Goal: Task Accomplishment & Management: Manage account settings

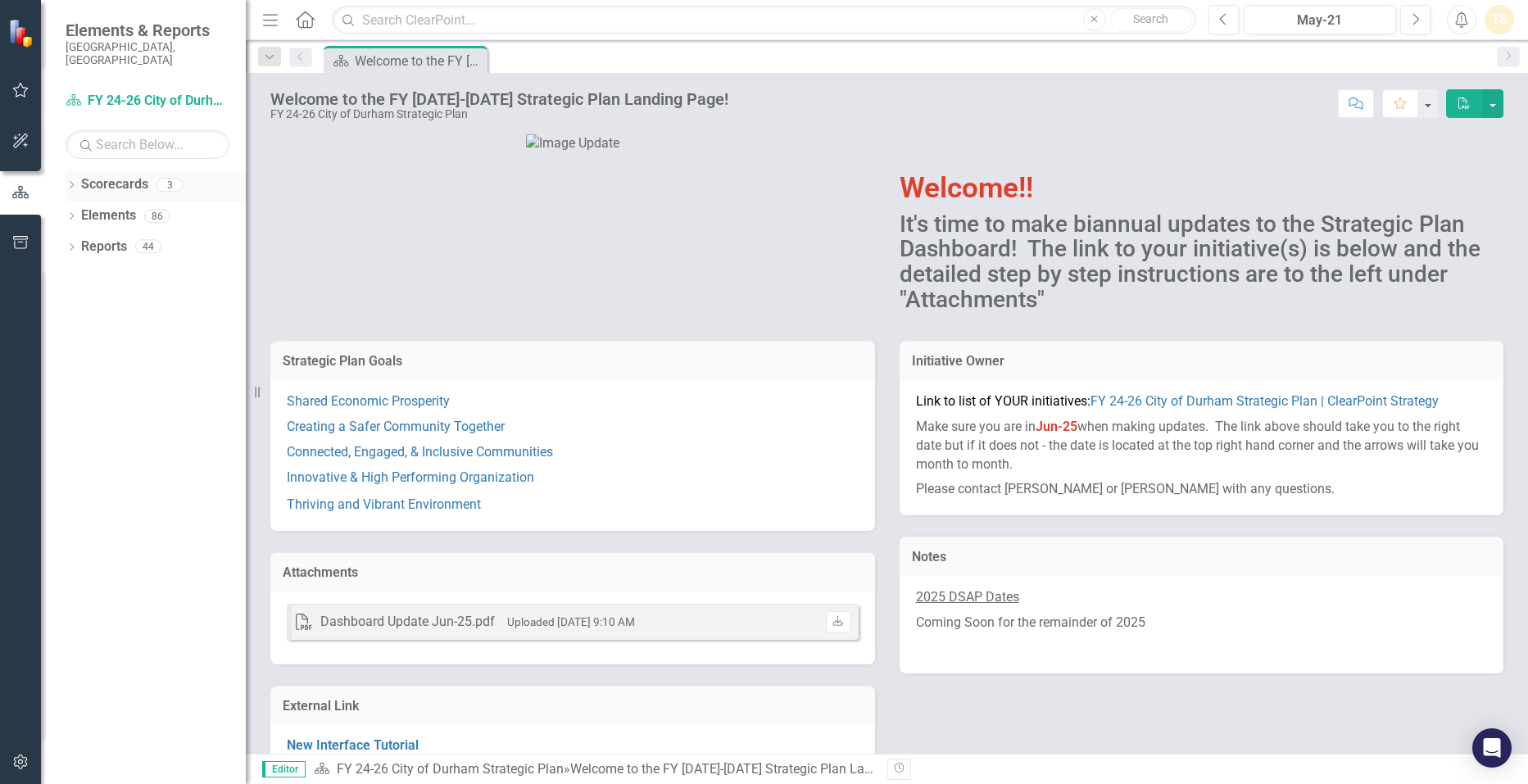
click at [98, 177] on link "Scorecards" at bounding box center [115, 184] width 67 height 19
click at [16, 83] on icon "button" at bounding box center [21, 90] width 17 height 13
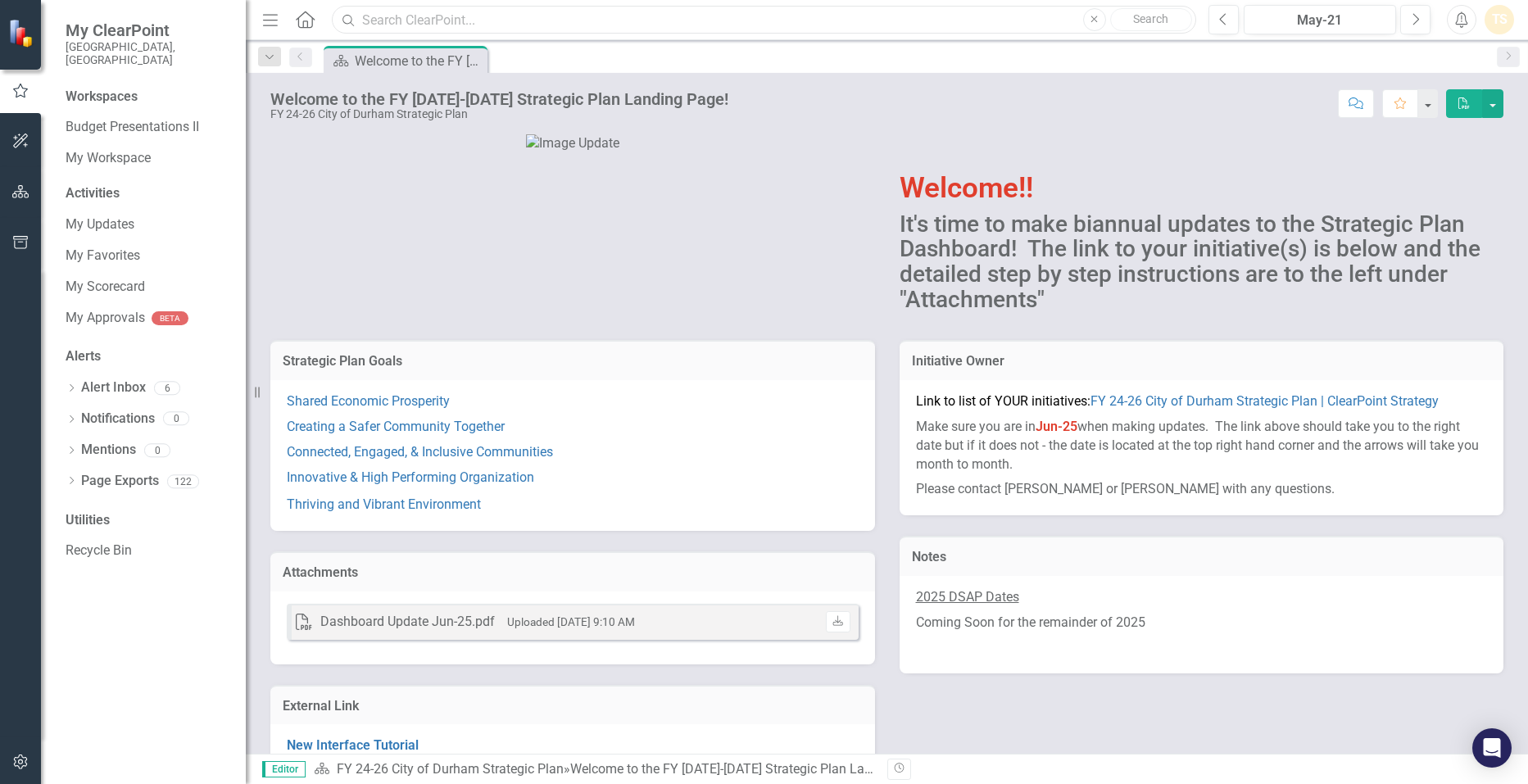
click at [518, 21] on input "text" at bounding box center [763, 20] width 863 height 29
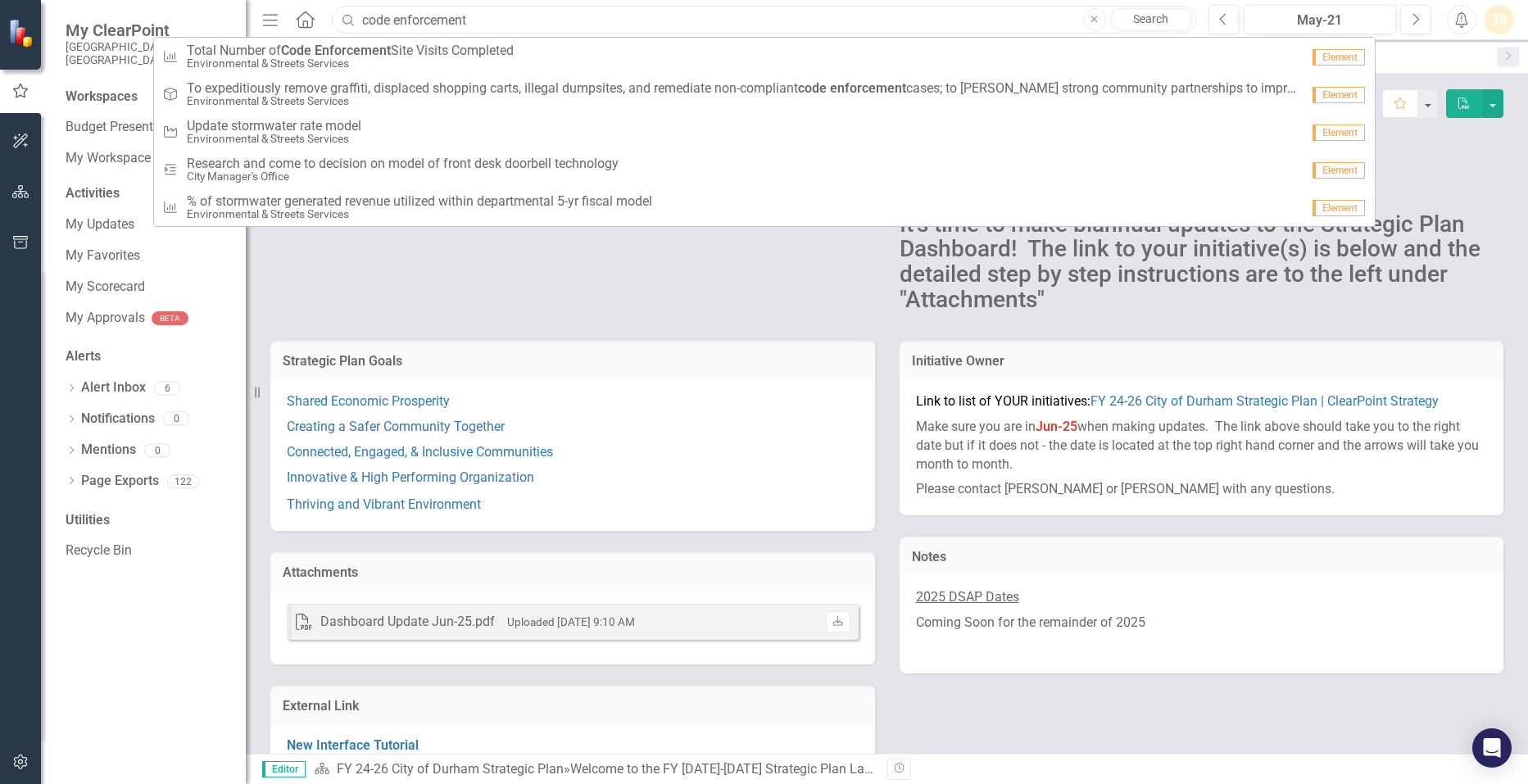
type input "code enforcement"
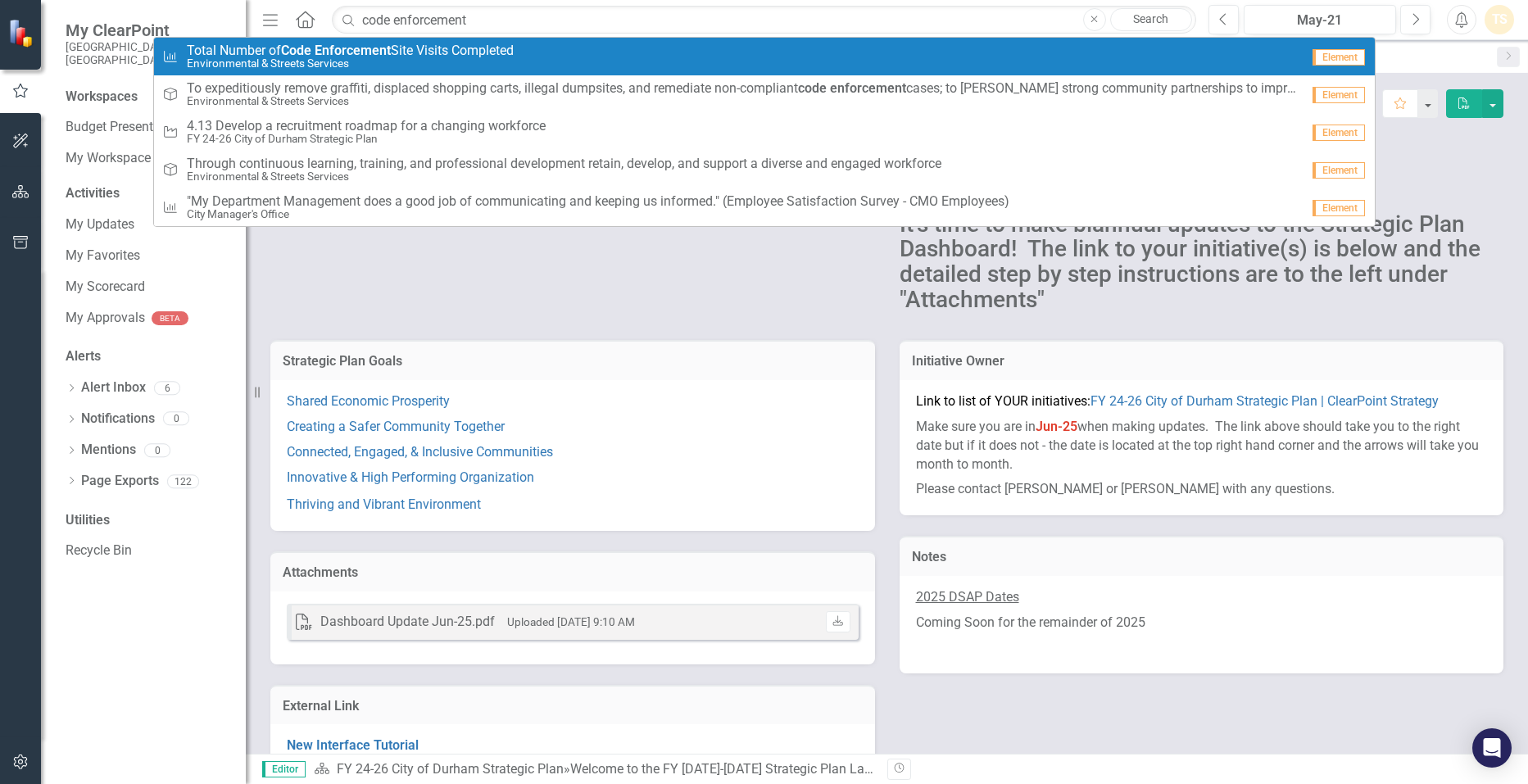
click at [511, 57] on small "Environmental & Streets Services" at bounding box center [350, 63] width 327 height 13
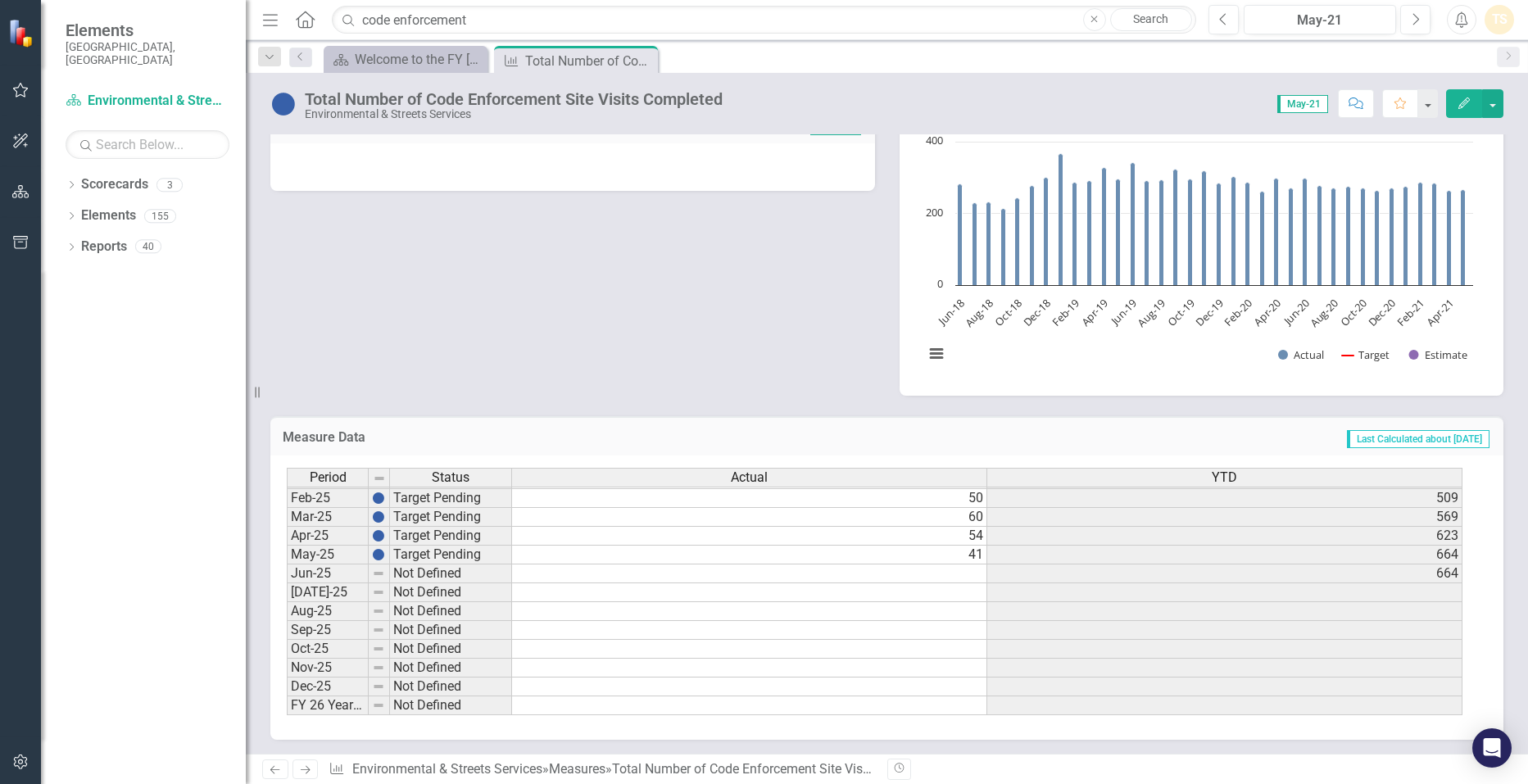
scroll to position [271, 0]
click at [702, 323] on div "Owner MP [PERSON_NAME] (Environmental & Streets Services) Analysis May-21 The C…" at bounding box center [886, 118] width 1258 height 551
drag, startPoint x: 505, startPoint y: 104, endPoint x: 721, endPoint y: 91, distance: 216.4
click at [721, 91] on div "Total Number of Code Enforcement Site Visits Completed" at bounding box center [514, 99] width 418 height 18
drag, startPoint x: 721, startPoint y: 91, endPoint x: 729, endPoint y: 339, distance: 248.1
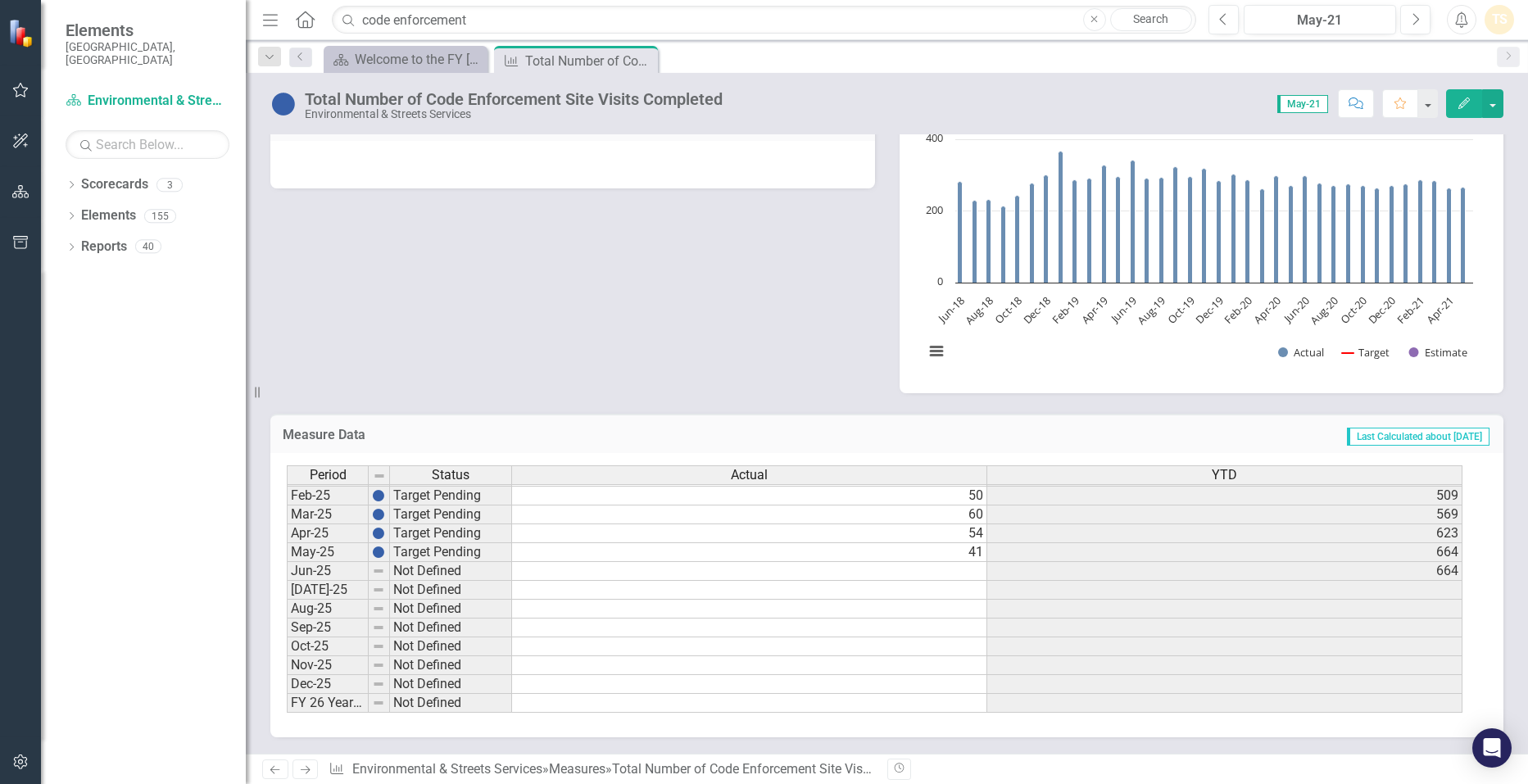
click at [729, 339] on div "Owner MP [PERSON_NAME] (Environmental & Streets Services) Analysis May-21 The C…" at bounding box center [886, 118] width 1258 height 551
click at [606, 18] on input "code enforcement" at bounding box center [763, 20] width 863 height 29
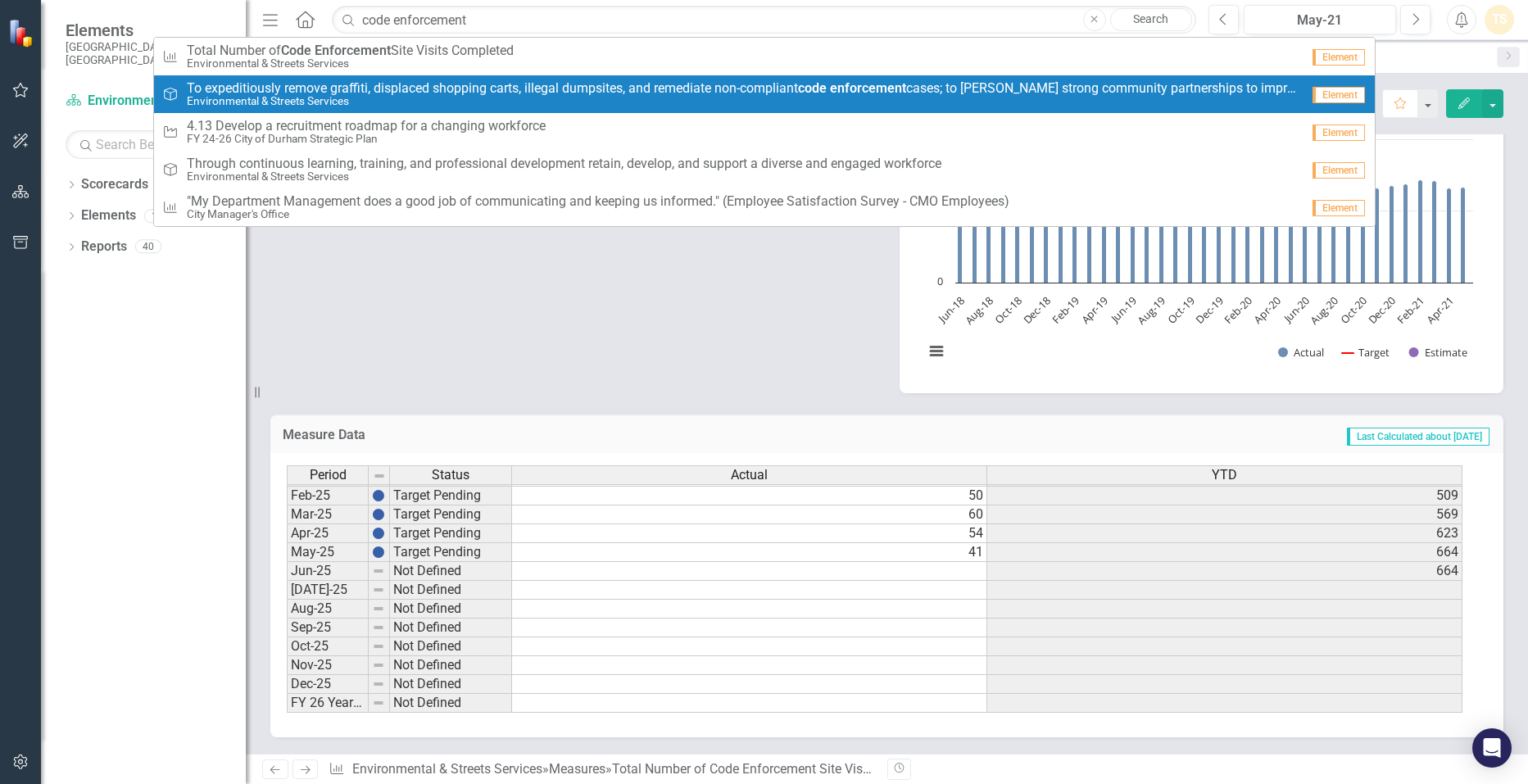
click at [596, 93] on span "To expeditiously remove graffiti, displaced shopping carts, illegal dumpsites, …" at bounding box center [744, 88] width 1114 height 15
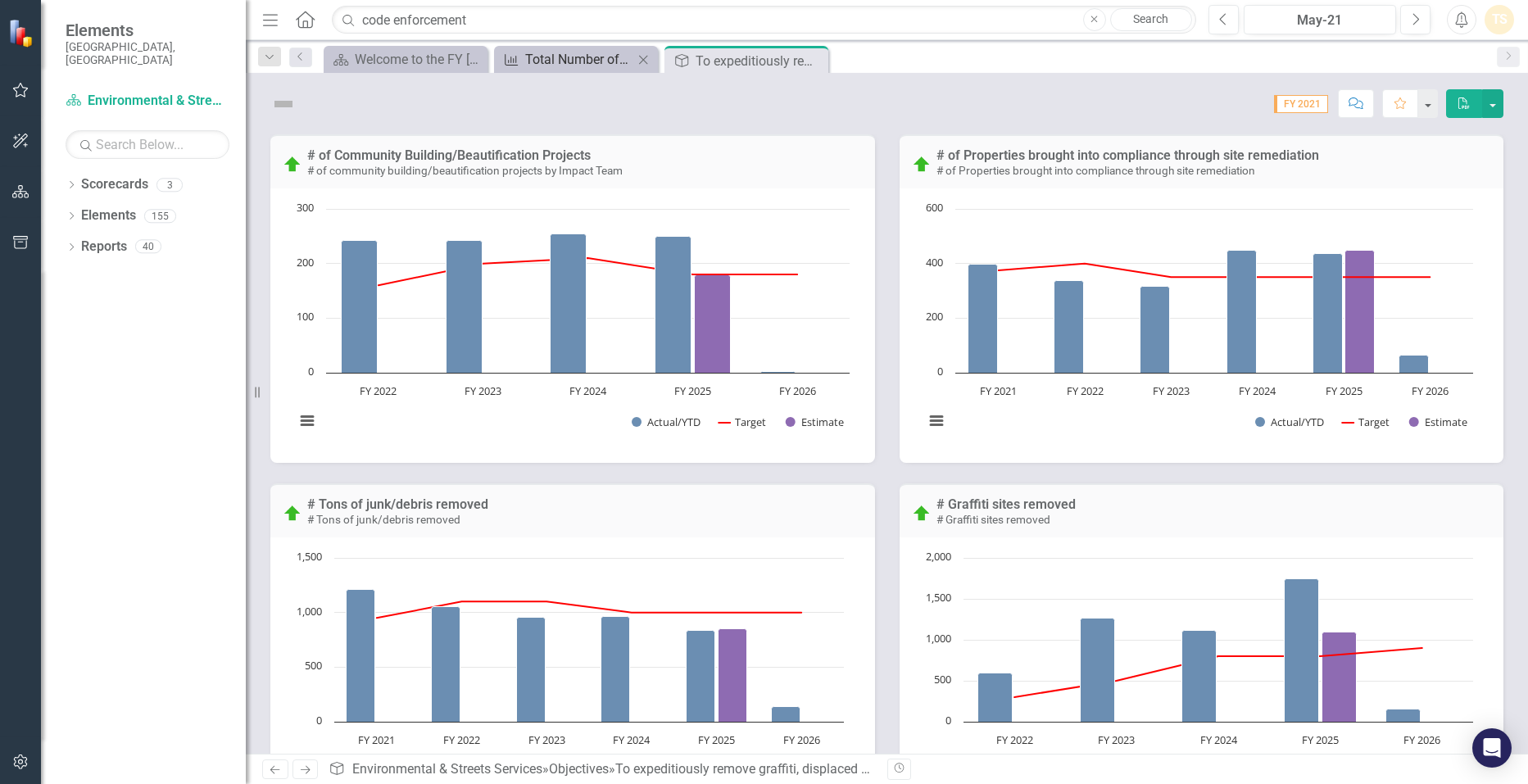
drag, startPoint x: 572, startPoint y: 51, endPoint x: 569, endPoint y: 65, distance: 14.3
click at [572, 51] on div "Total Number of Code Enforcement Site Visits Completed" at bounding box center [579, 59] width 108 height 20
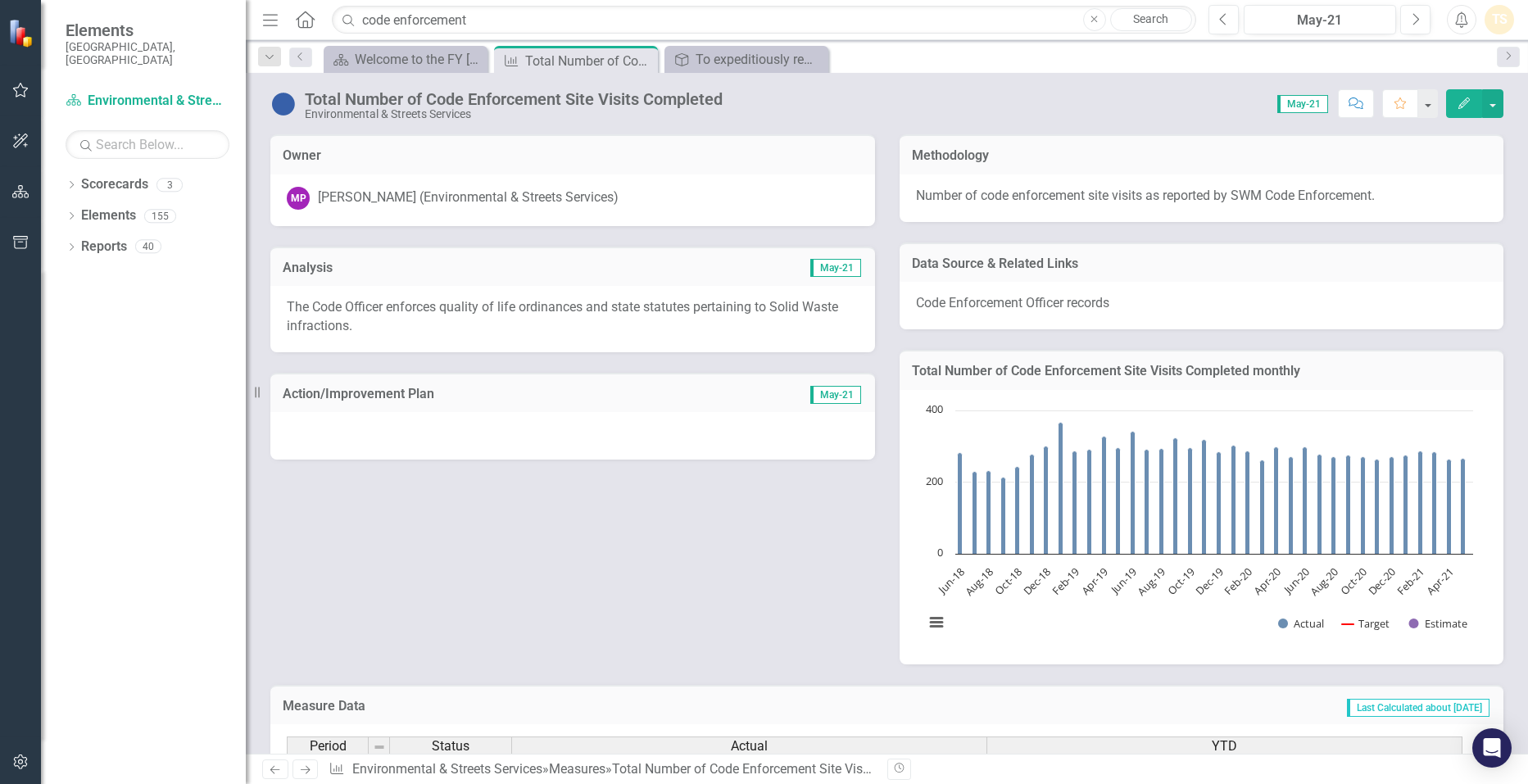
click at [478, 201] on div "[PERSON_NAME] (Environmental & Streets Services)" at bounding box center [467, 198] width 301 height 19
click at [483, 195] on div "[PERSON_NAME] (Environmental & Streets Services)" at bounding box center [467, 198] width 301 height 19
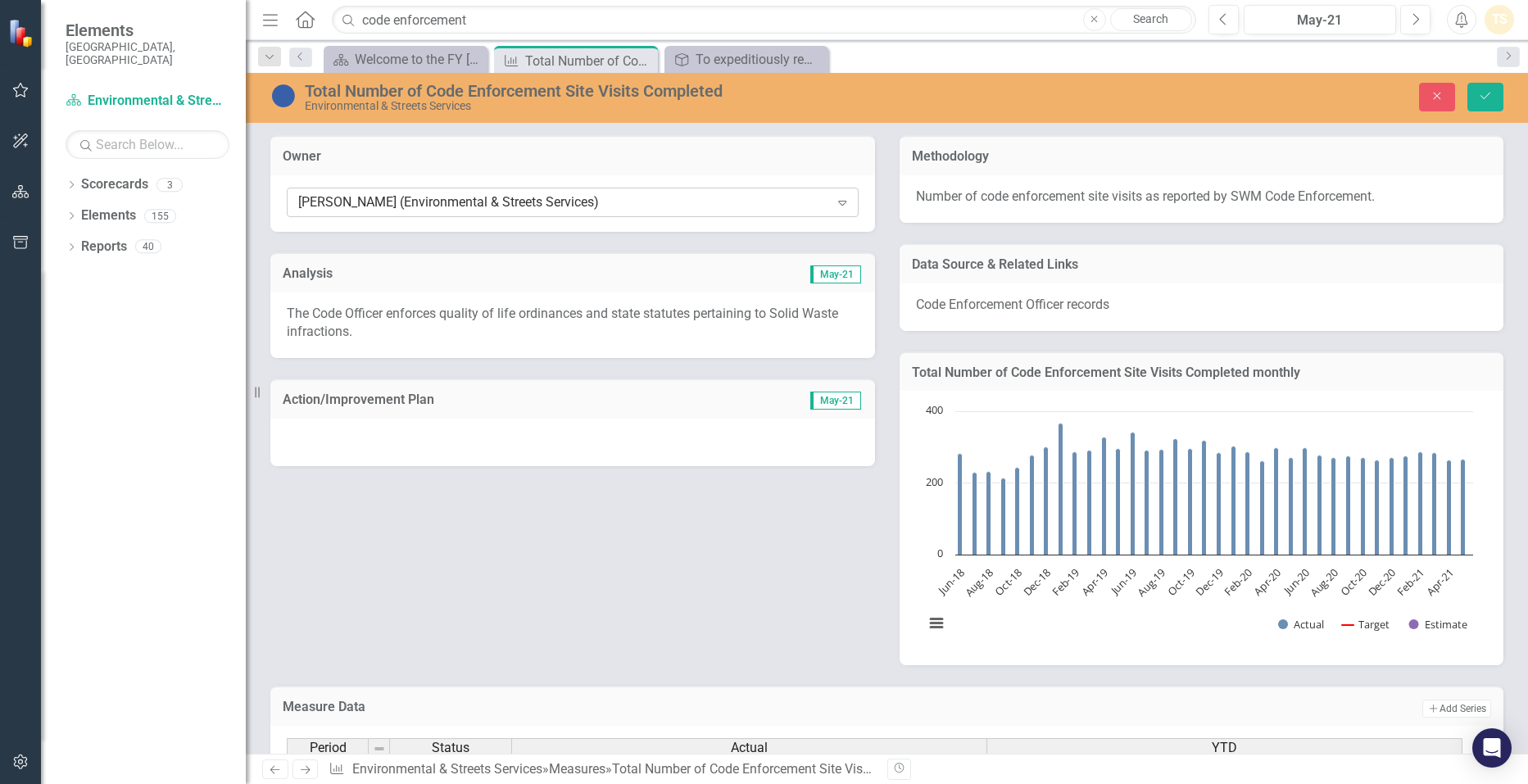
click at [851, 199] on div "[PERSON_NAME] (Environmental & Streets Services) Expand" at bounding box center [572, 202] width 572 height 29
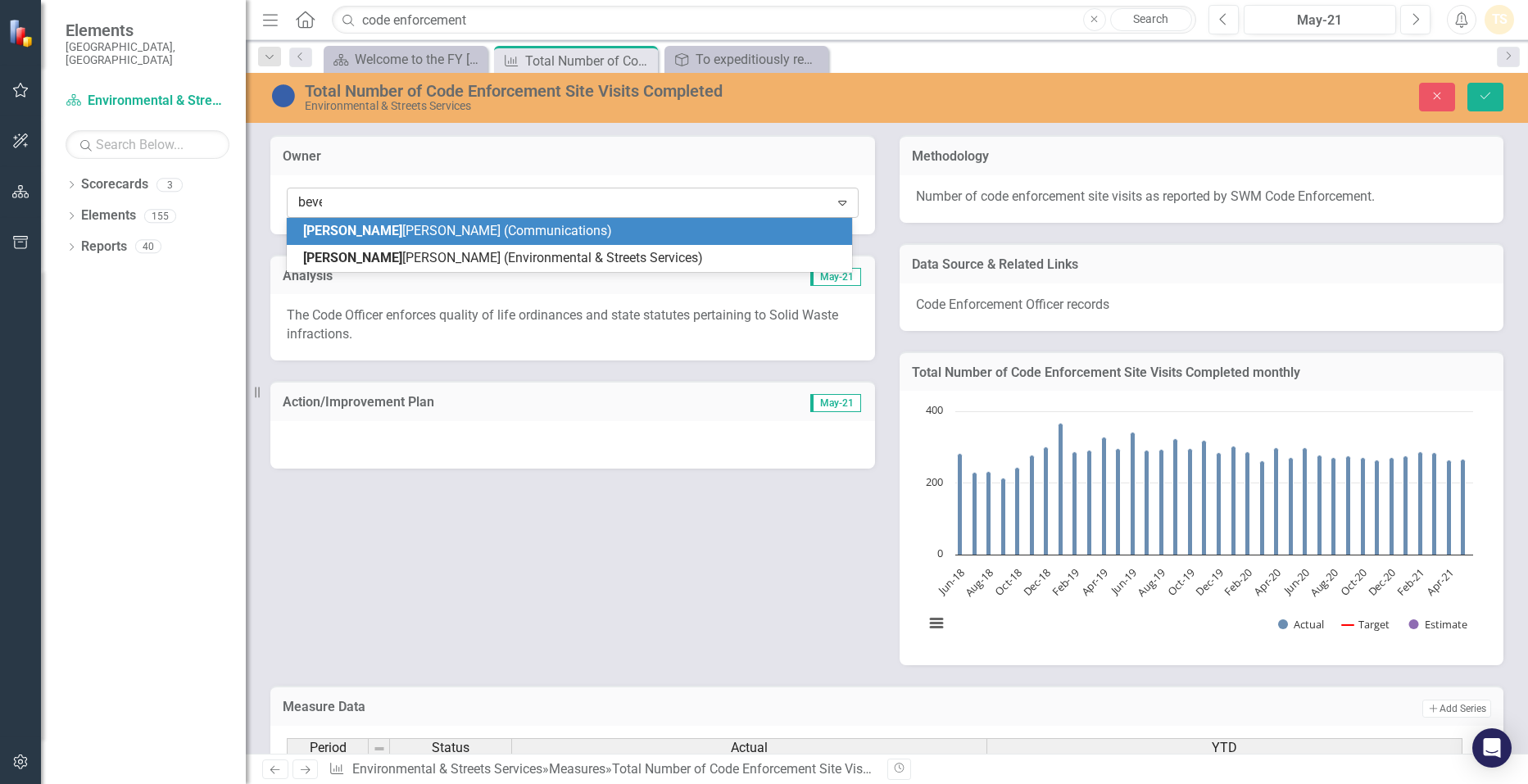
type input "[PERSON_NAME]"
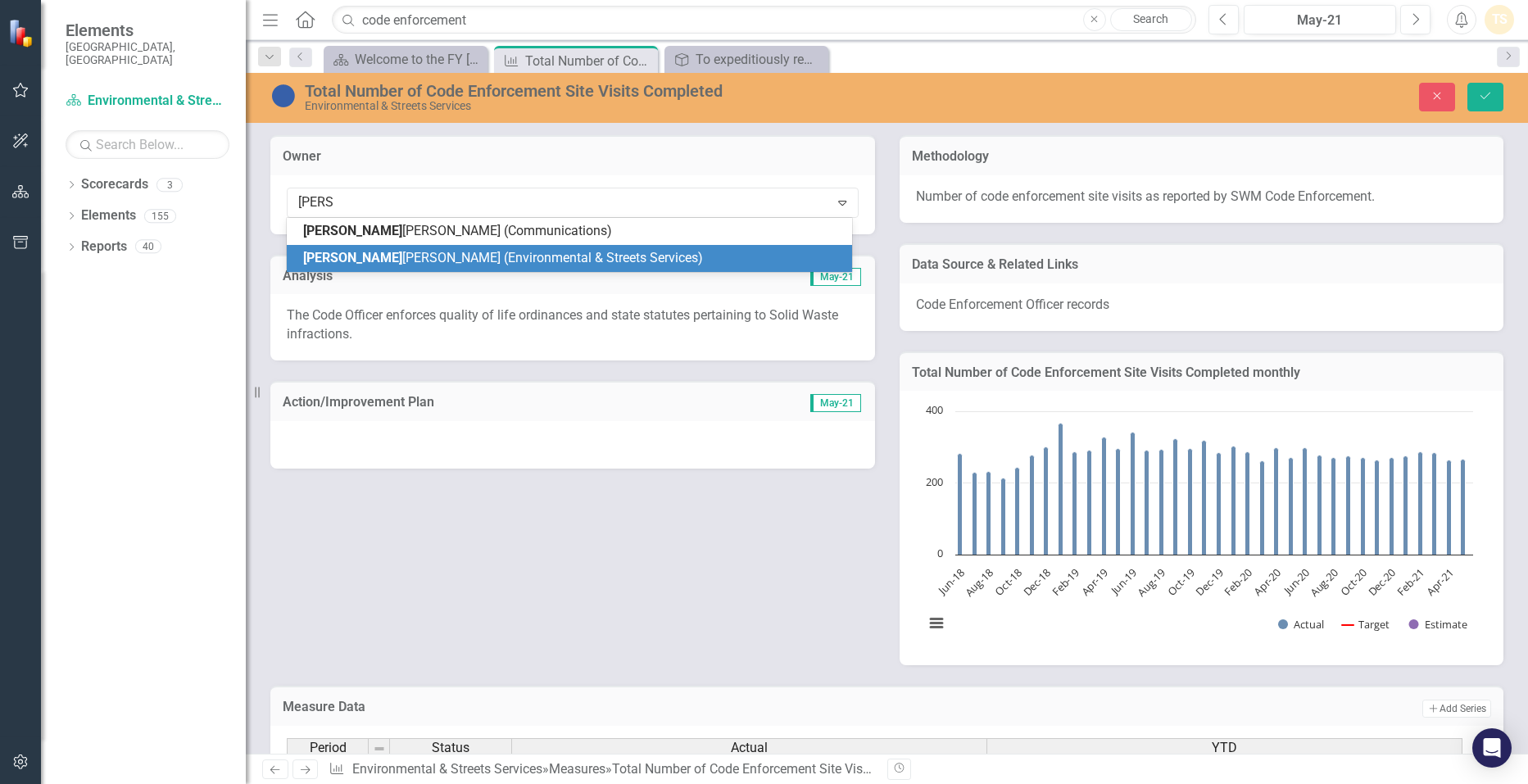
click at [521, 259] on span "[PERSON_NAME] [PERSON_NAME] (Environmental & Streets Services)" at bounding box center [503, 258] width 400 height 15
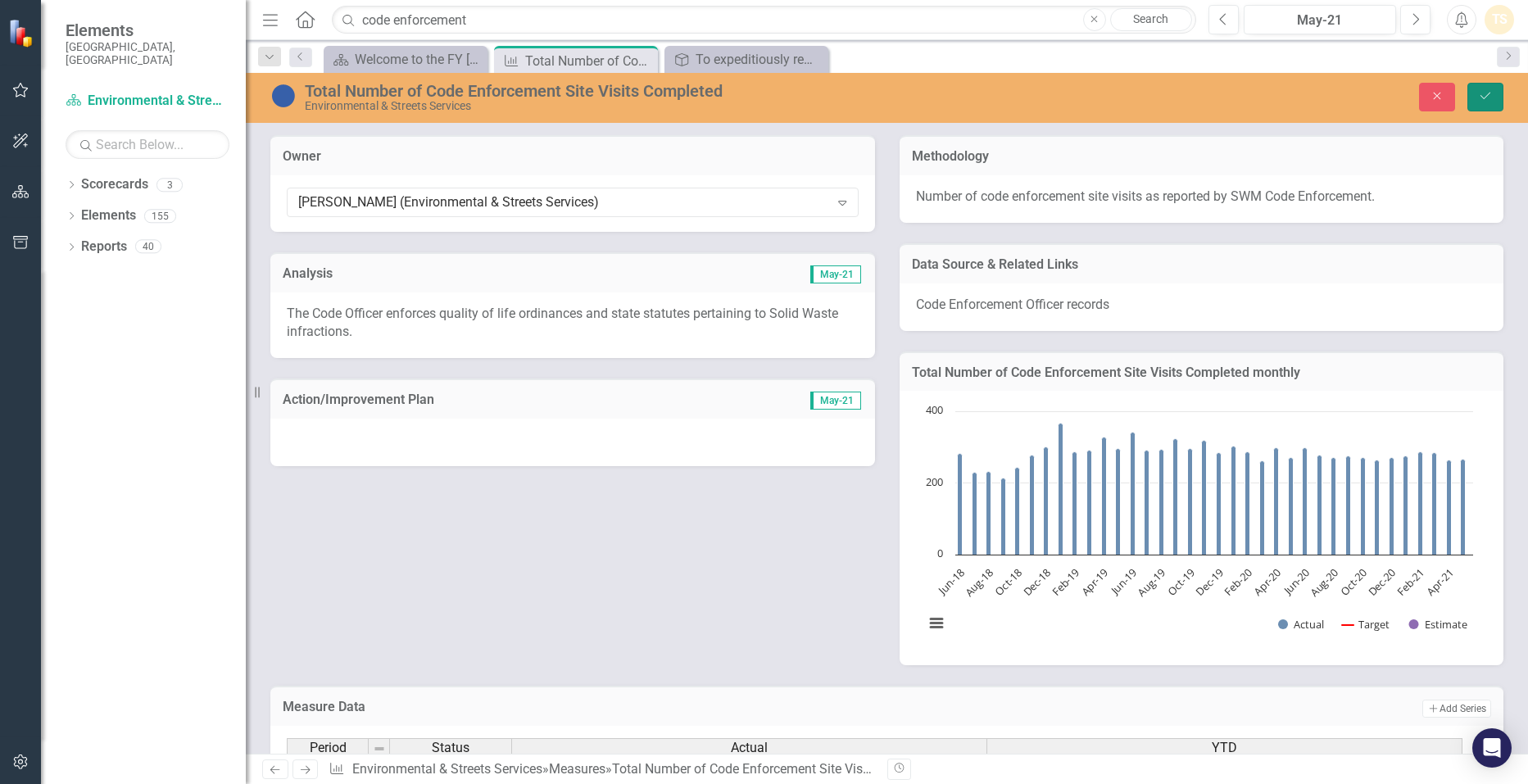
drag, startPoint x: 1482, startPoint y: 92, endPoint x: 1478, endPoint y: 111, distance: 19.4
click at [1485, 92] on icon "Save" at bounding box center [1485, 96] width 15 height 12
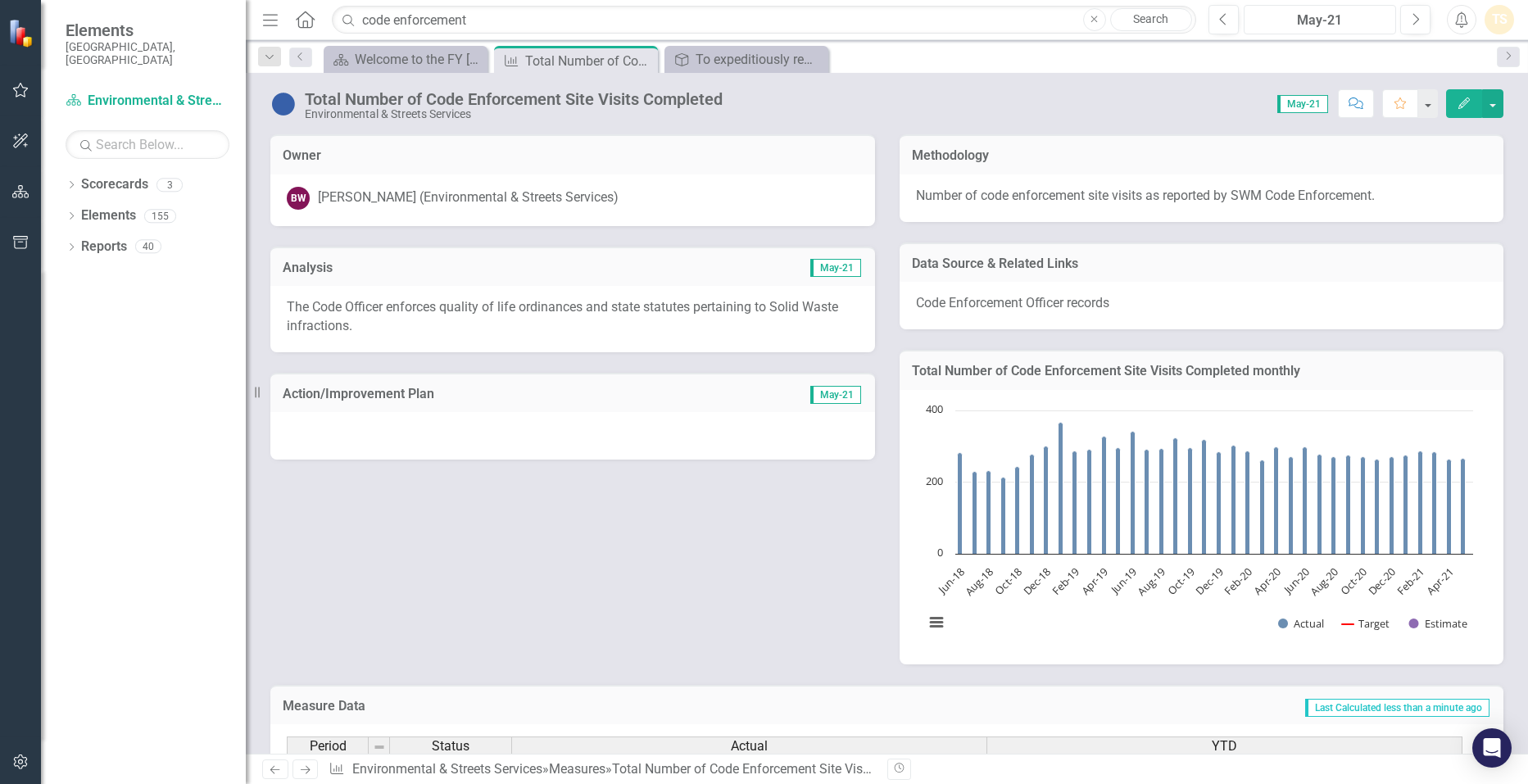
click at [1360, 22] on div "May-21" at bounding box center [1320, 20] width 142 height 19
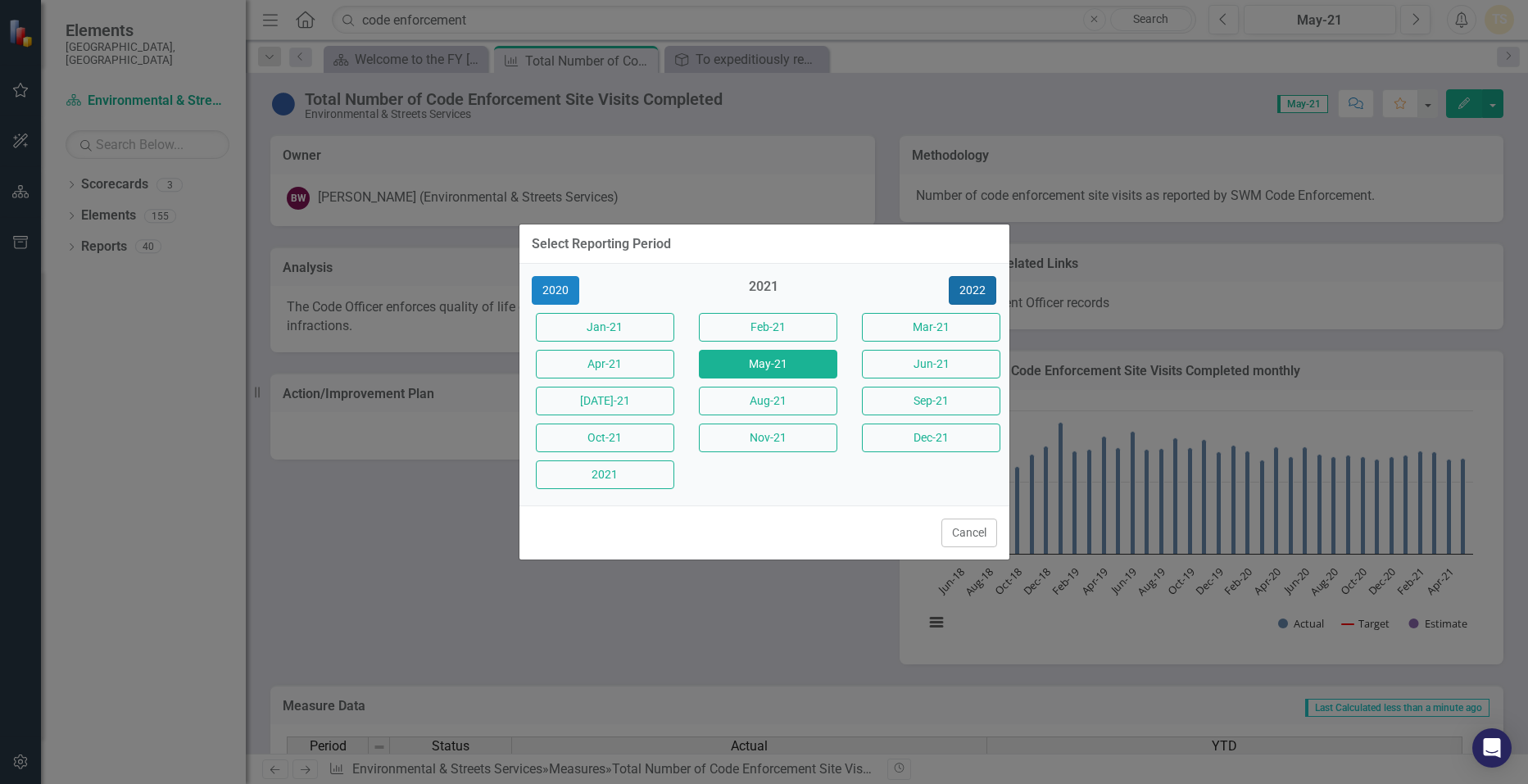
click at [972, 277] on button "2022" at bounding box center [972, 291] width 47 height 29
click at [970, 284] on button "2023" at bounding box center [972, 291] width 47 height 29
click at [970, 284] on button "2024" at bounding box center [972, 291] width 47 height 29
click at [968, 284] on button "2025" at bounding box center [972, 291] width 47 height 29
click at [968, 284] on button "2026" at bounding box center [972, 291] width 47 height 29
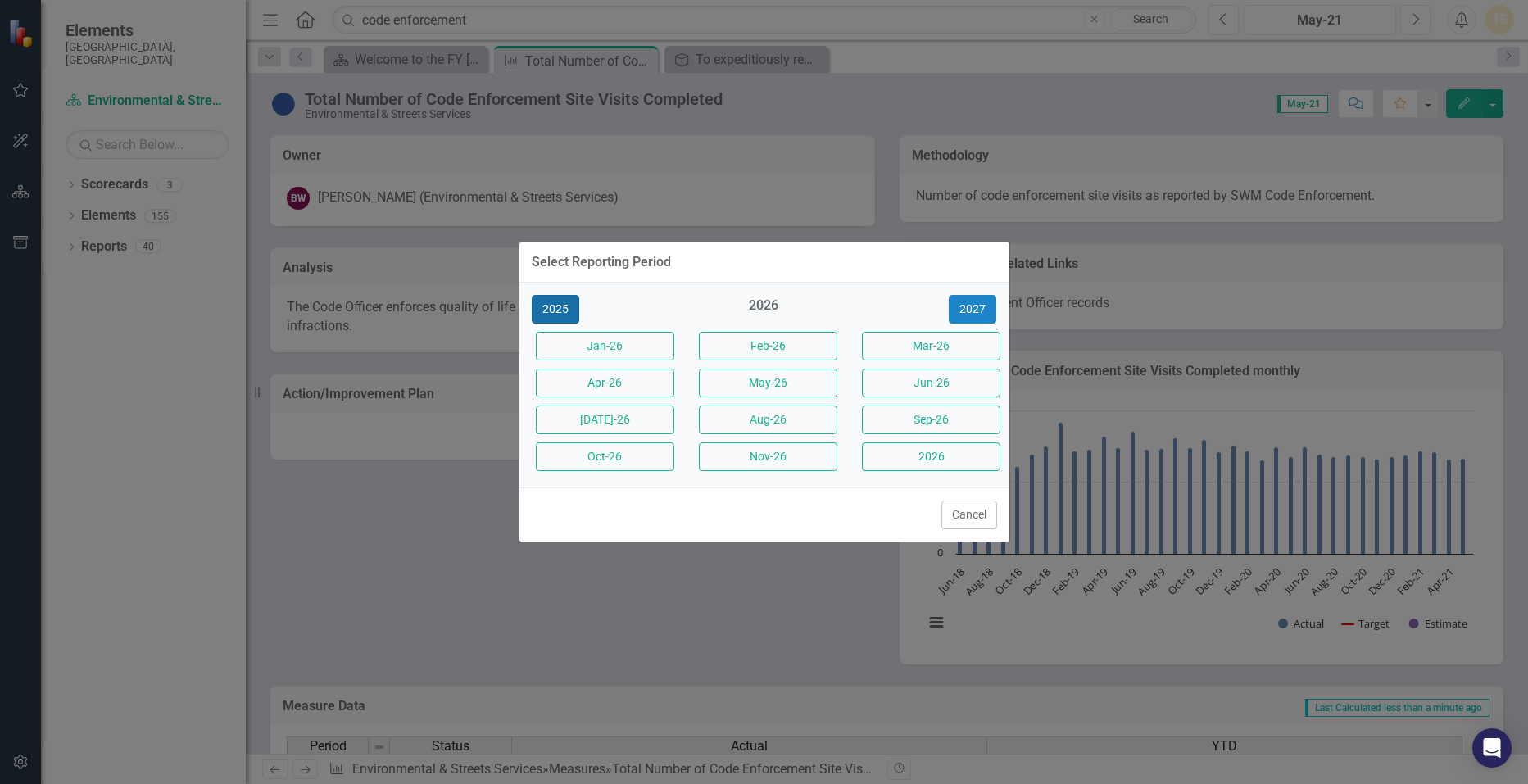
click at [542, 311] on button "2025" at bounding box center [555, 309] width 47 height 29
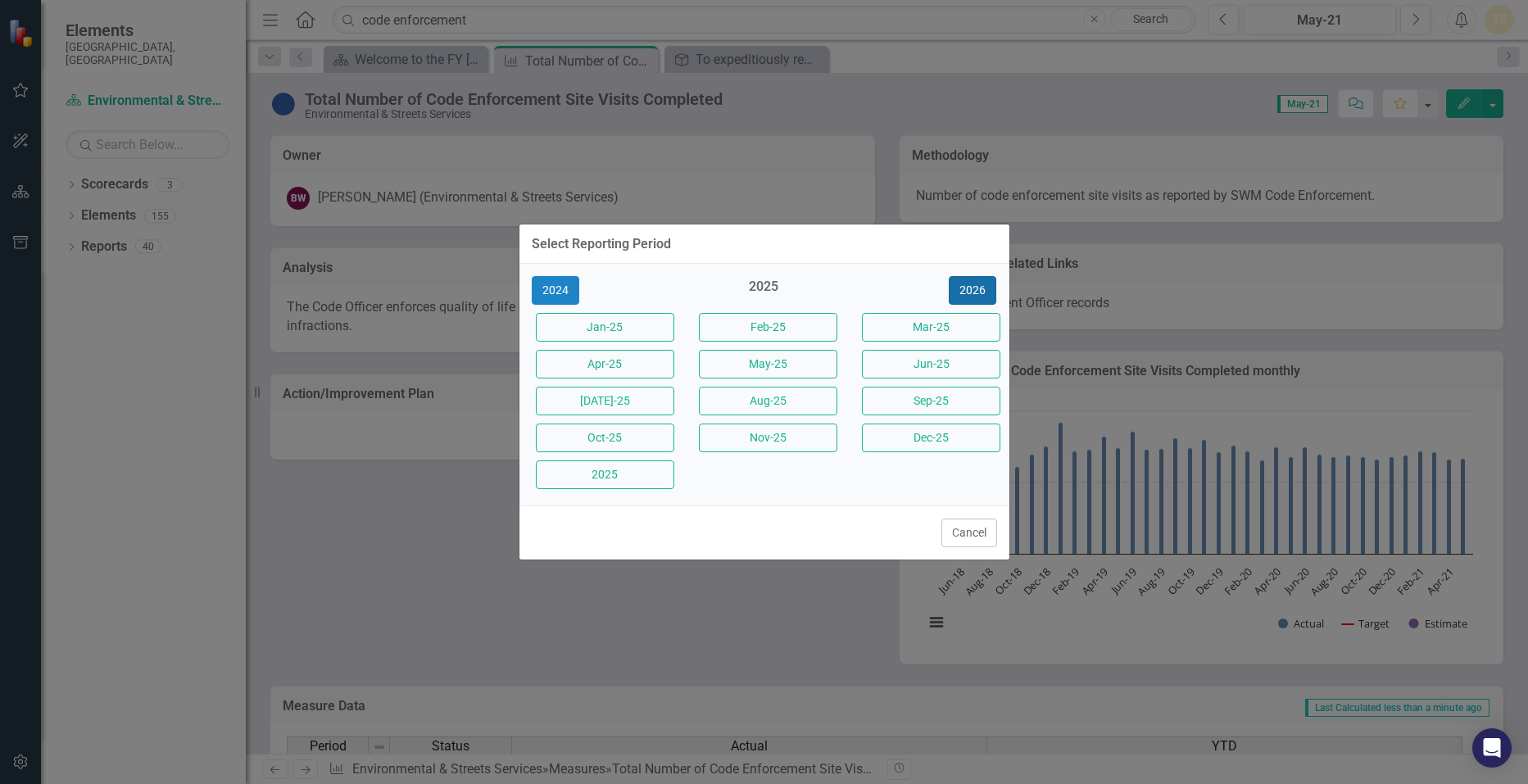
click at [975, 287] on button "2026" at bounding box center [972, 291] width 47 height 29
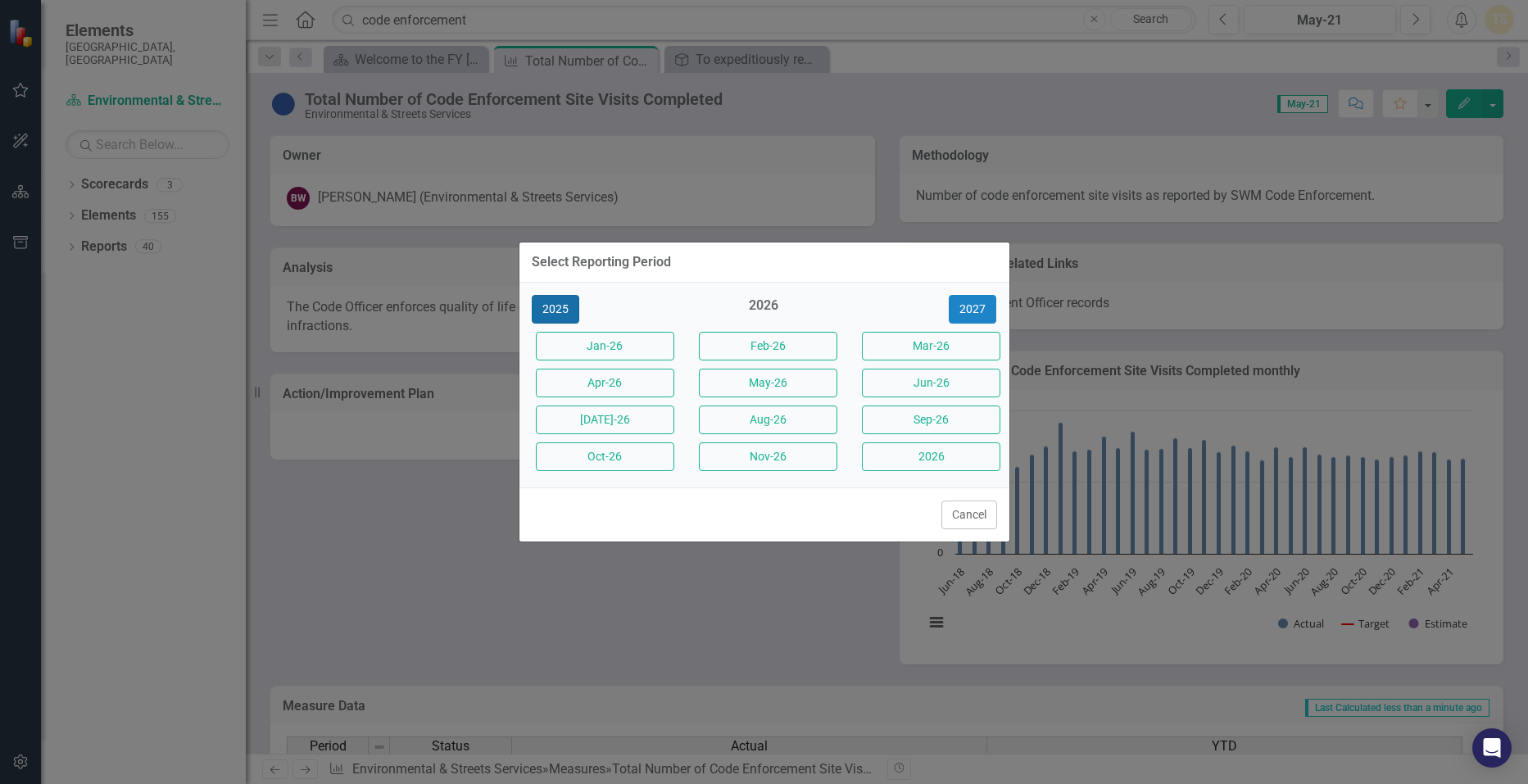
click at [554, 303] on button "2025" at bounding box center [555, 309] width 47 height 29
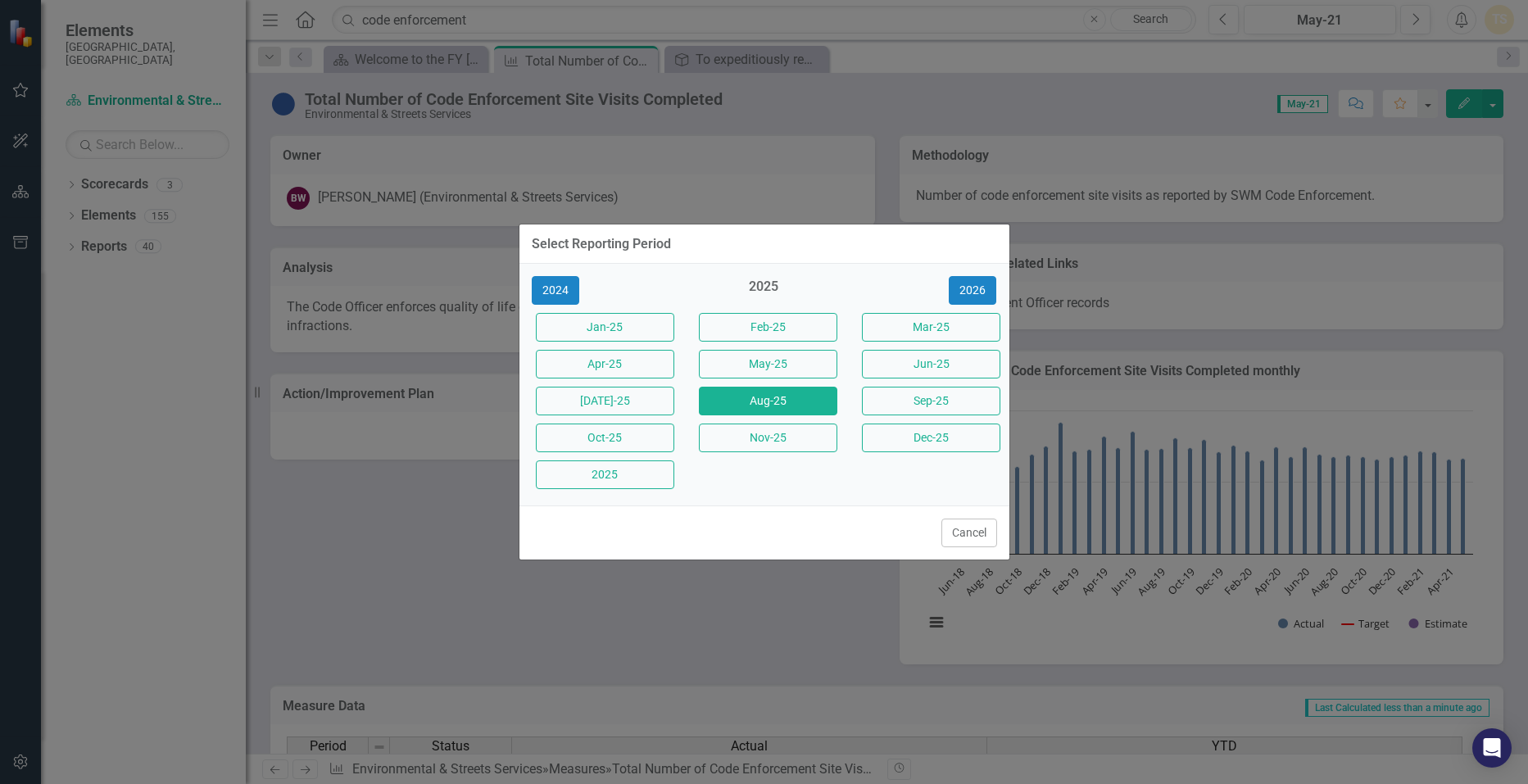
click at [753, 403] on button "Aug-25" at bounding box center [768, 401] width 138 height 29
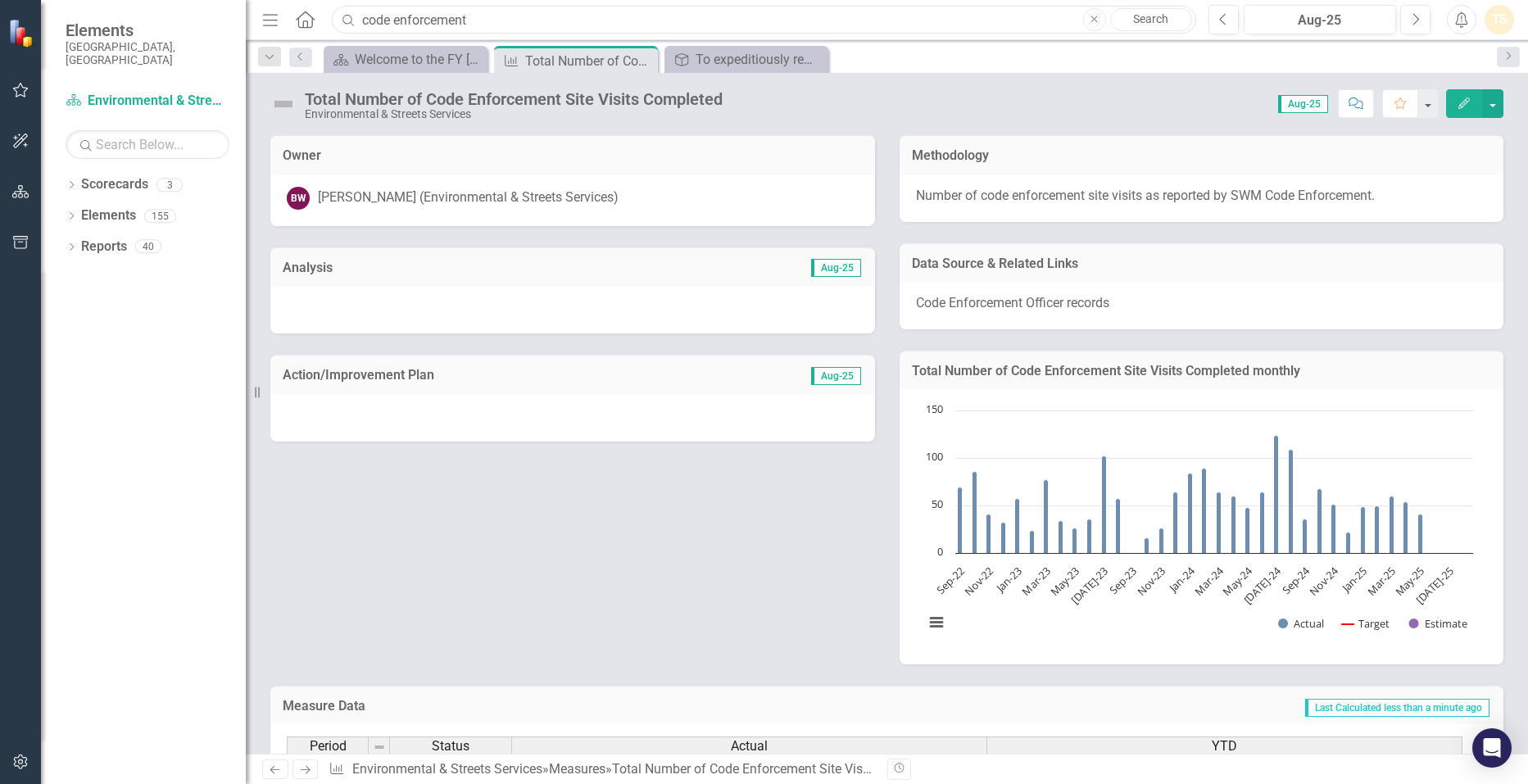
click at [500, 15] on input "code enforcement" at bounding box center [763, 20] width 863 height 29
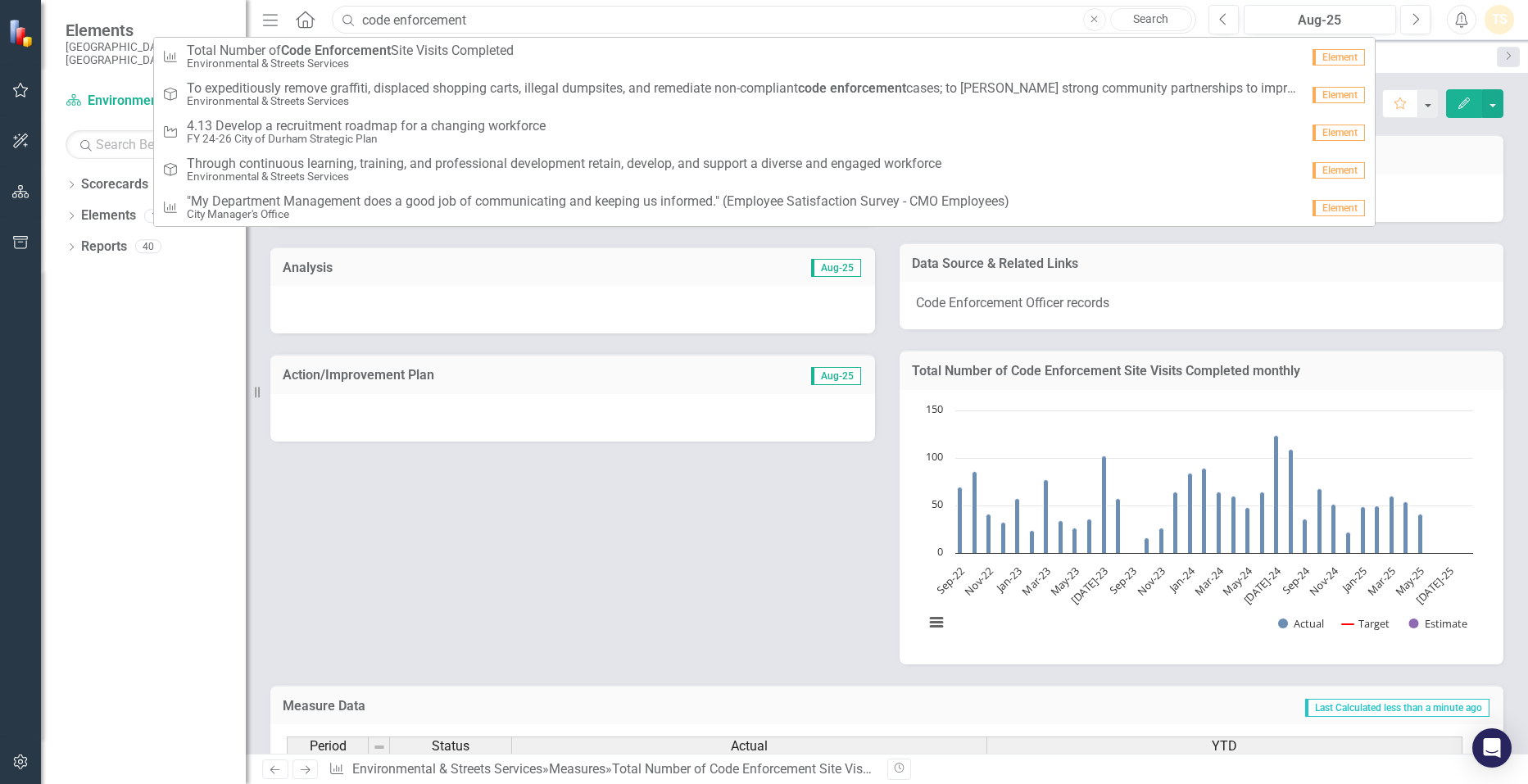
drag, startPoint x: 500, startPoint y: 16, endPoint x: 379, endPoint y: -6, distance: 123.0
click at [379, 0] on html "icon.bolt Loading Aug-25... Elements City of [GEOGRAPHIC_DATA], [GEOGRAPHIC_DAT…" at bounding box center [764, 392] width 1528 height 784
type input "c"
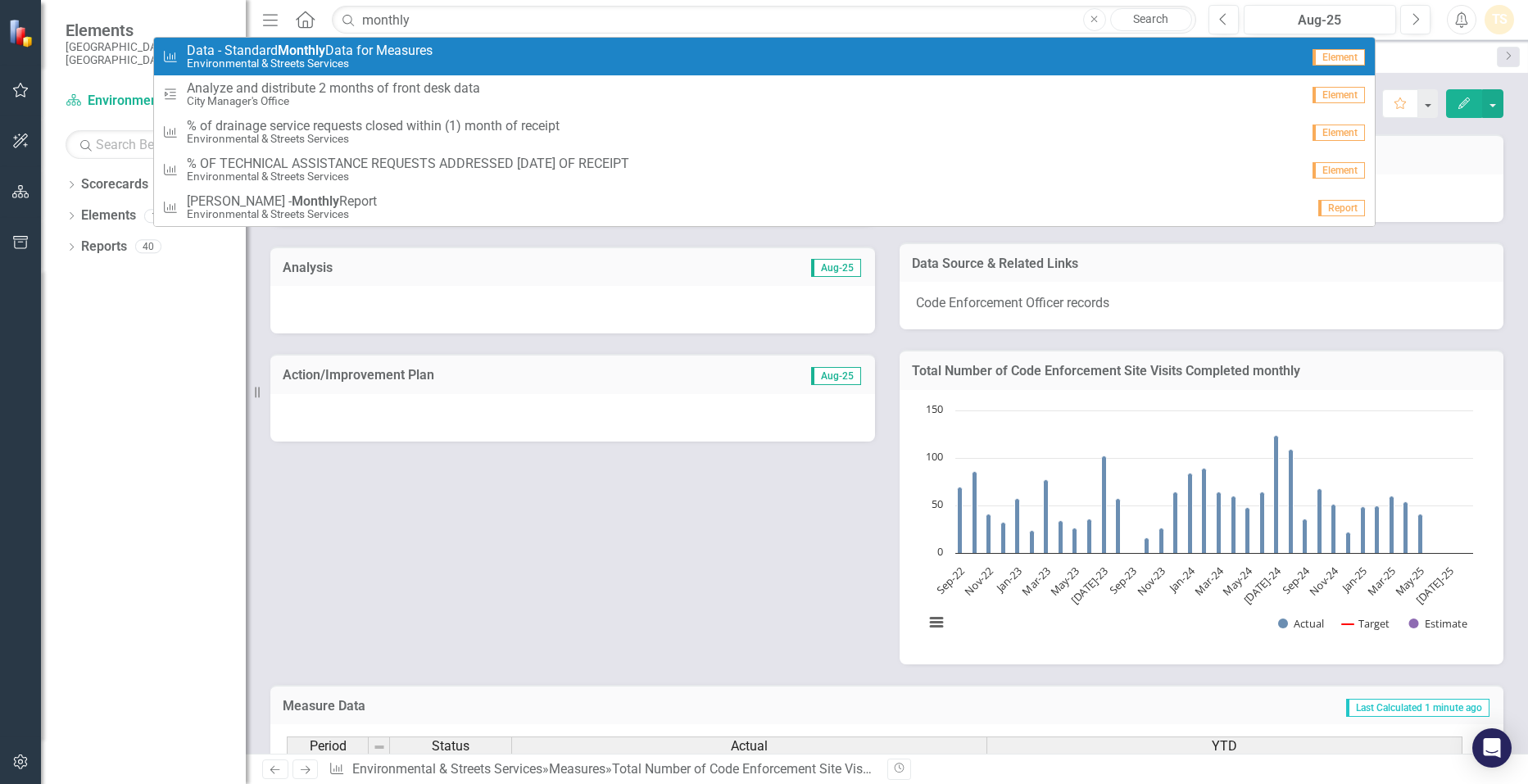
click at [416, 67] on small "Environmental & Streets Services" at bounding box center [310, 63] width 246 height 13
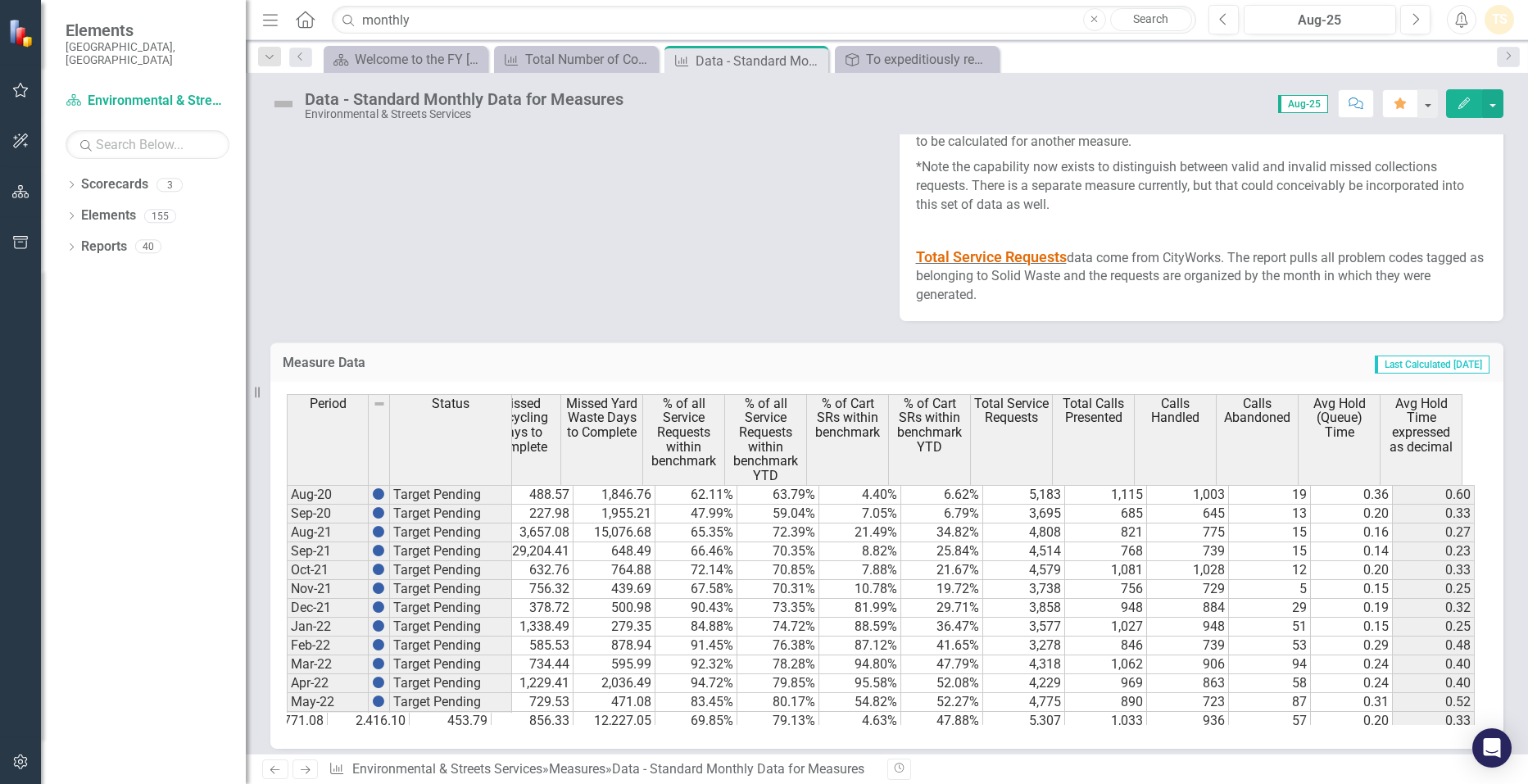
scroll to position [2233, 0]
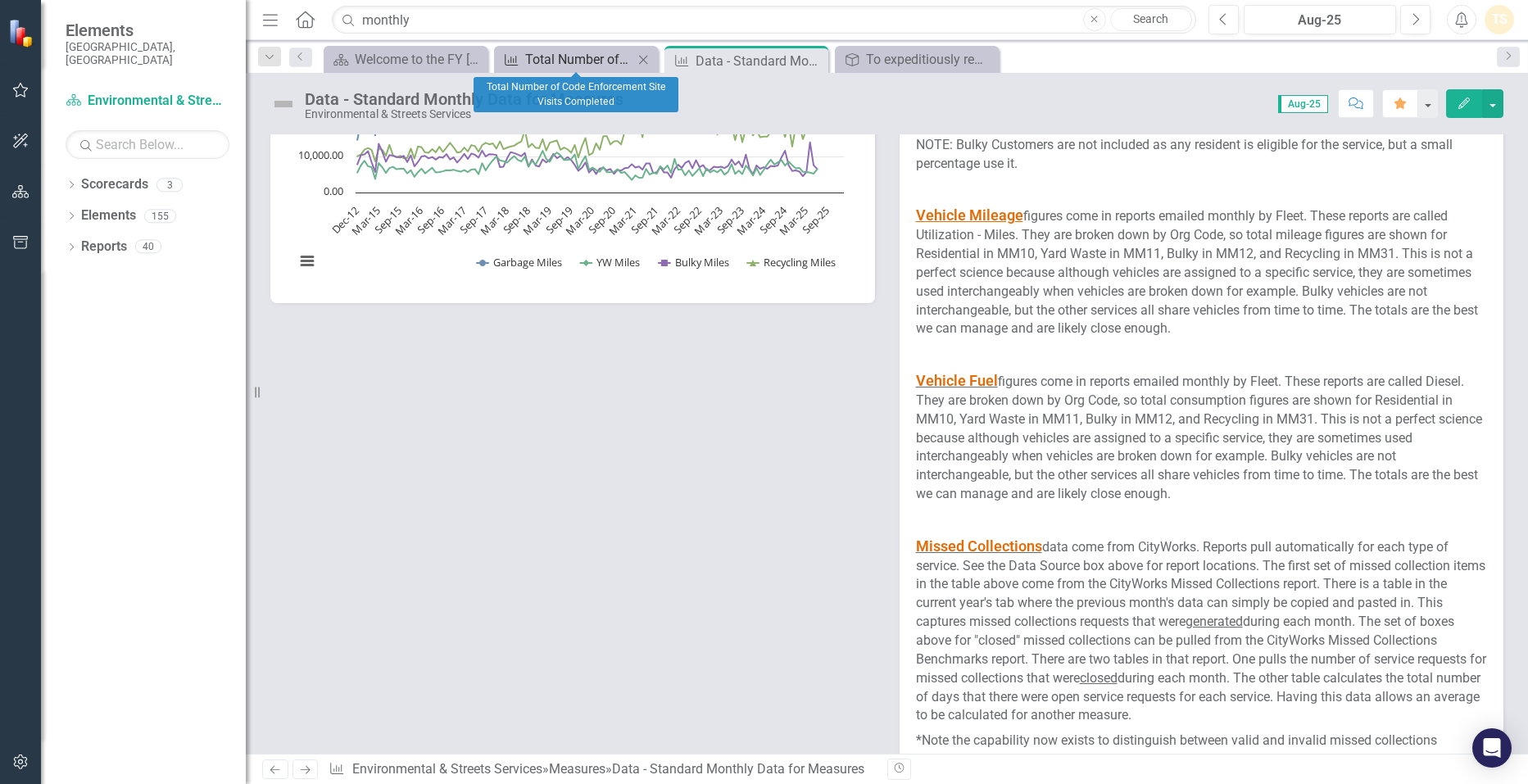
click at [551, 57] on div "Total Number of Code Enforcement Site Visits Completed" at bounding box center [579, 59] width 108 height 20
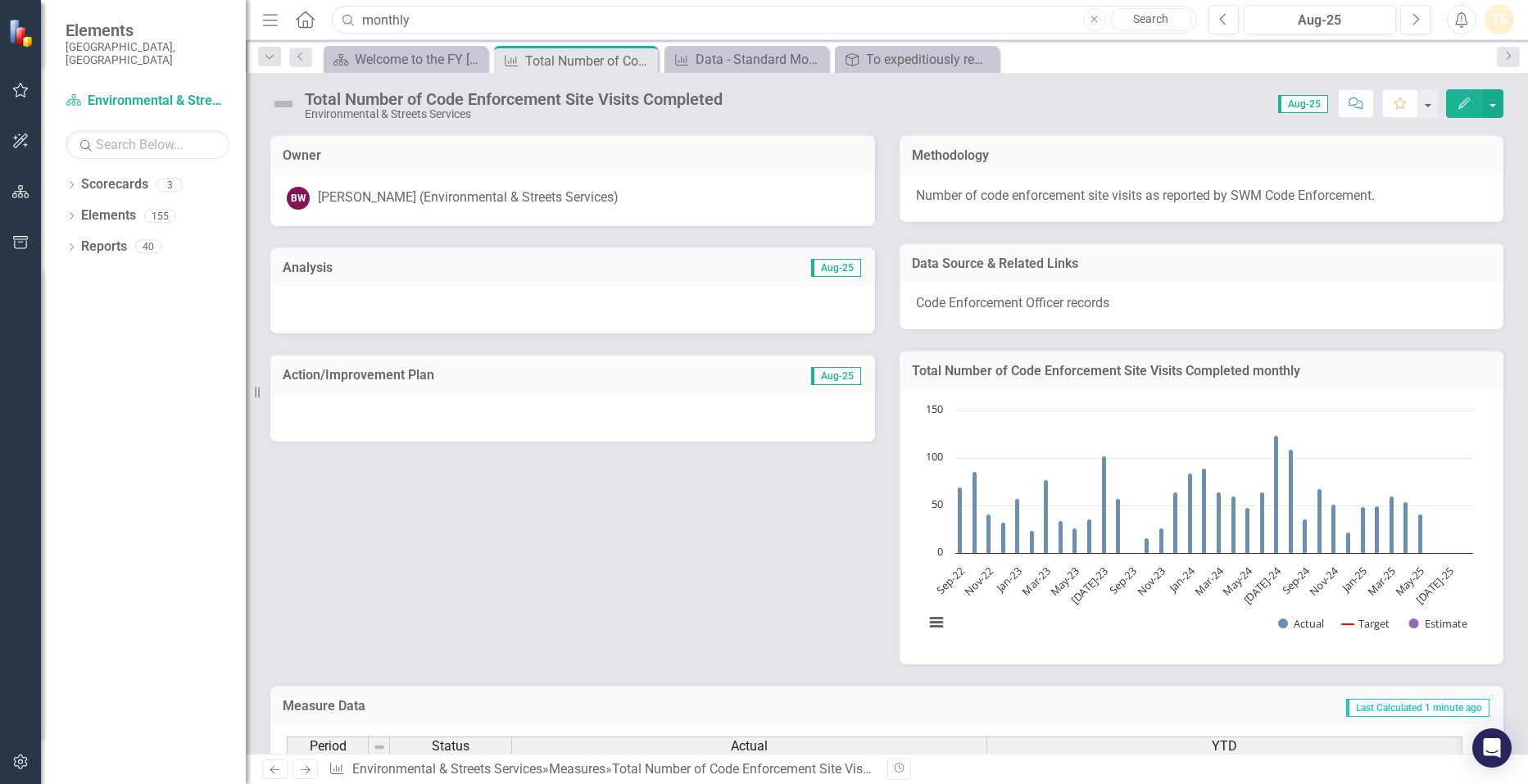
drag, startPoint x: 426, startPoint y: 21, endPoint x: 313, endPoint y: 15, distance: 113.2
click at [313, 15] on div "Menu Home Search monthly Close Search" at bounding box center [724, 19] width 934 height 31
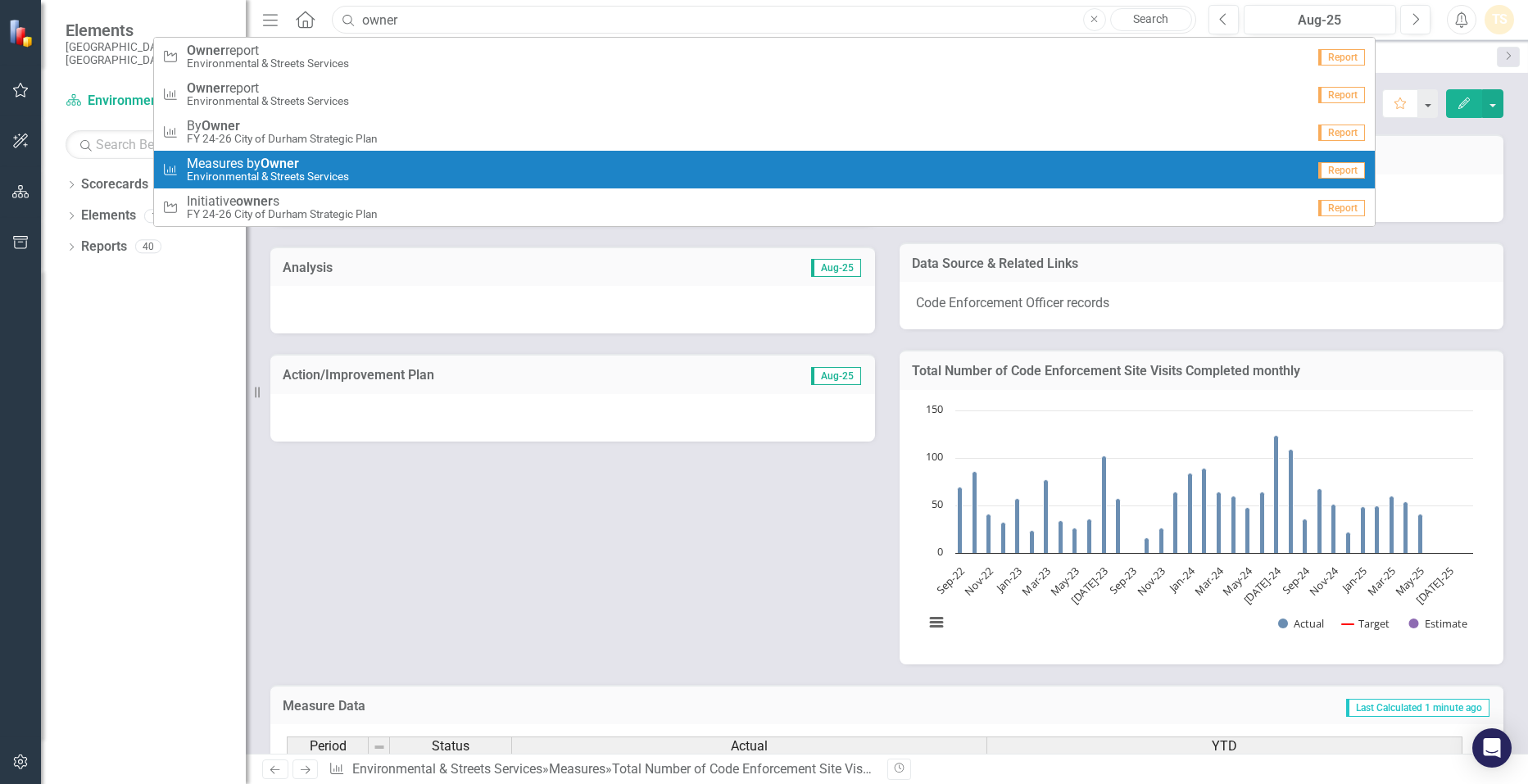
type input "owner"
click at [314, 168] on span "Measures by Owner" at bounding box center [268, 164] width 163 height 15
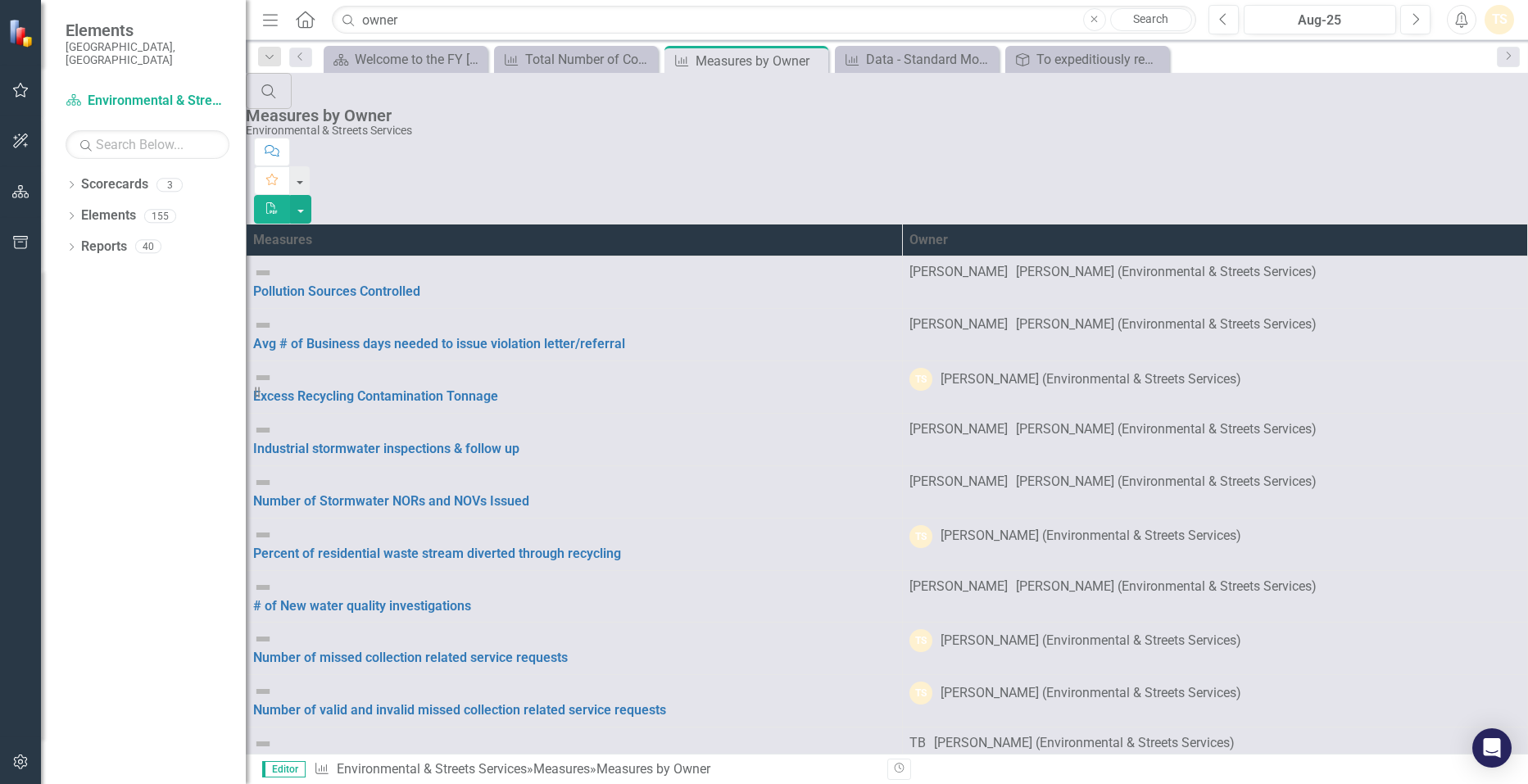
click at [971, 223] on th "Owner" at bounding box center [1215, 239] width 625 height 33
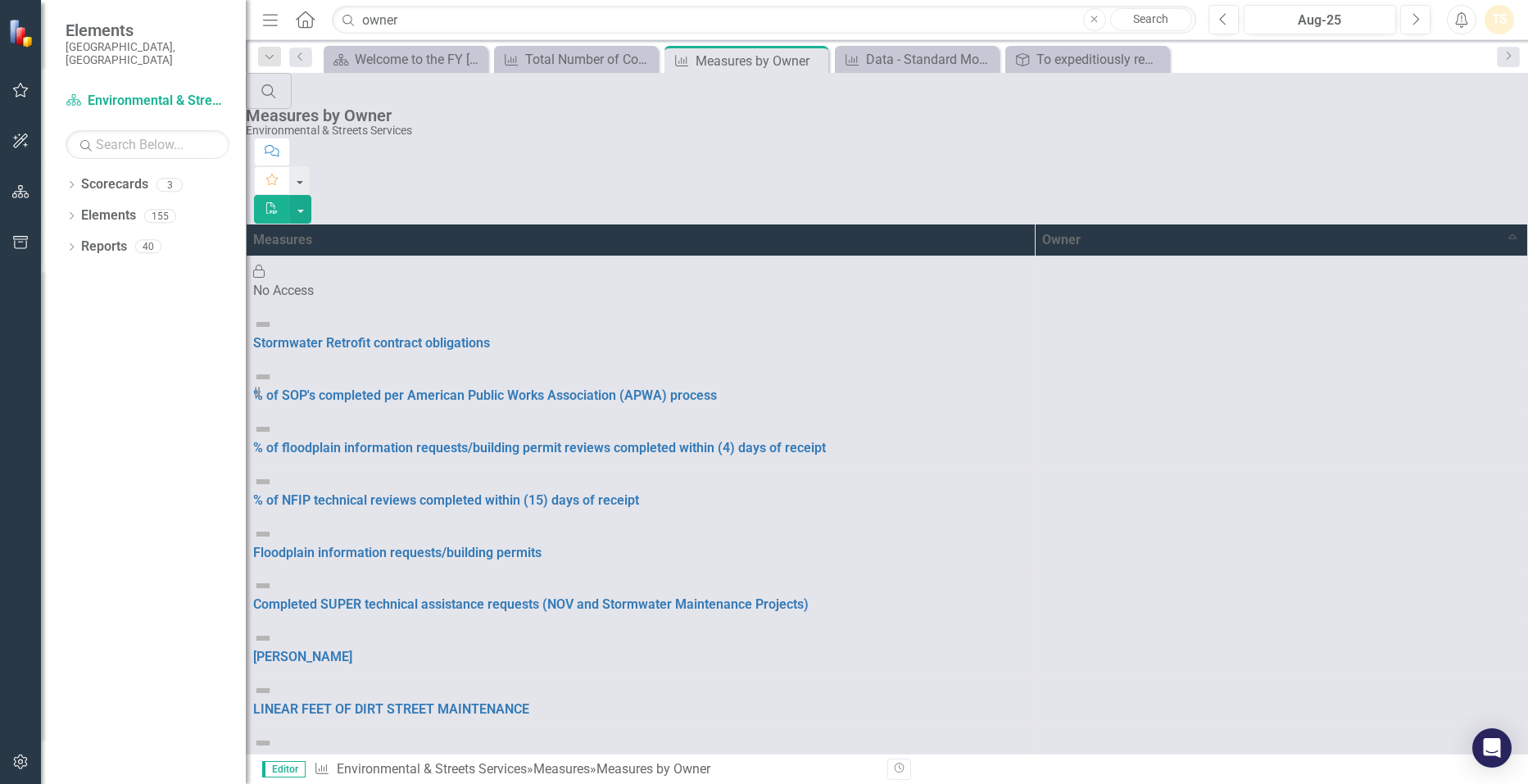
scroll to position [305, 0]
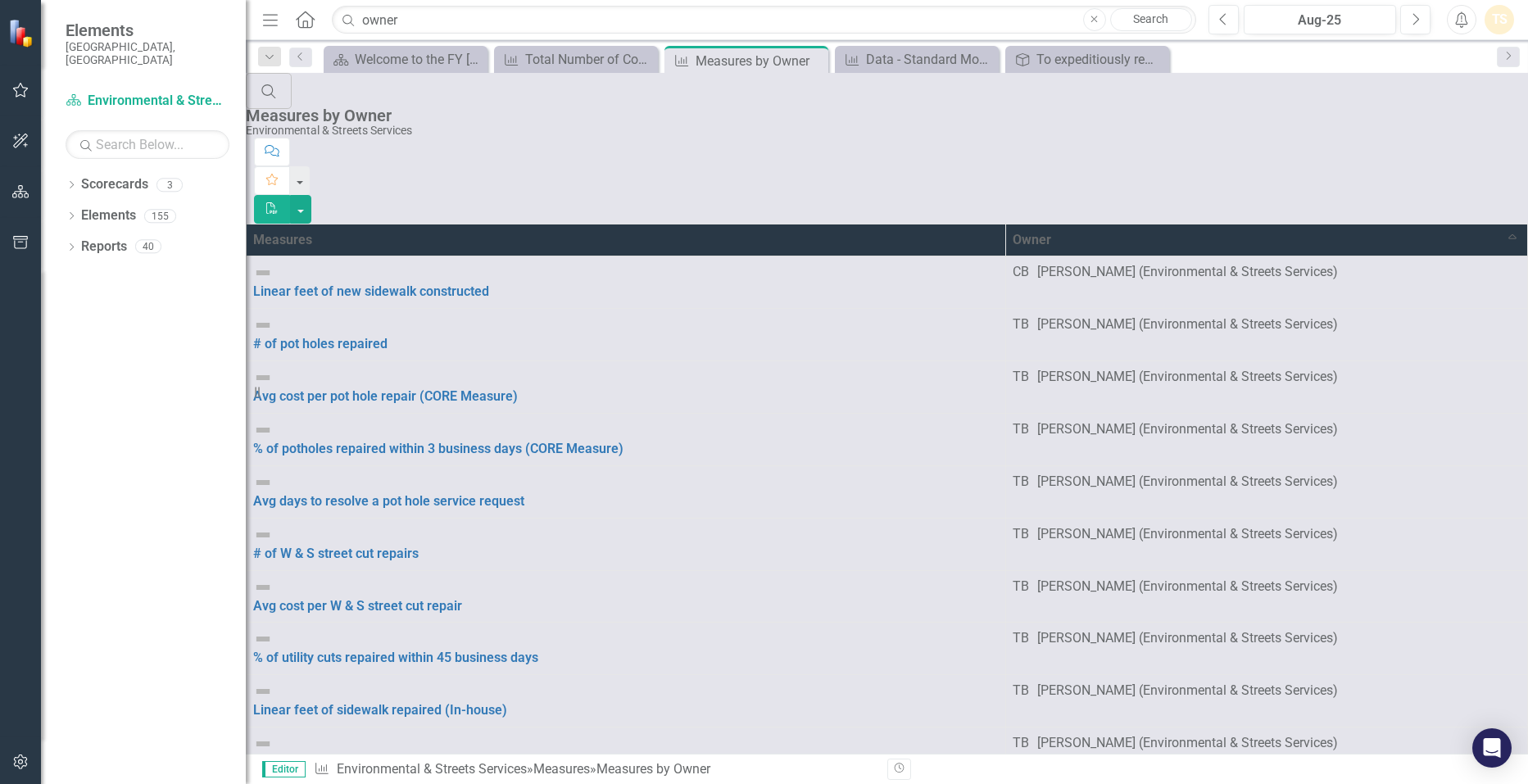
scroll to position [330, 0]
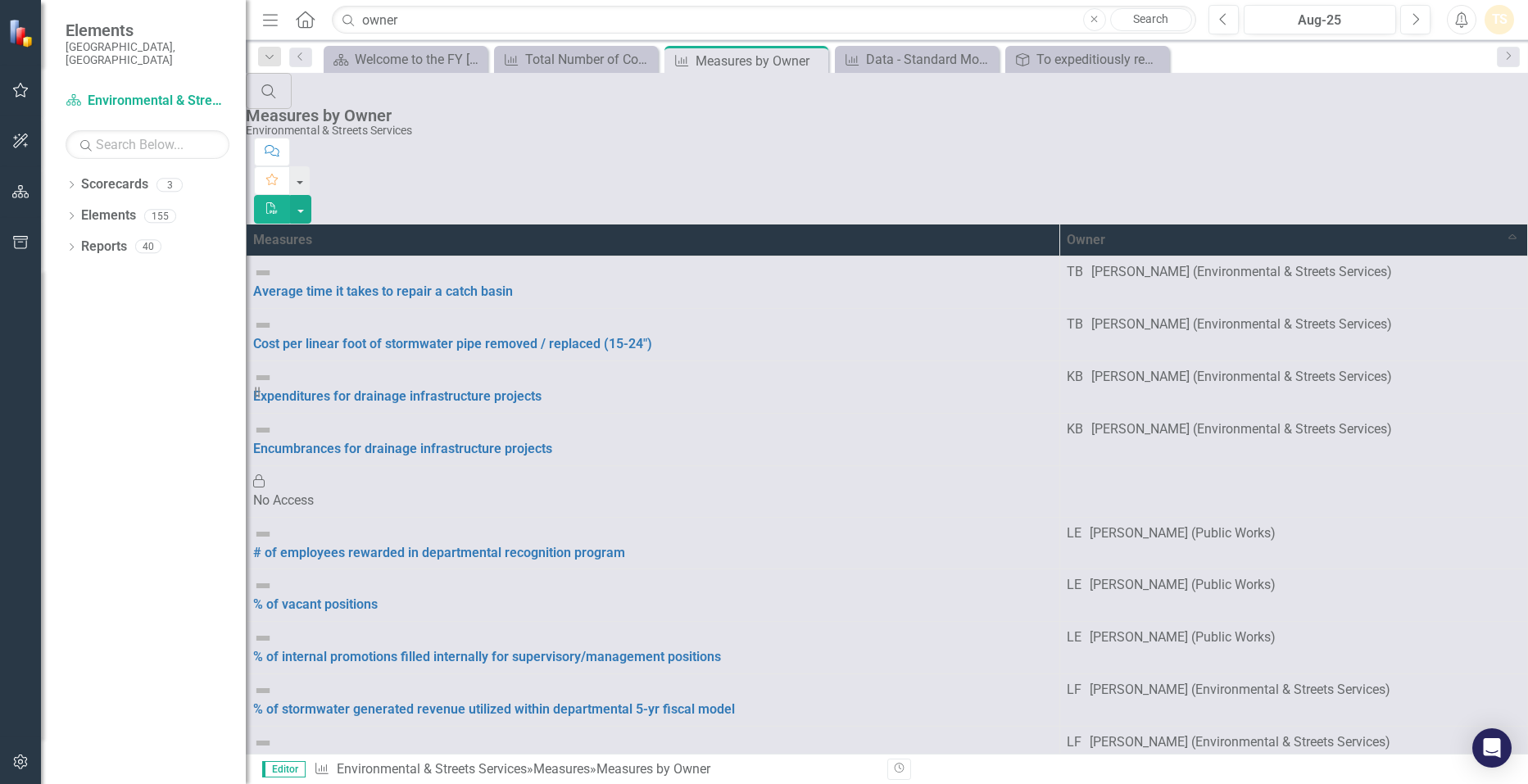
scroll to position [339, 0]
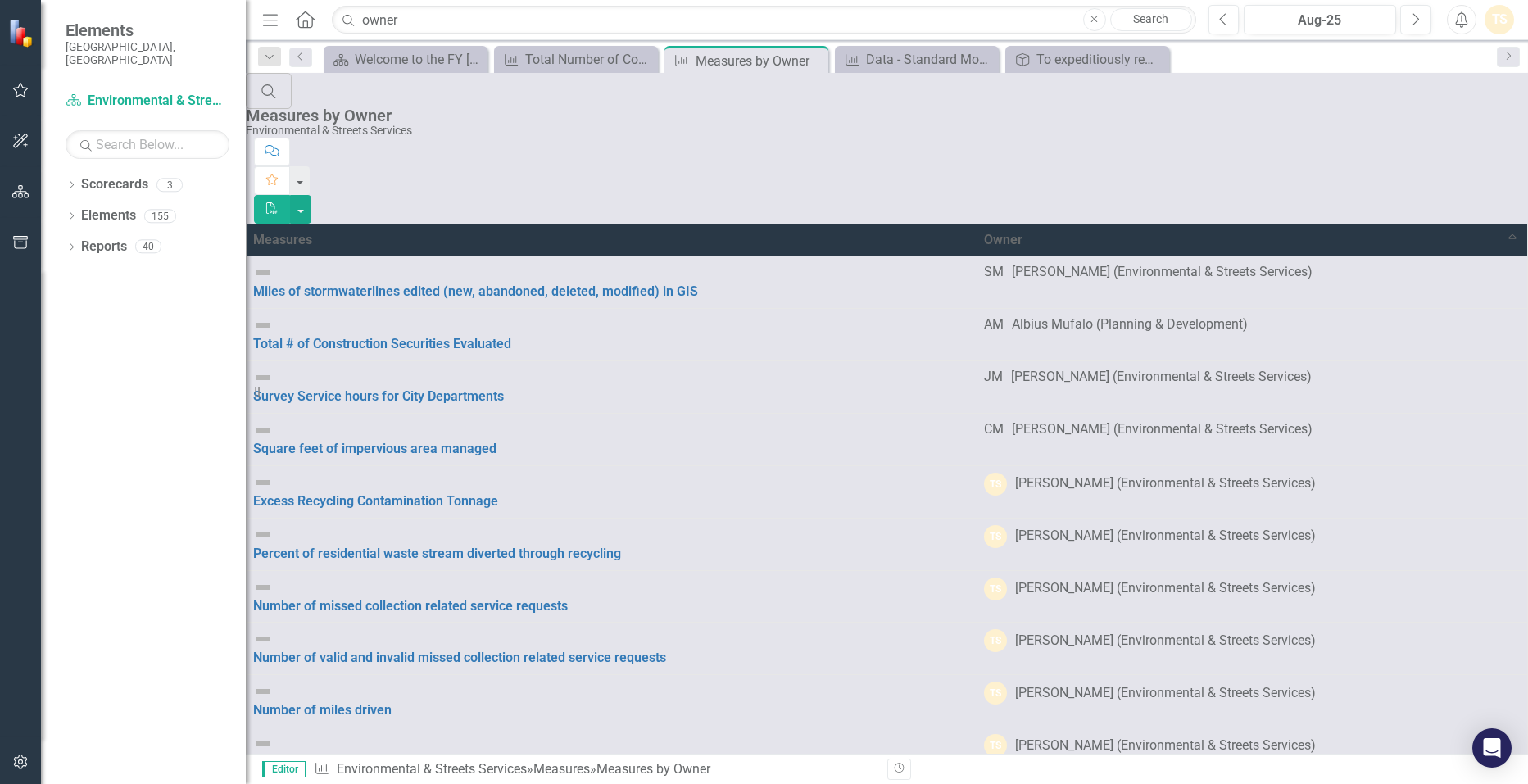
scroll to position [330, 0]
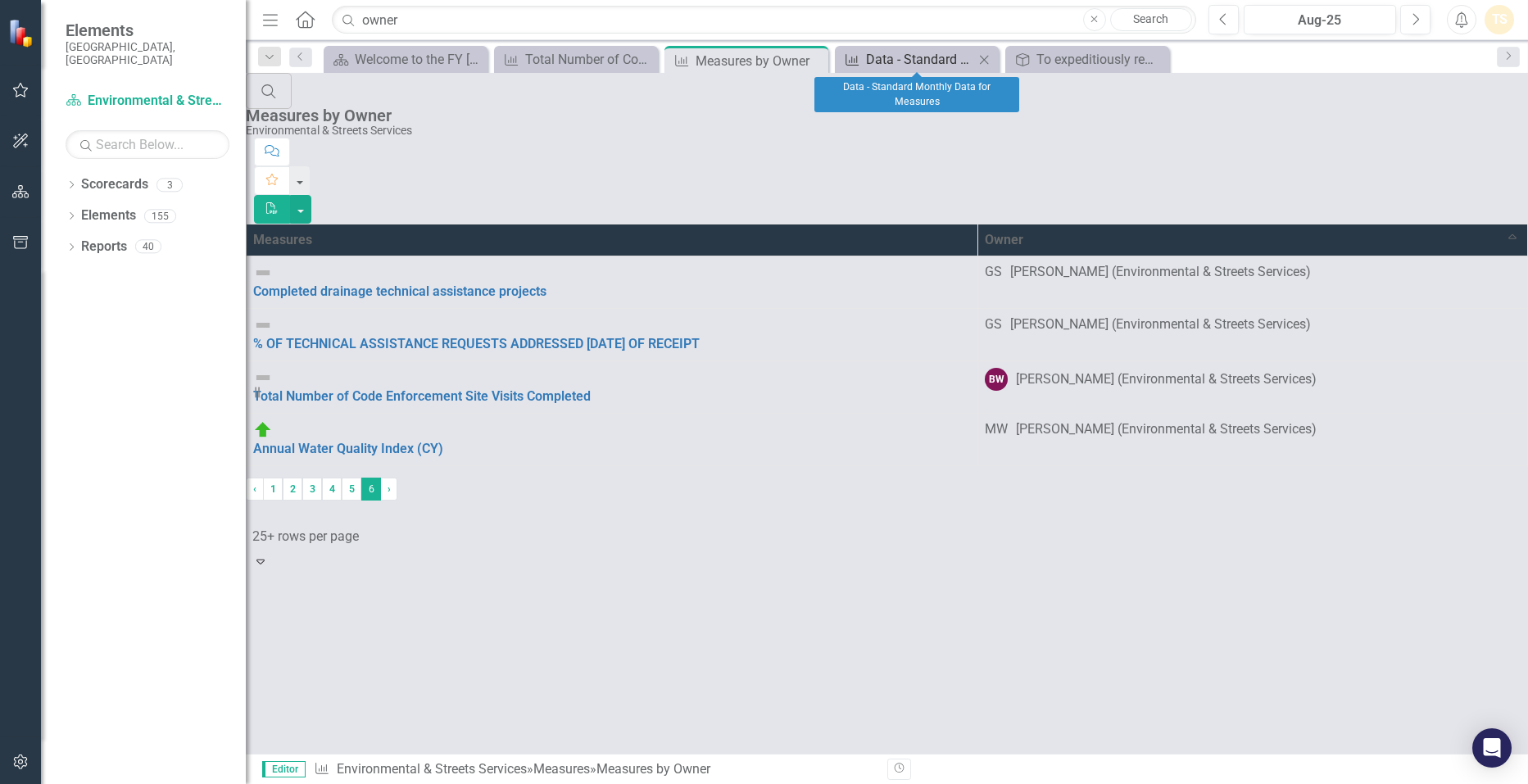
click at [911, 59] on div "Data - Standard Monthly Data for Measures" at bounding box center [920, 59] width 108 height 20
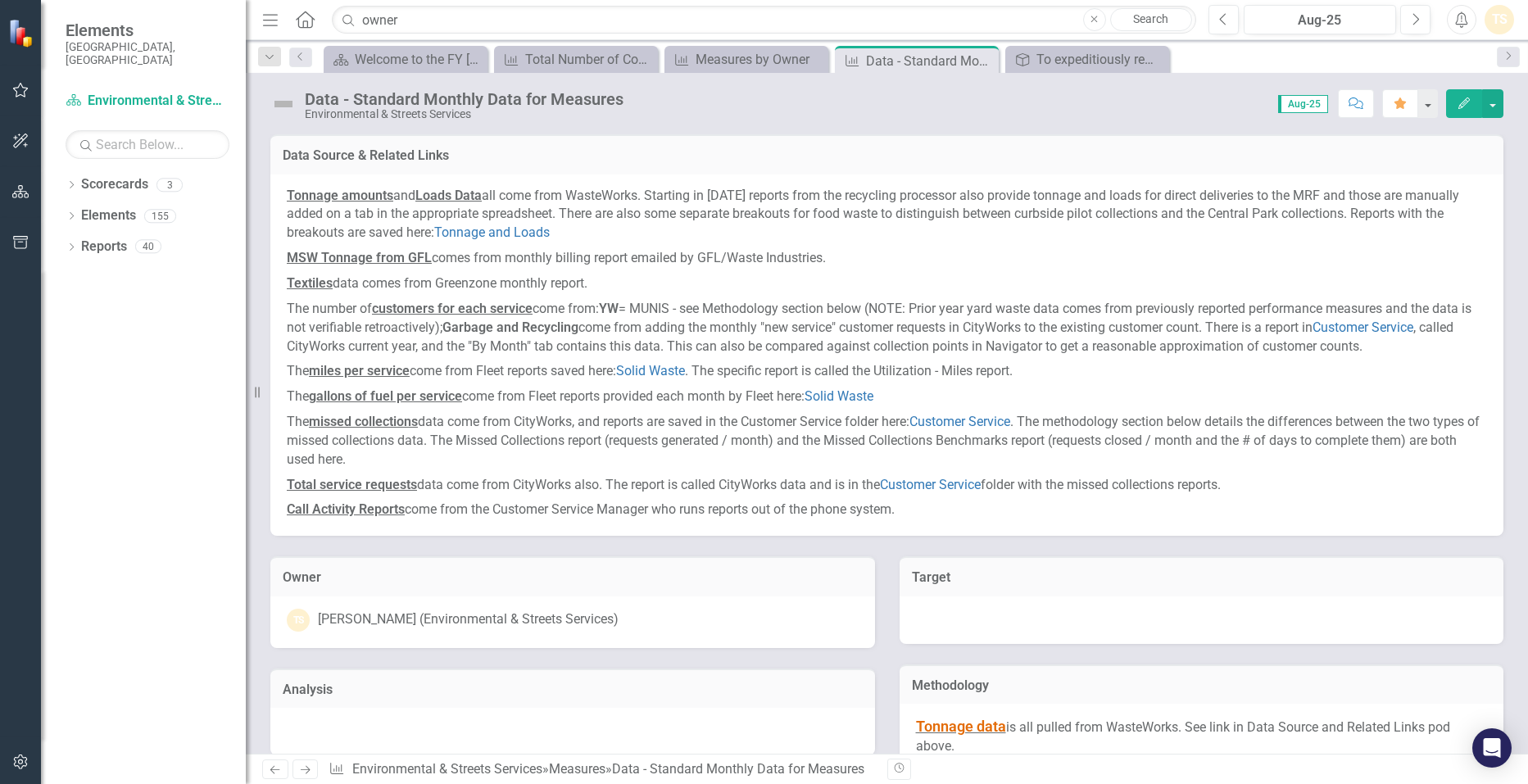
click at [911, 57] on div "Data - Standard Monthly Data for Measures" at bounding box center [930, 61] width 129 height 20
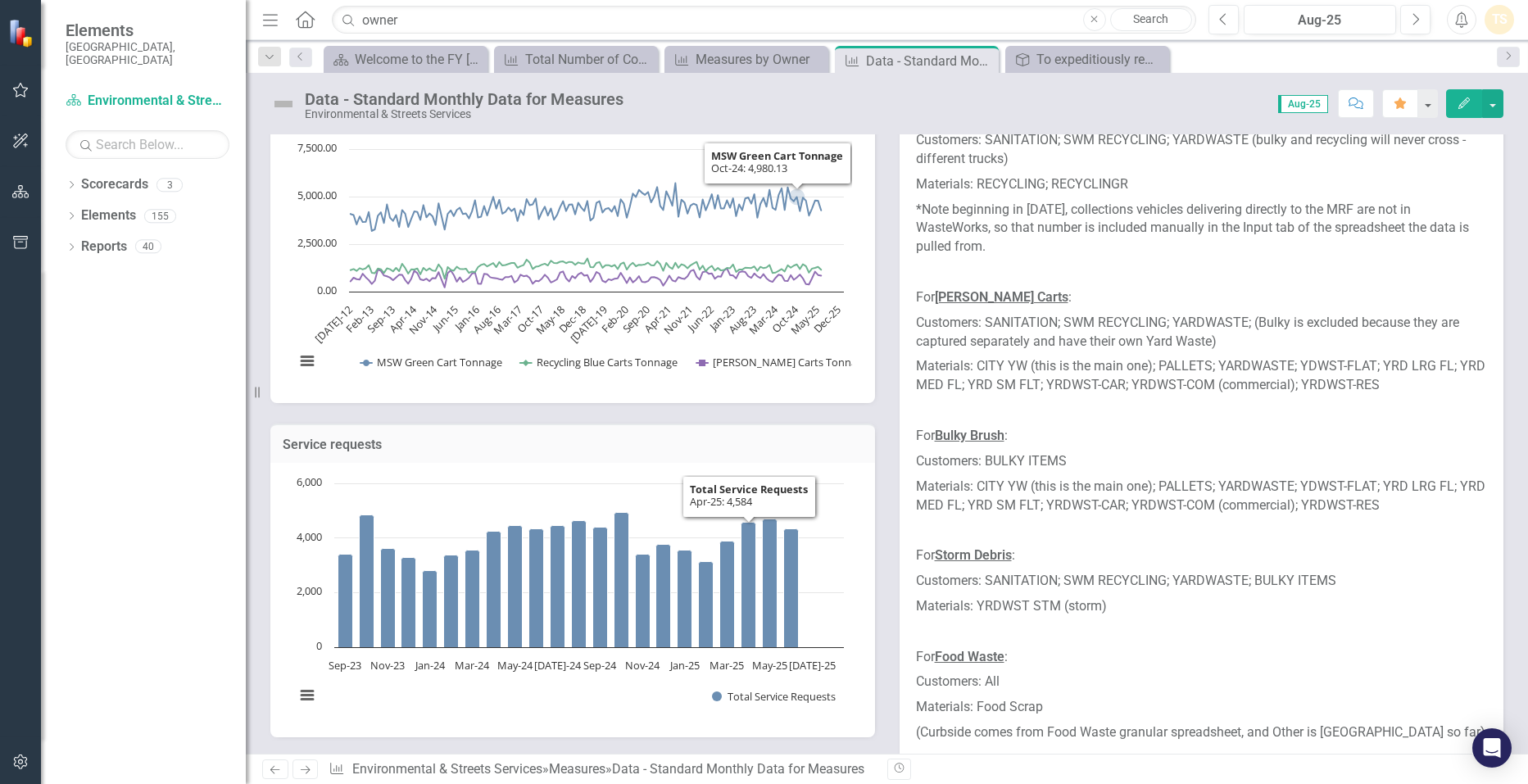
scroll to position [655, 0]
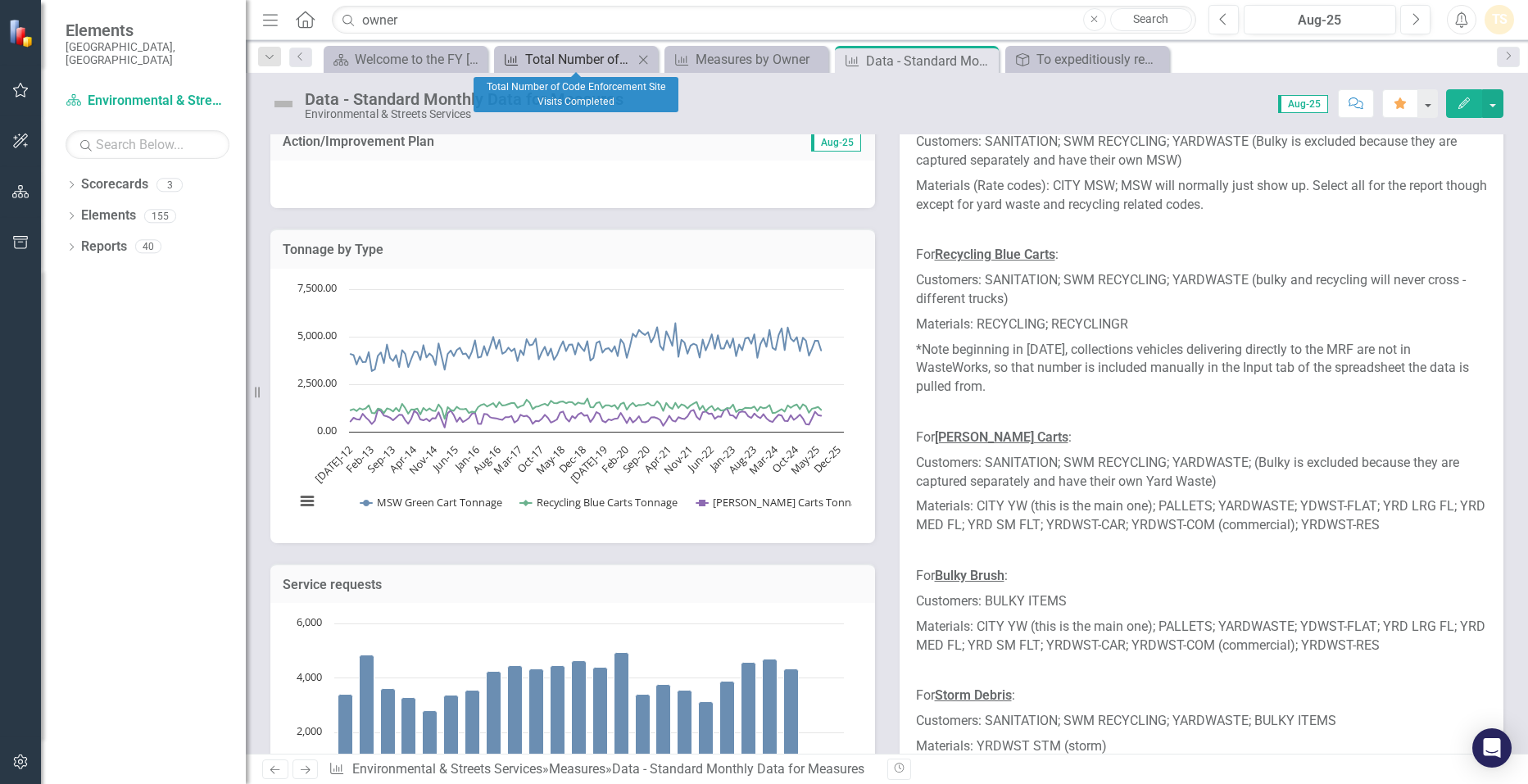
click at [551, 58] on div "Total Number of Code Enforcement Site Visits Completed" at bounding box center [579, 59] width 108 height 20
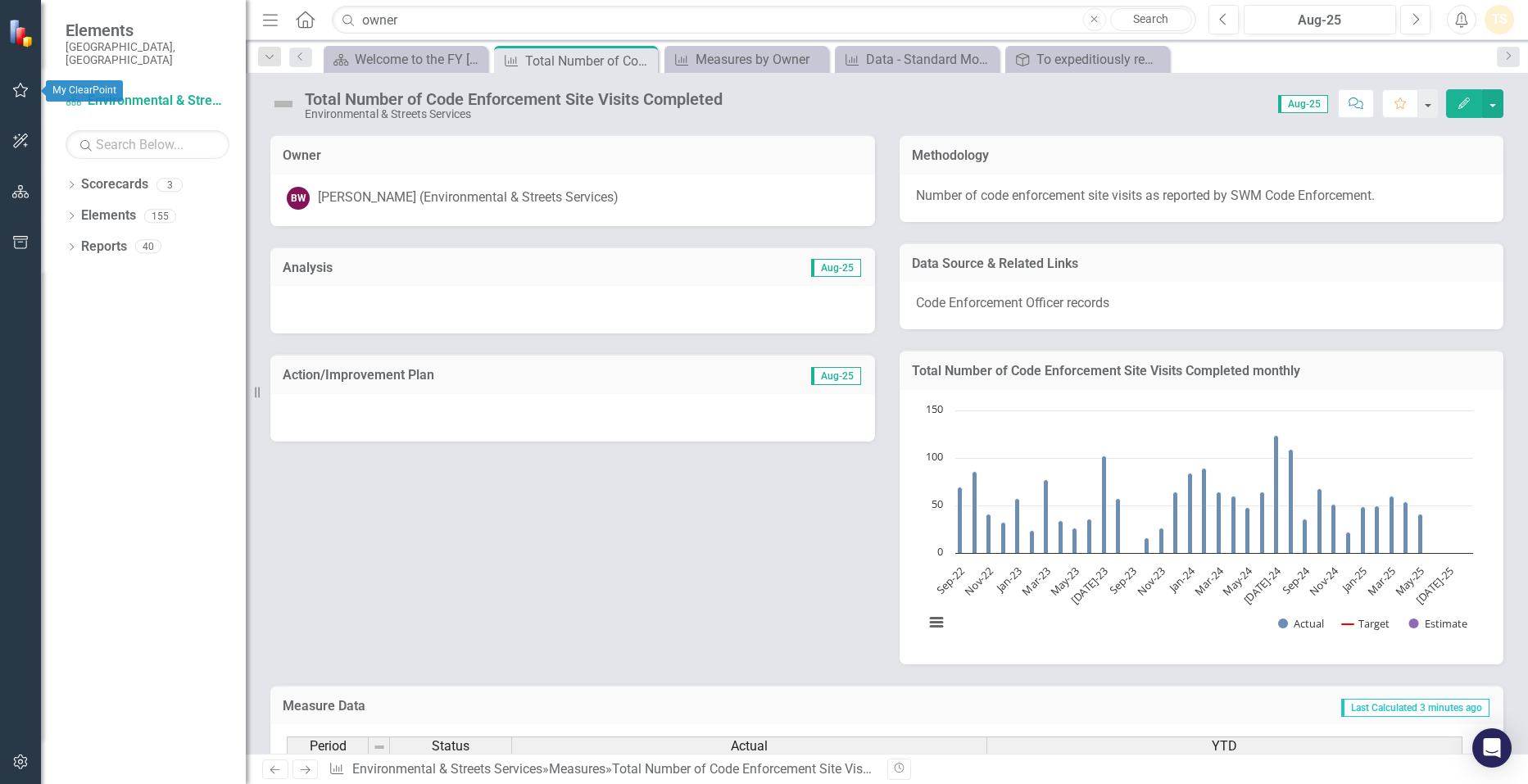
click at [14, 82] on button "button" at bounding box center [21, 91] width 37 height 35
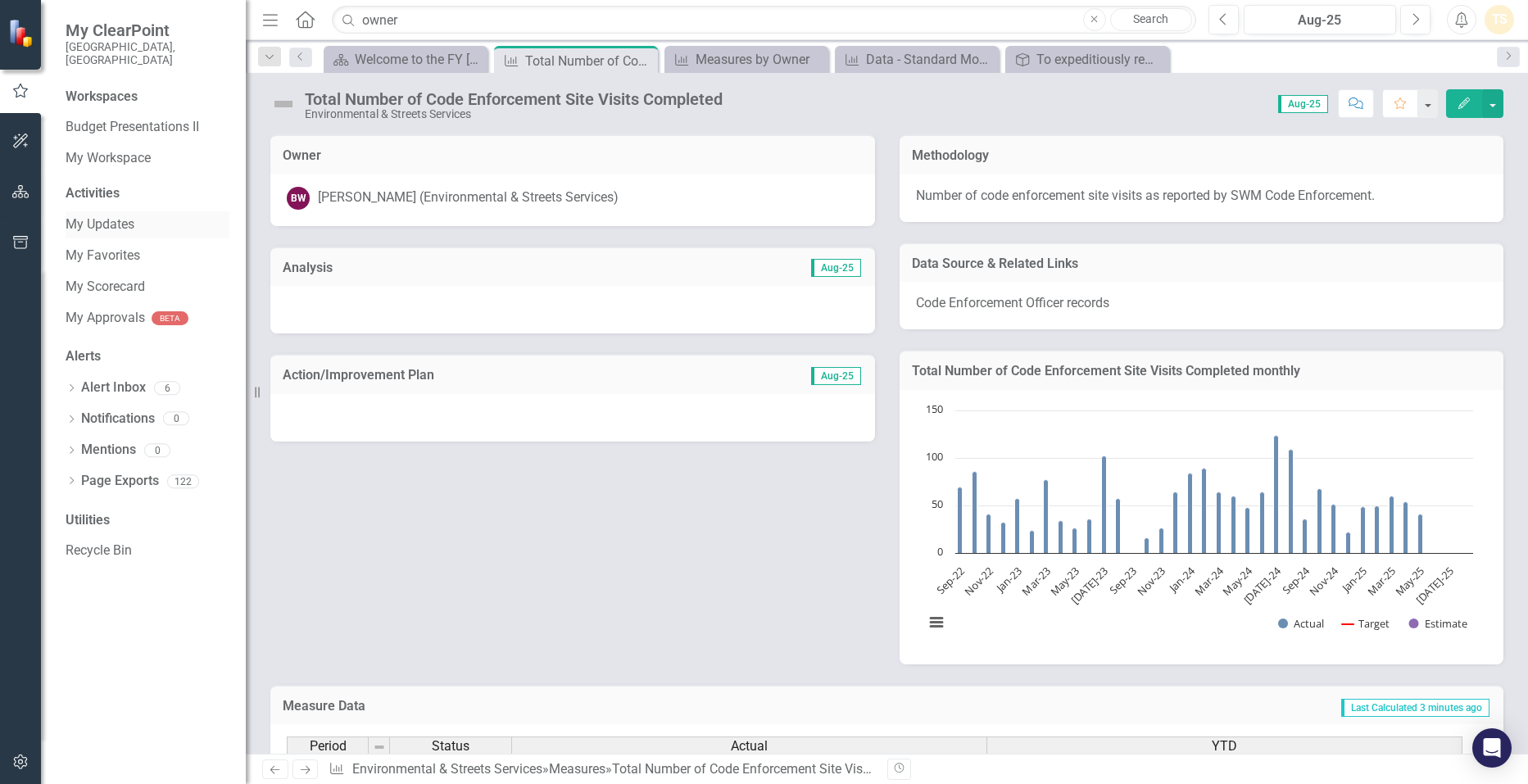
click at [103, 216] on link "My Updates" at bounding box center [147, 225] width 163 height 19
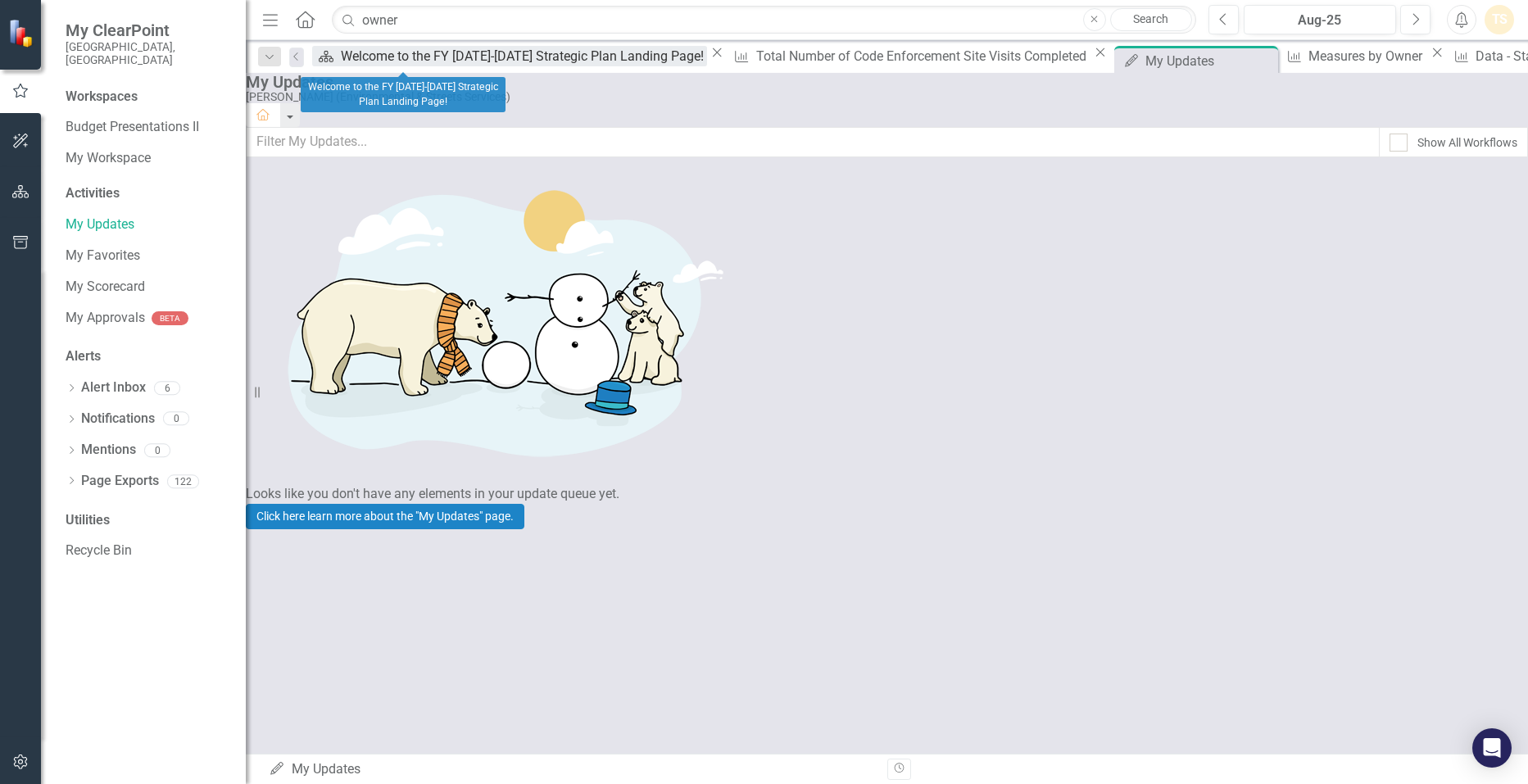
click at [372, 54] on div "Welcome to the FY [DATE]-[DATE] Strategic Plan Landing Page!" at bounding box center [525, 56] width 367 height 20
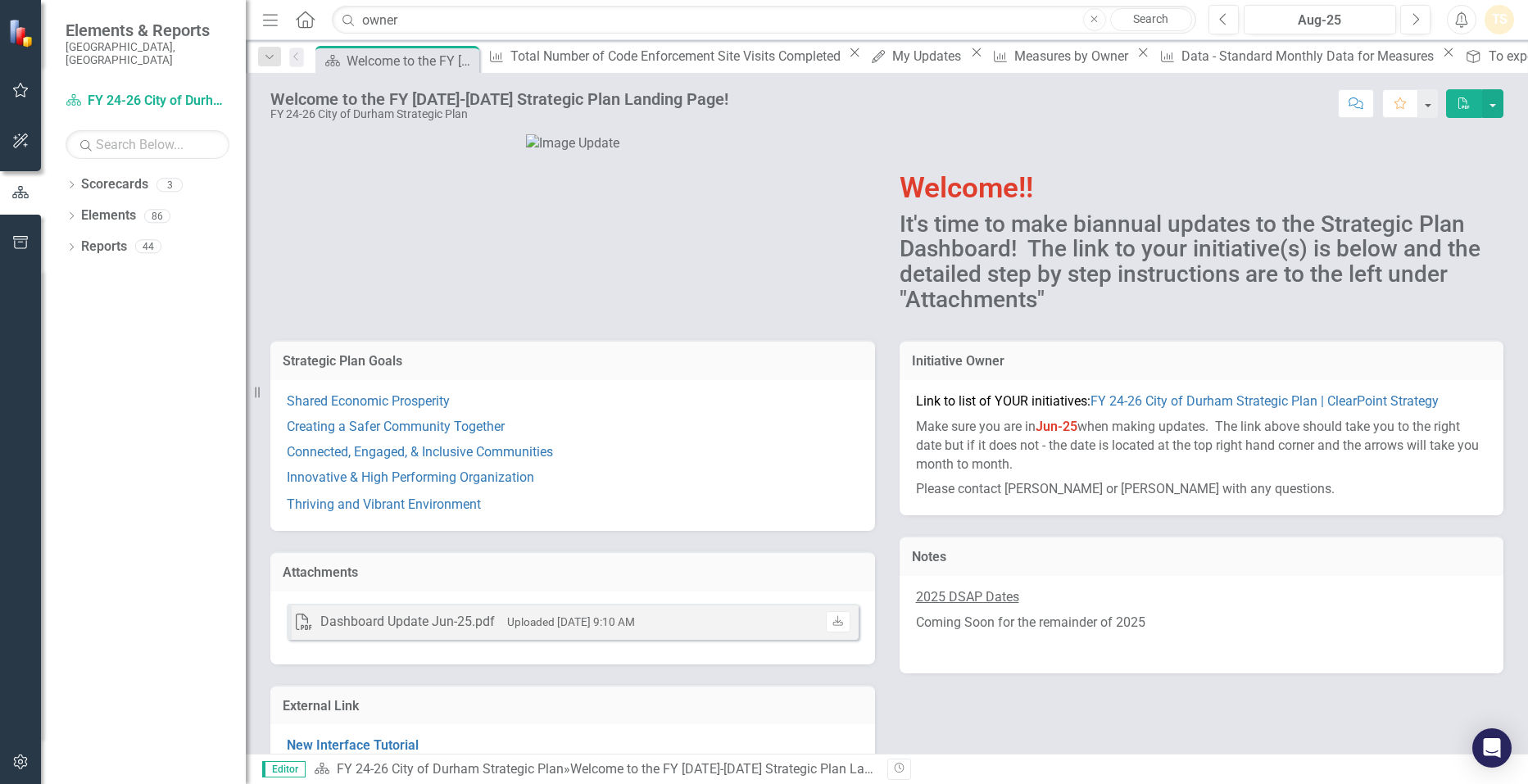
scroll to position [82, 0]
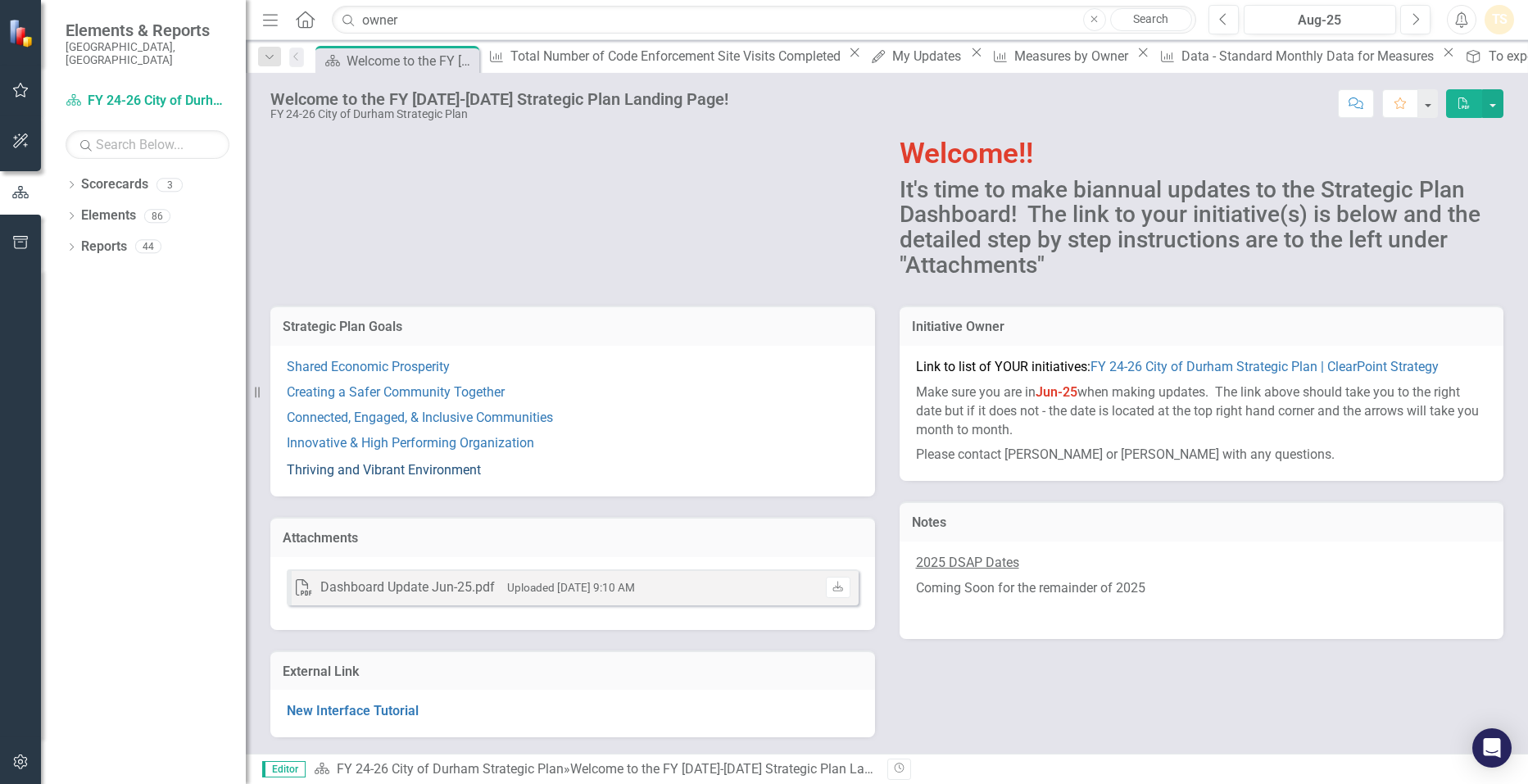
click at [377, 472] on link "Thriving and Vibrant Environment" at bounding box center [383, 469] width 194 height 15
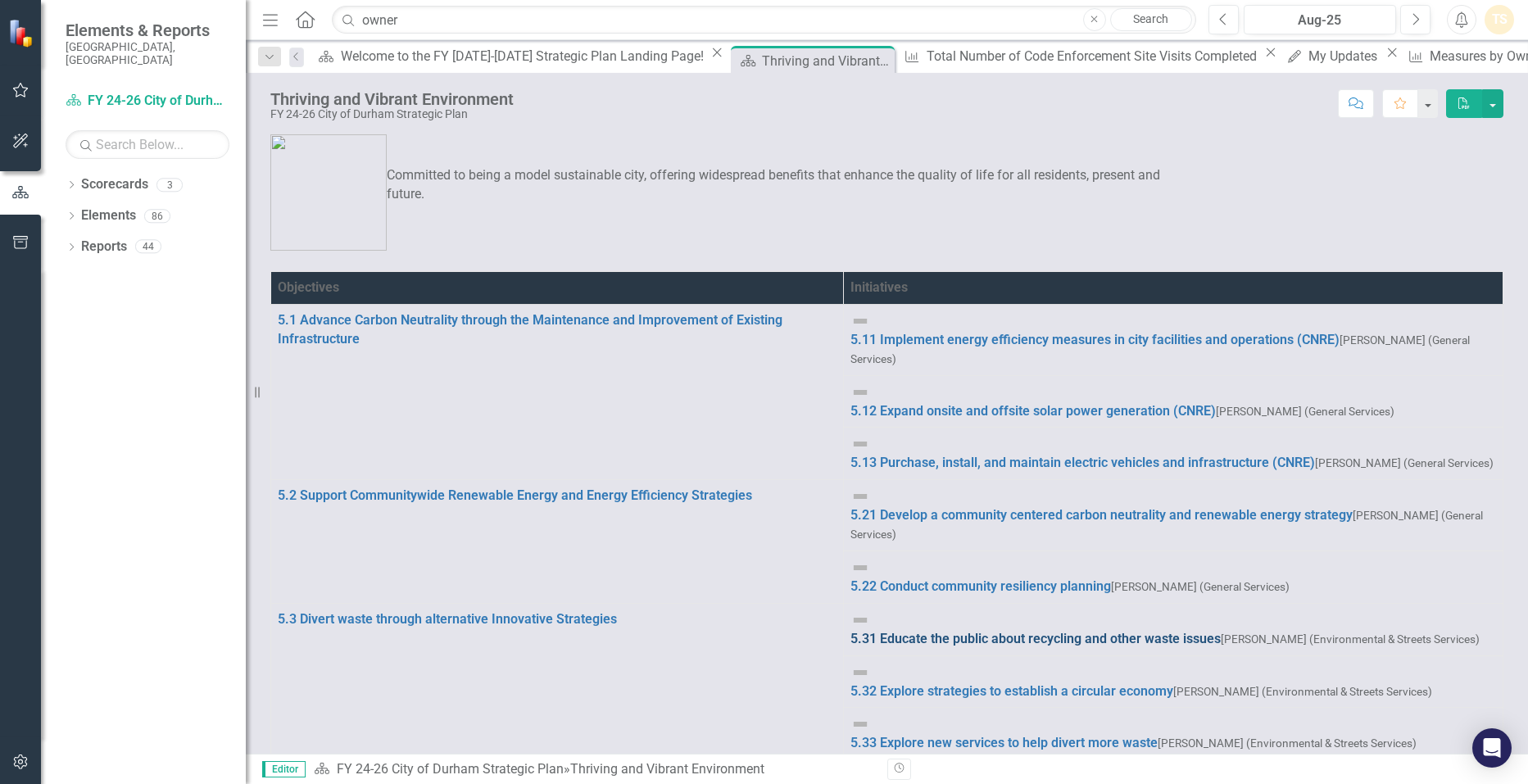
click at [1039, 631] on link "5.31 Educate the public about recycling and other waste issues" at bounding box center [1035, 638] width 371 height 15
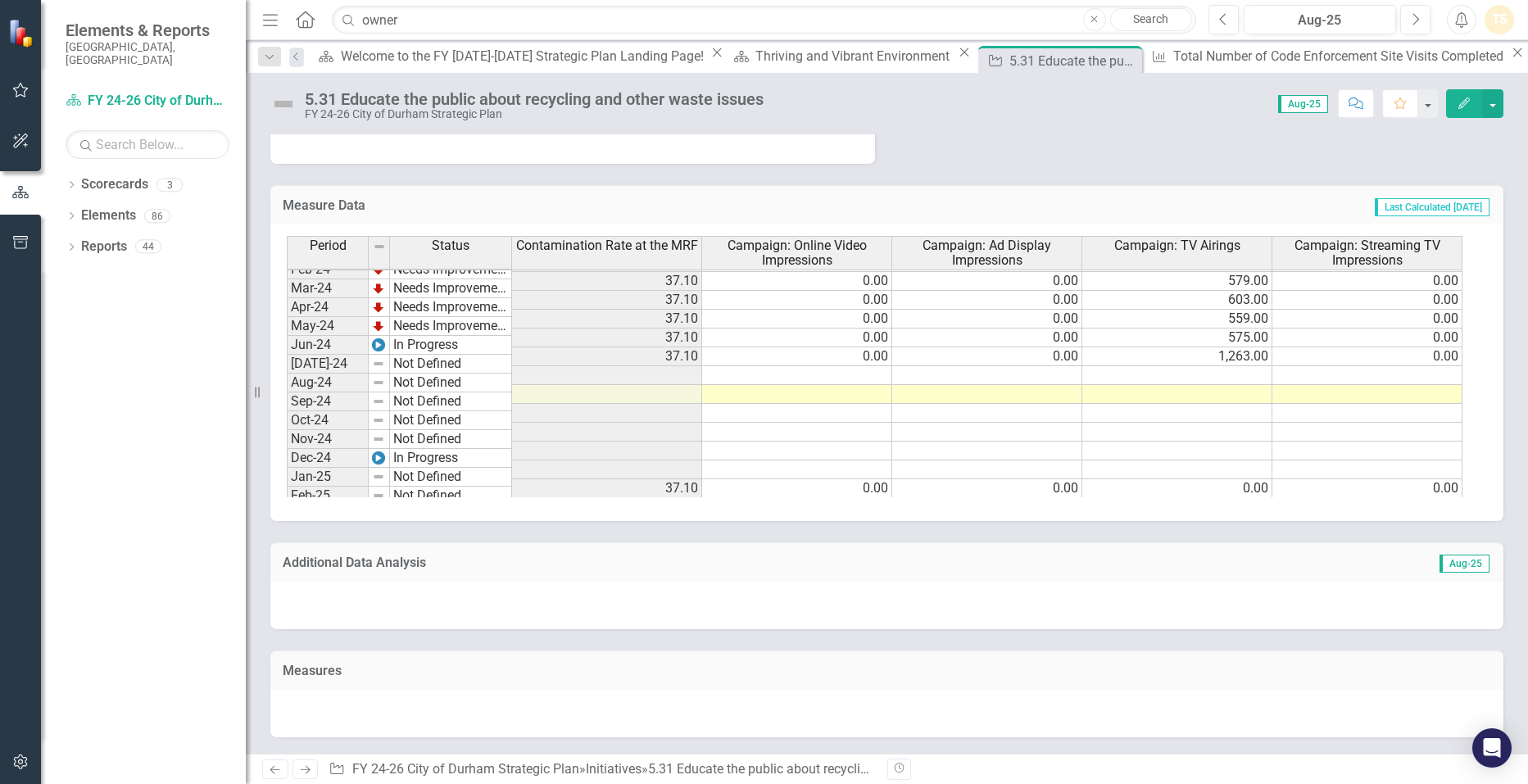
scroll to position [828, 0]
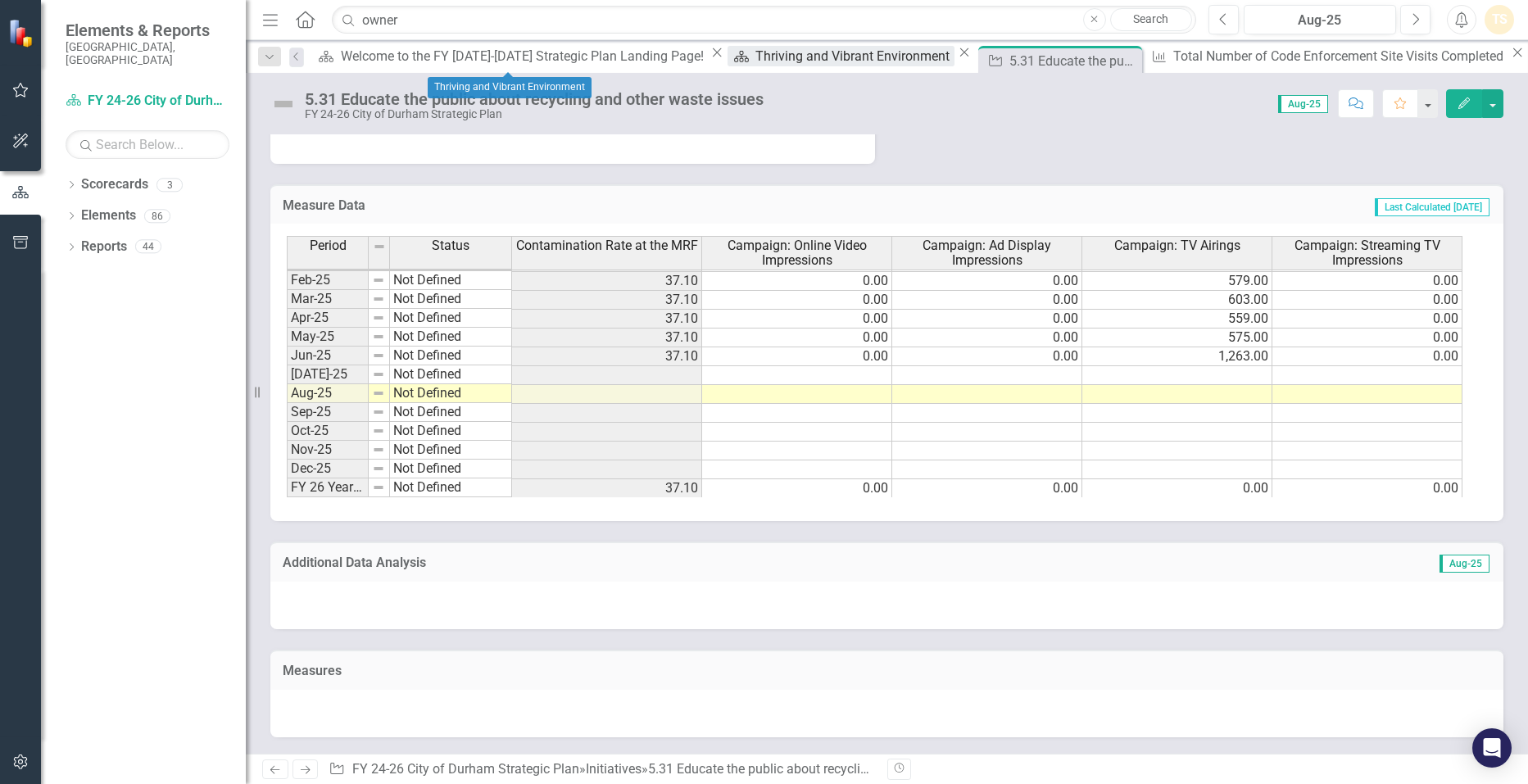
click at [756, 55] on div "Thriving and Vibrant Environment" at bounding box center [855, 56] width 199 height 20
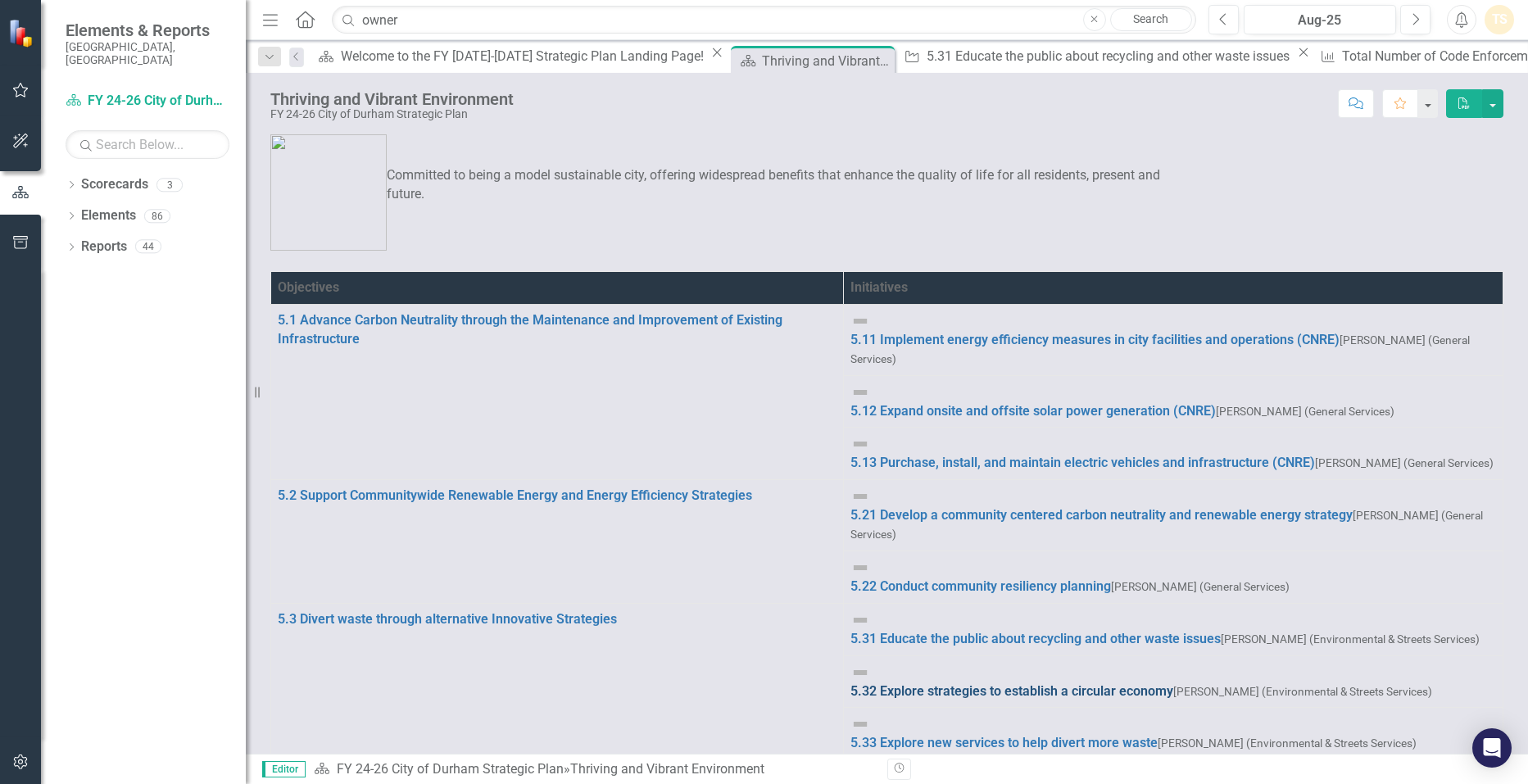
click at [877, 683] on link "5.32 Explore strategies to establish a circular economy" at bounding box center [1011, 691] width 323 height 15
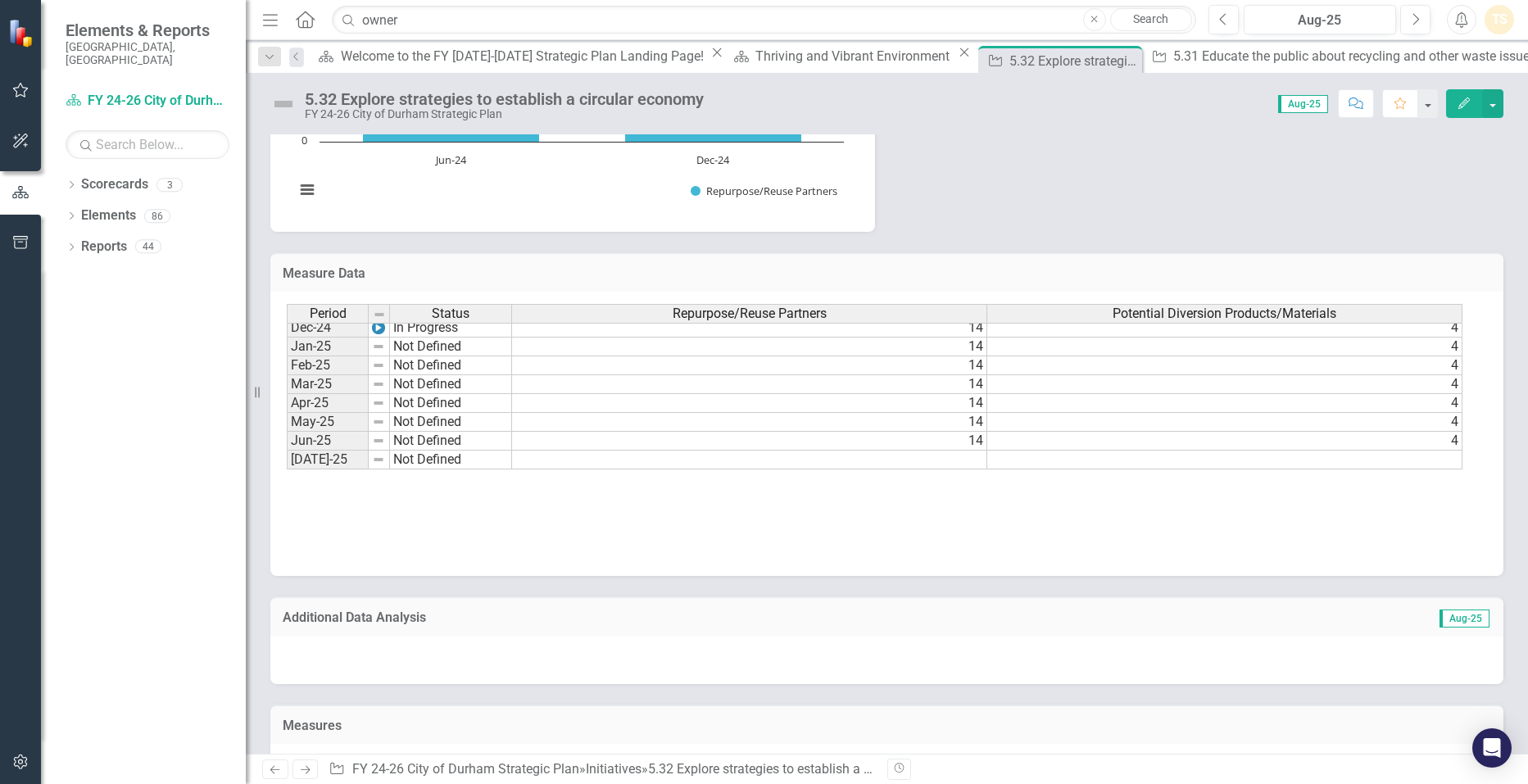
scroll to position [828, 0]
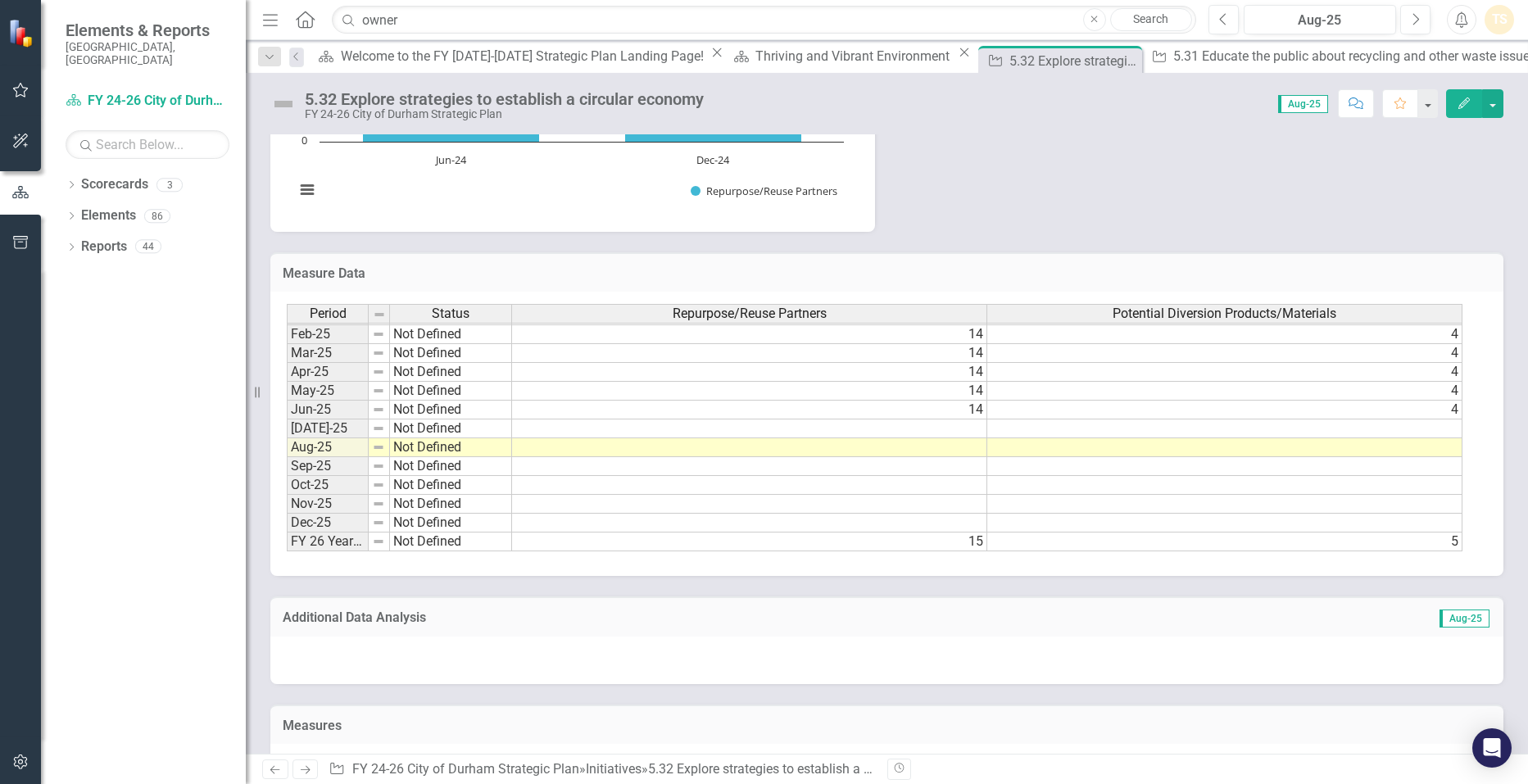
click at [934, 477] on tbody "Sep-23 Not Defined Oct-23 In Progress Nov-23 In Progress 13 [DATE]-23 In Progre…" at bounding box center [874, 278] width 1176 height 547
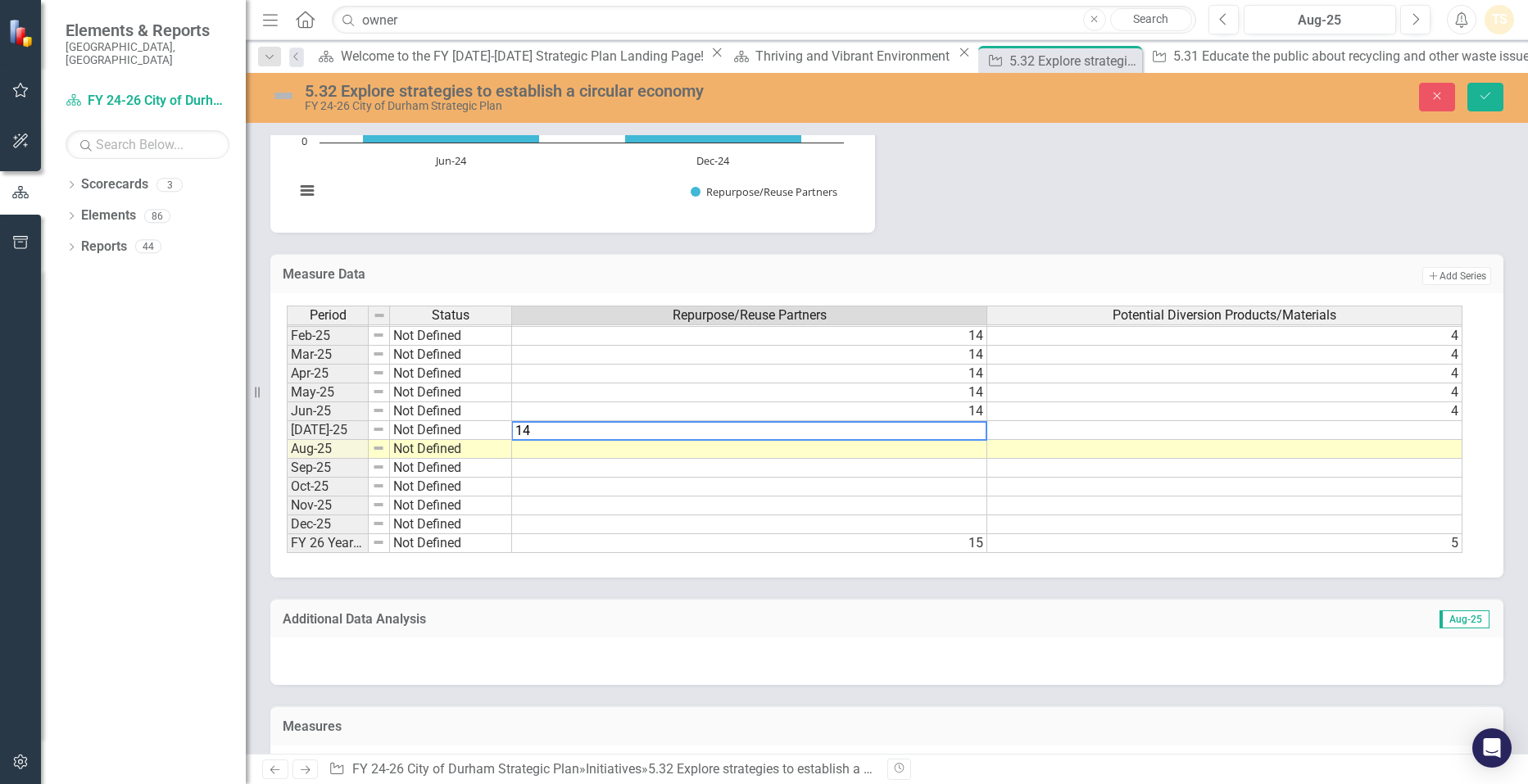
click at [940, 459] on td at bounding box center [750, 449] width 475 height 19
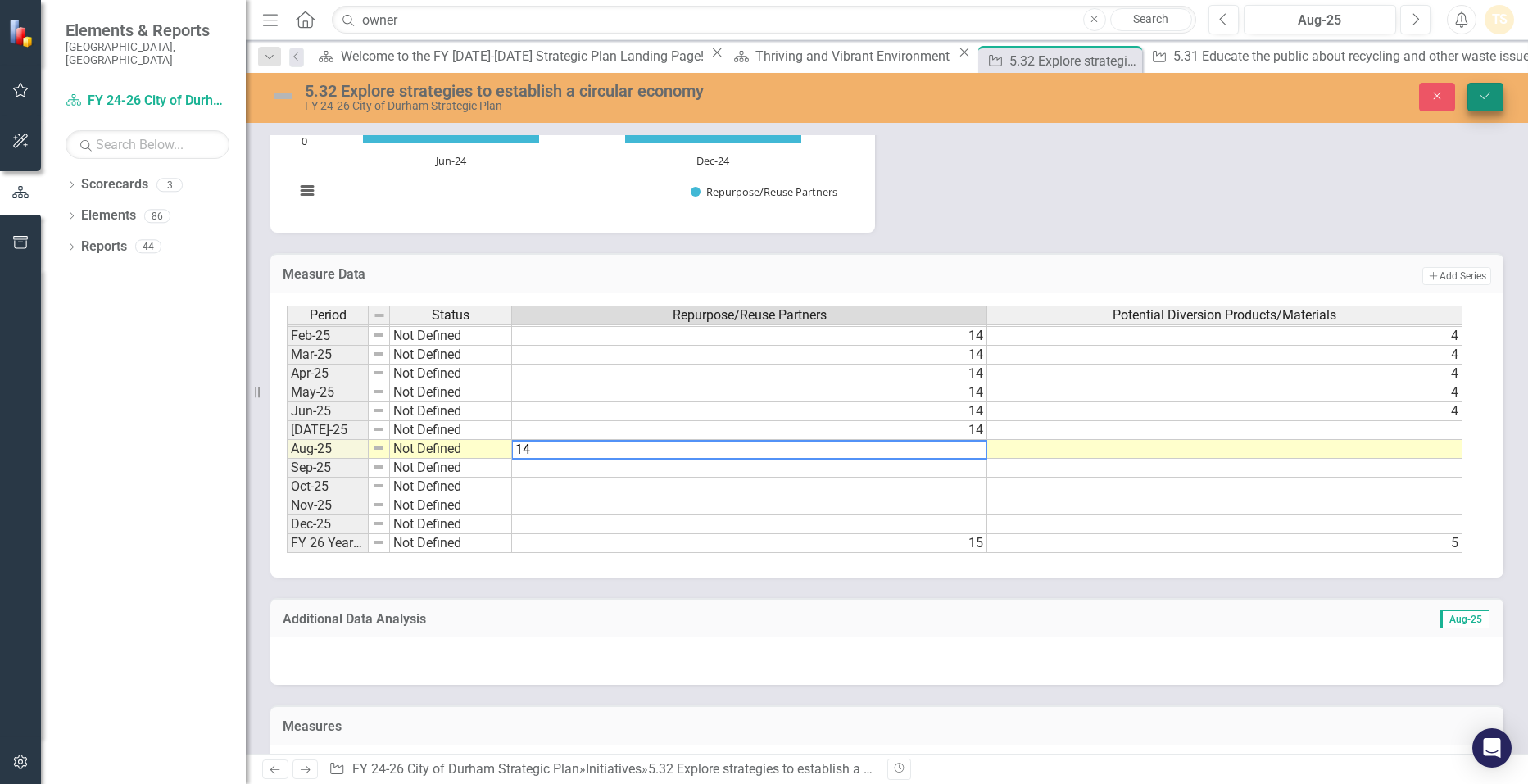
type textarea "14"
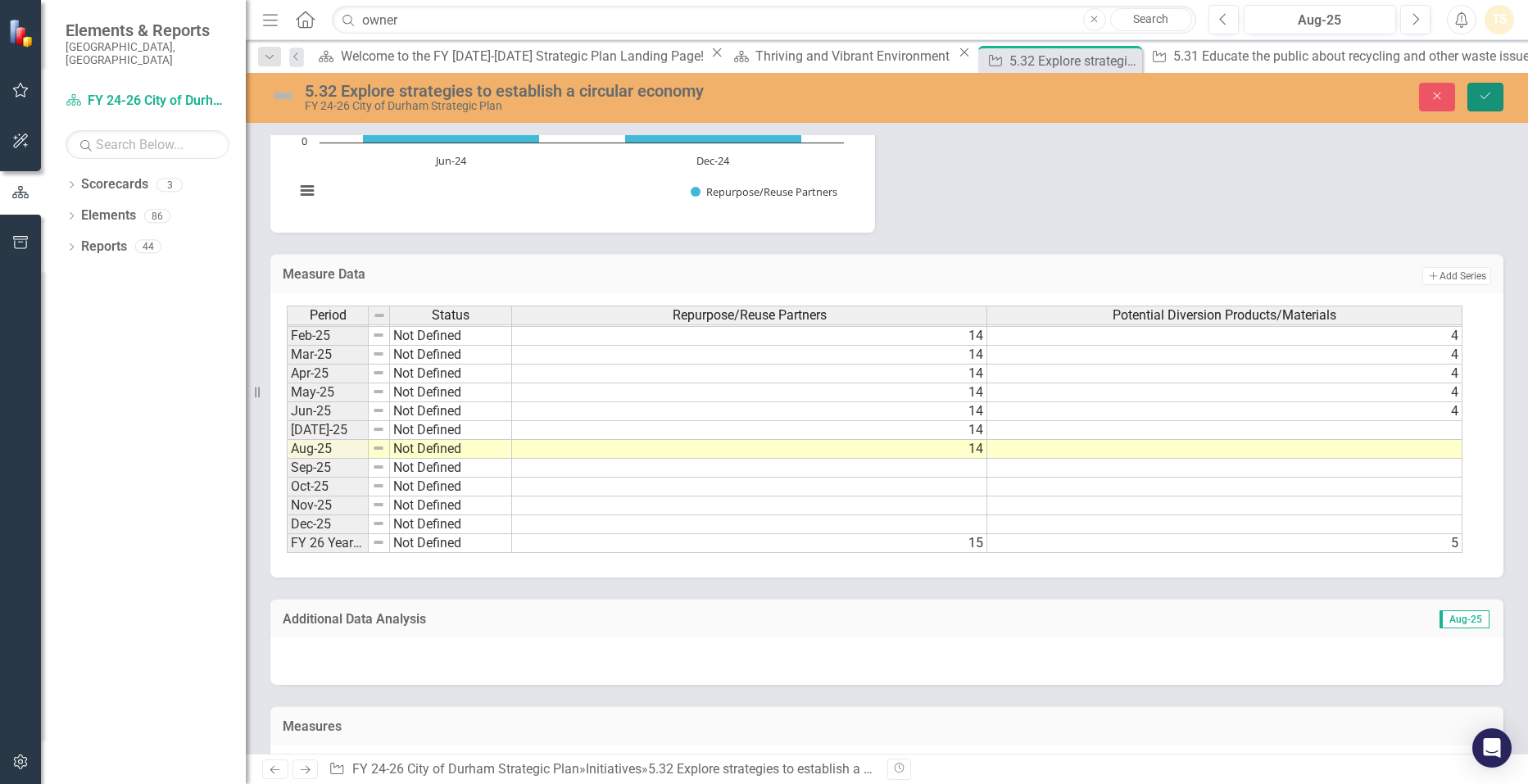
click at [1483, 87] on button "Save" at bounding box center [1485, 97] width 36 height 29
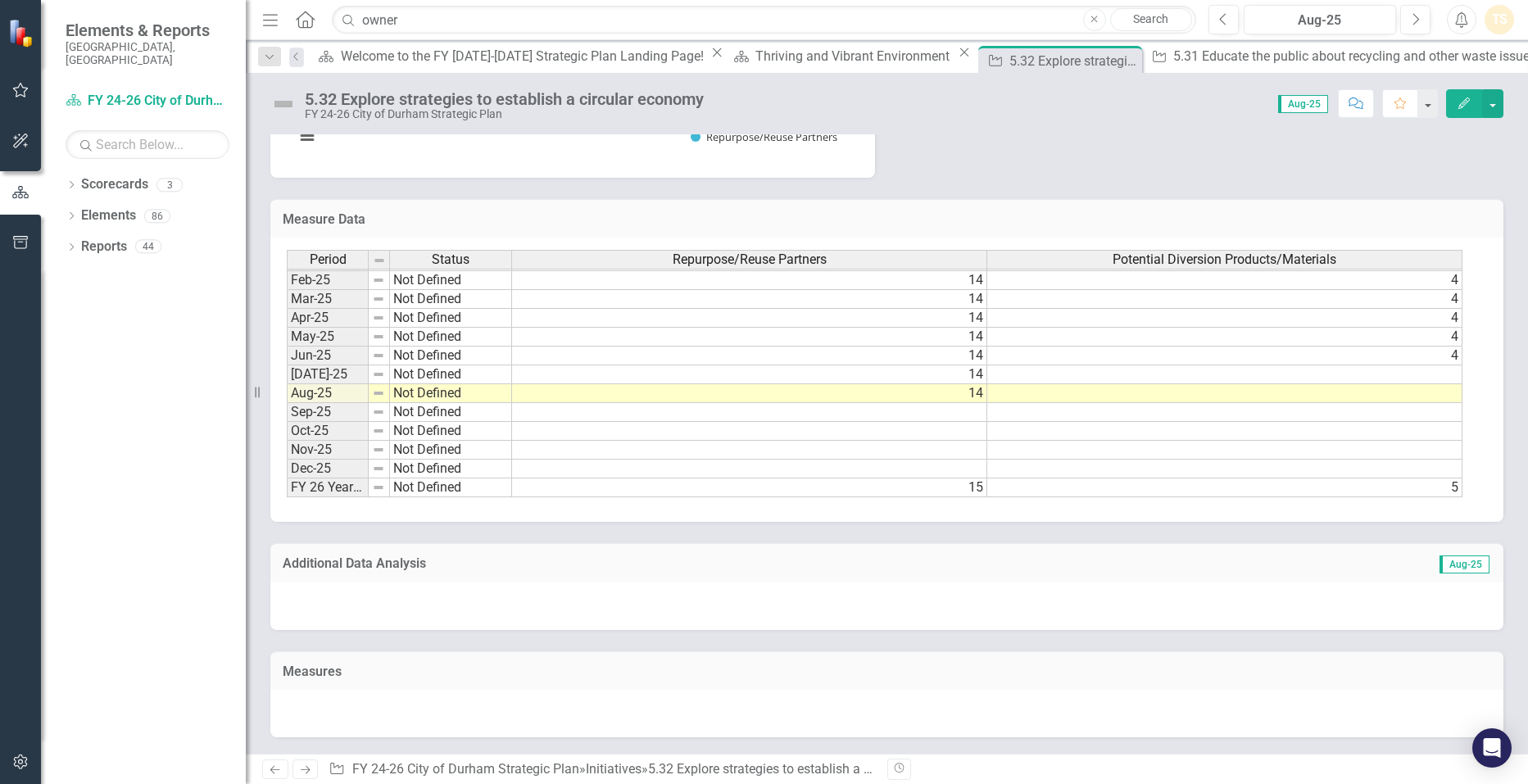
scroll to position [1092, 0]
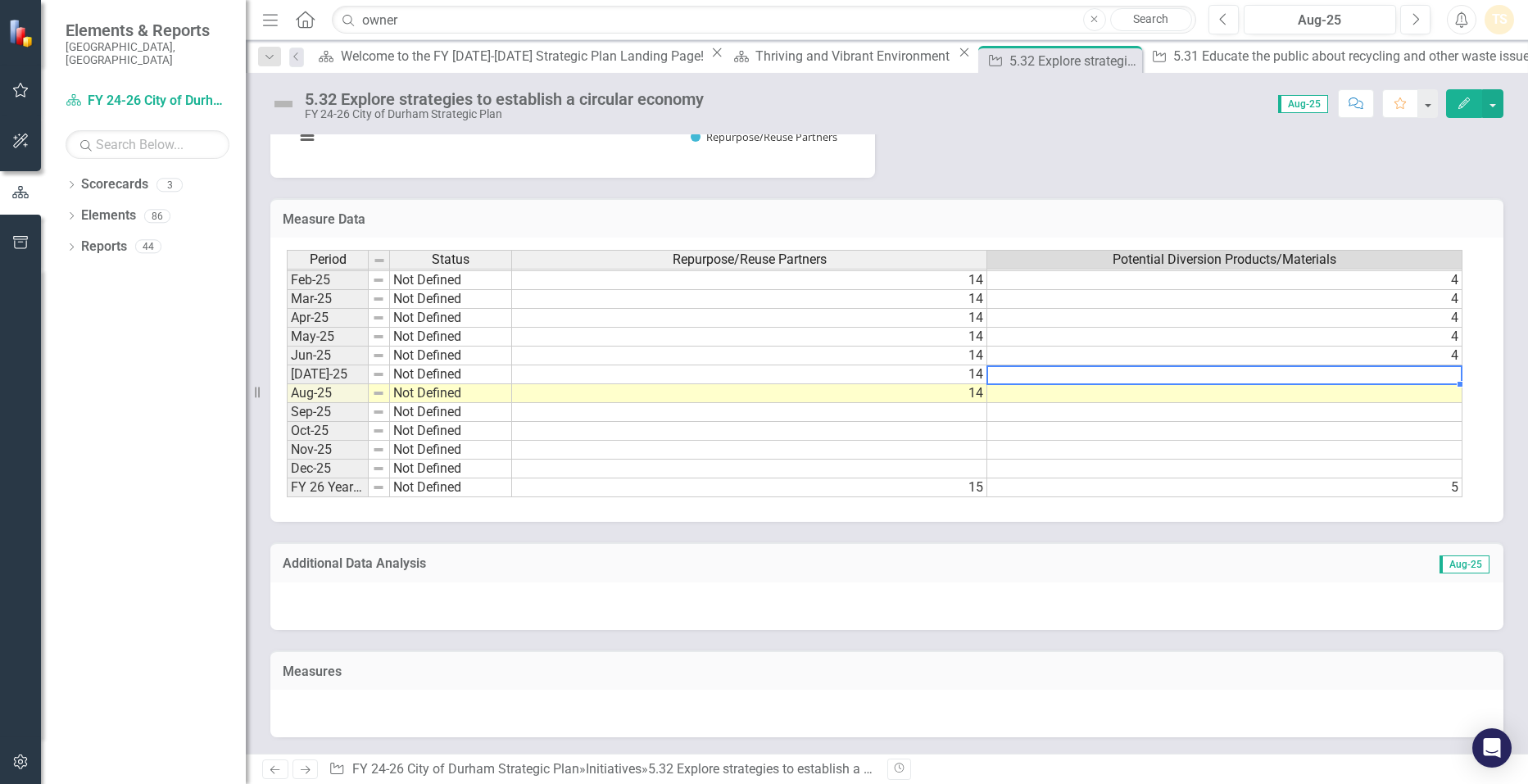
click at [1445, 373] on td at bounding box center [1225, 375] width 475 height 19
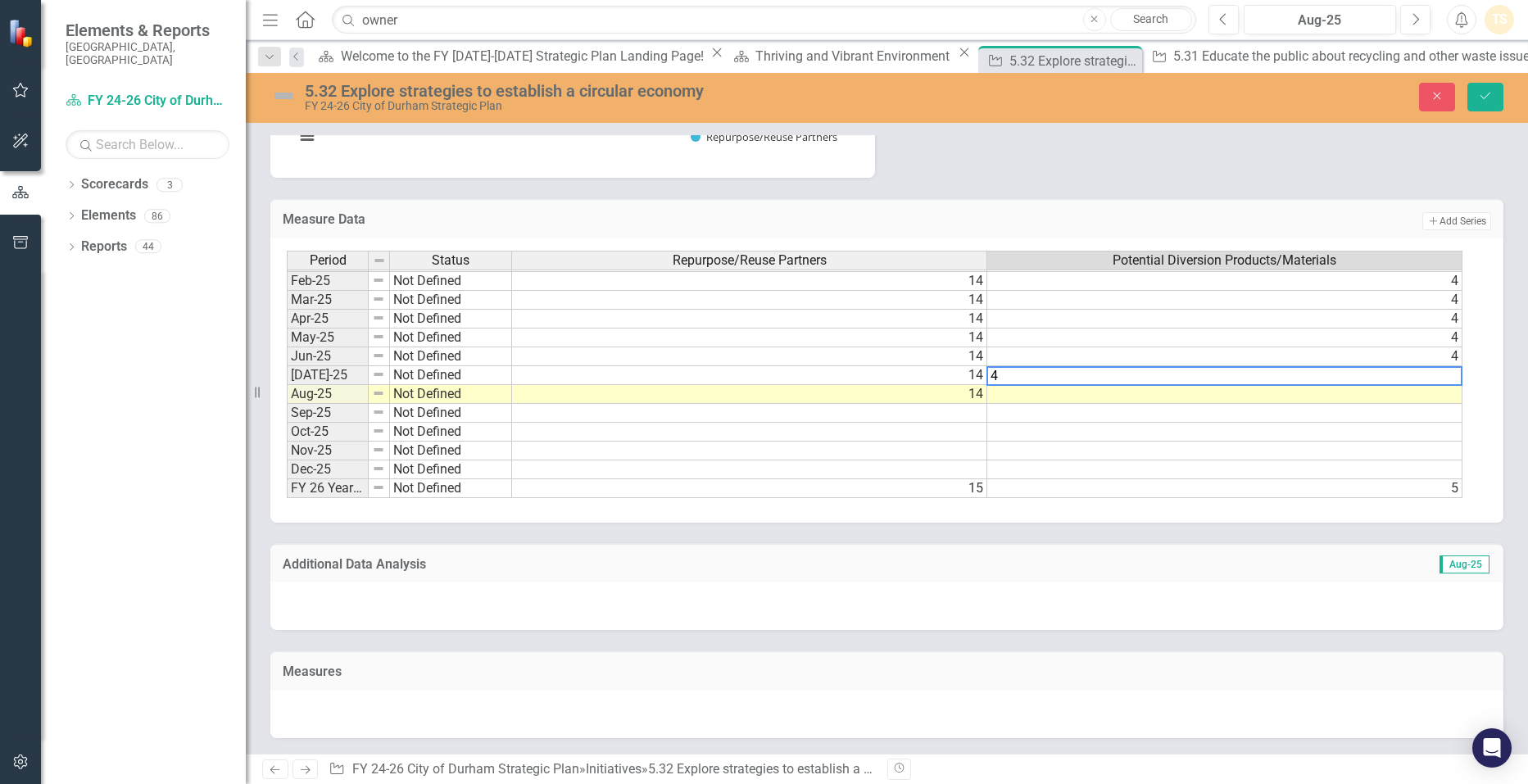
click at [1450, 394] on td at bounding box center [1225, 394] width 475 height 19
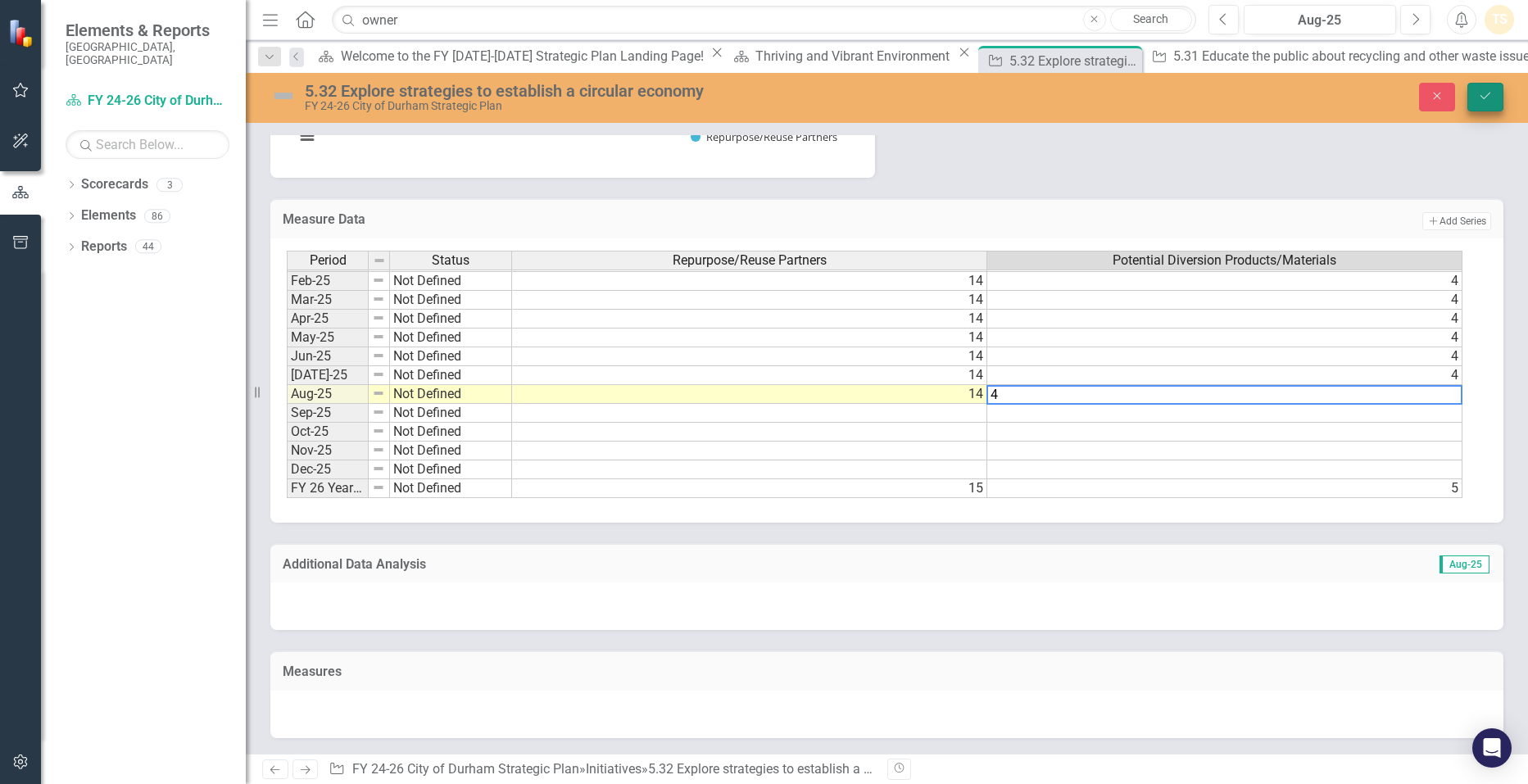
type textarea "4"
click at [1497, 91] on button "Save" at bounding box center [1485, 97] width 36 height 29
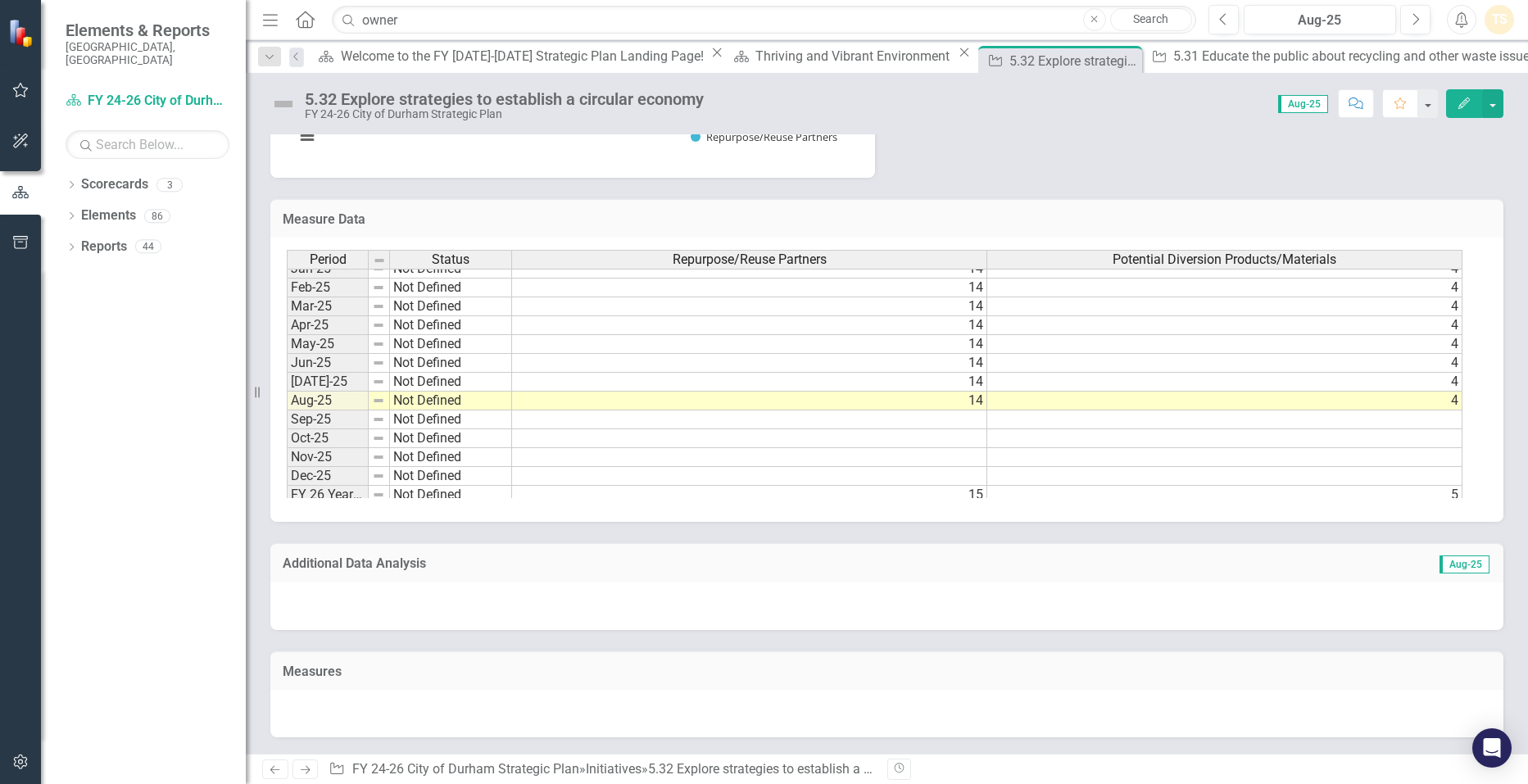
scroll to position [828, 0]
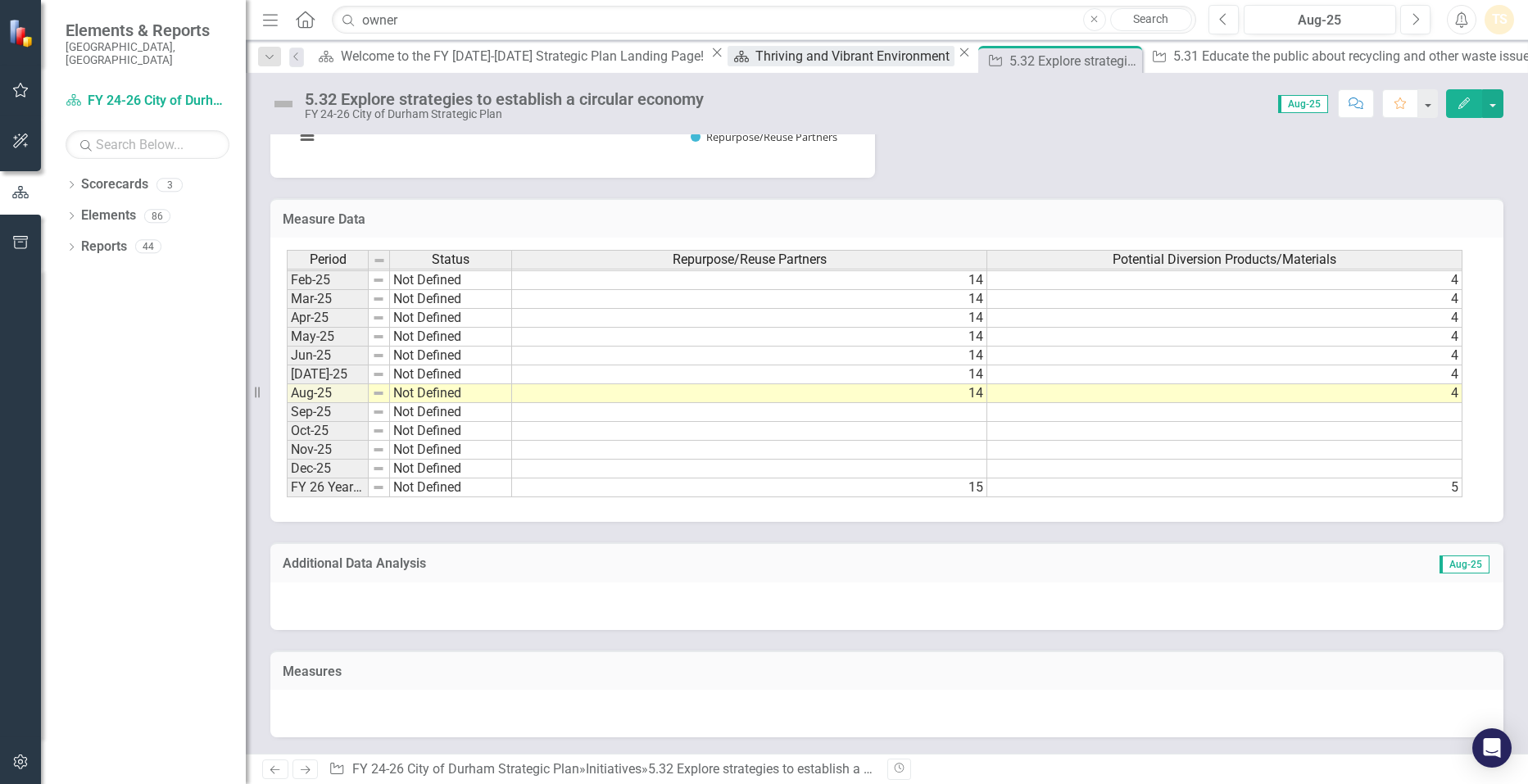
click at [728, 55] on link "Scorecard Thriving and Vibrant Environment" at bounding box center [841, 56] width 226 height 20
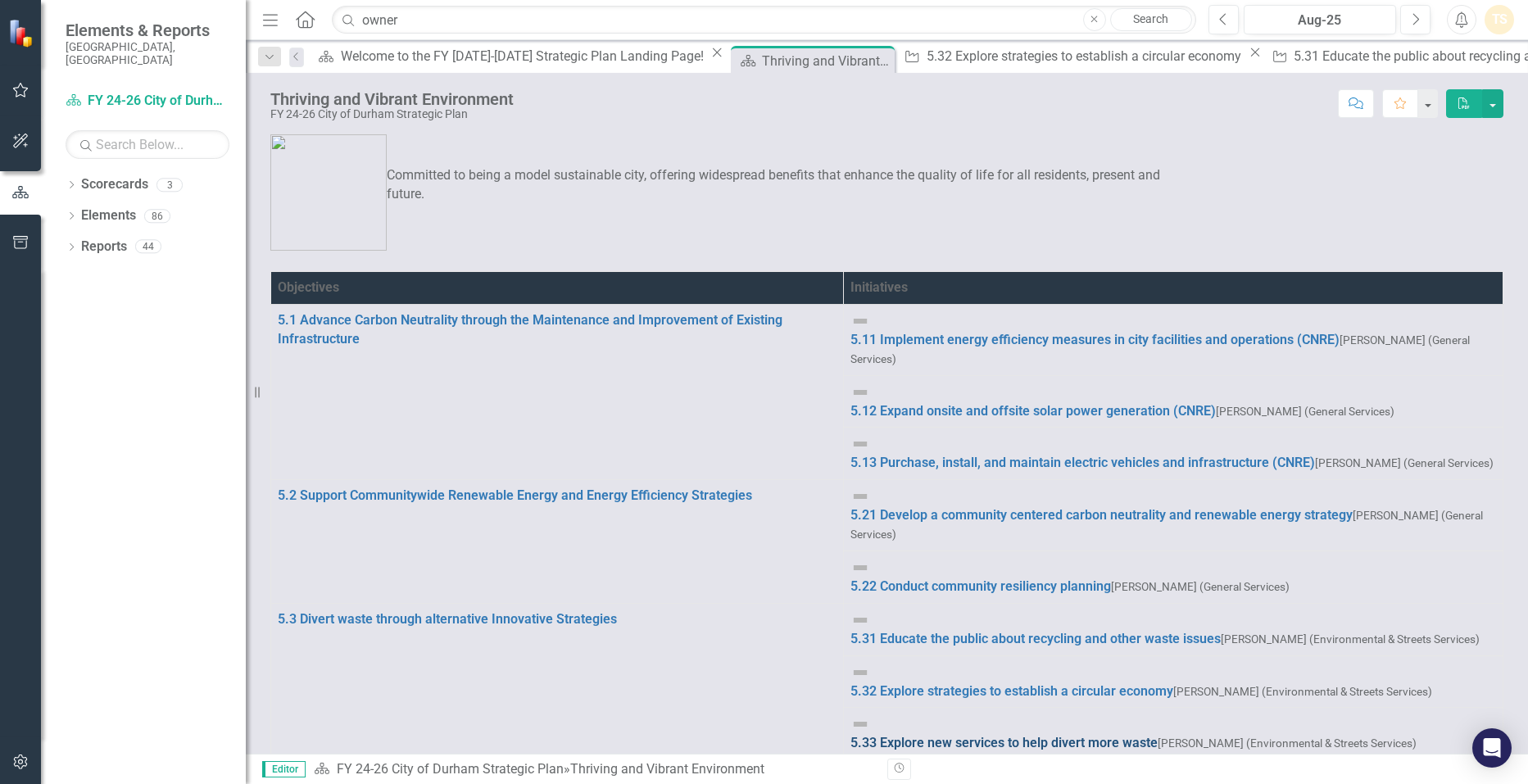
click at [850, 734] on link "5.33 Explore new services to help divert more waste" at bounding box center [1003, 742] width 307 height 15
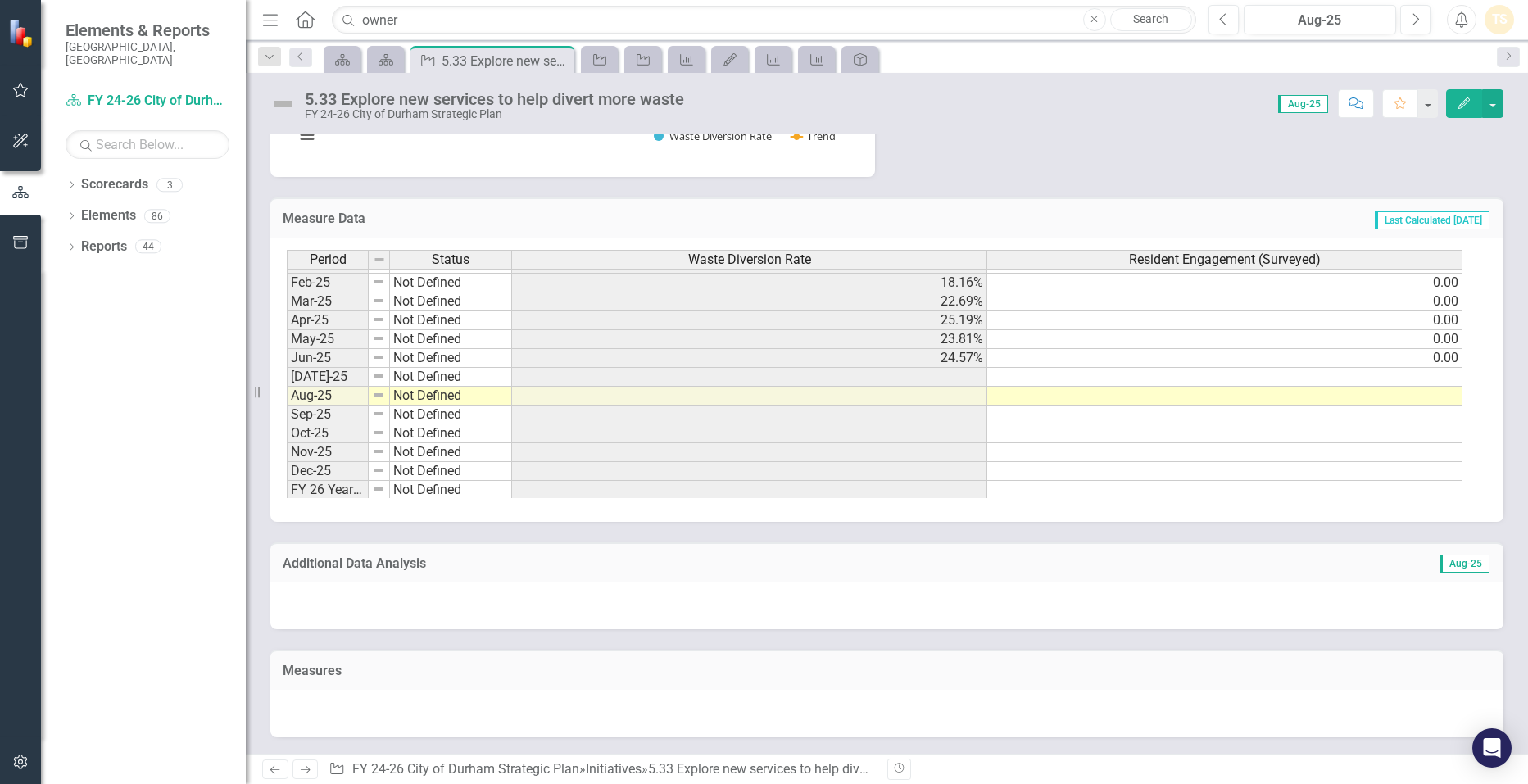
scroll to position [828, 0]
click at [1421, 377] on tbody "Dec-23 On Target 23.47% 0.00 Jan-24 On Target 20.11% 0.00 Feb-24 On Target 19.6…" at bounding box center [874, 252] width 1176 height 491
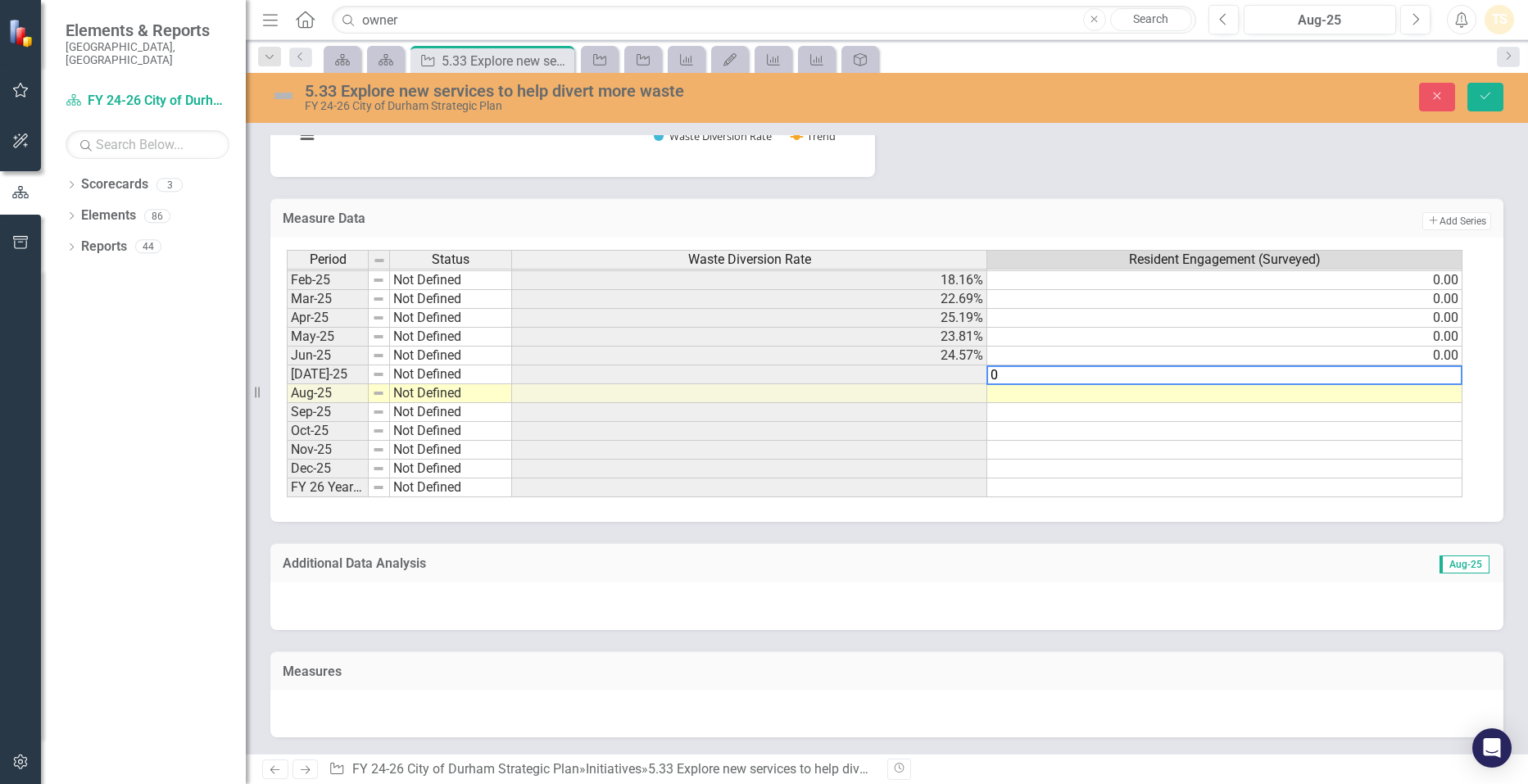
type textarea "0"
click at [1424, 398] on td at bounding box center [1225, 393] width 475 height 19
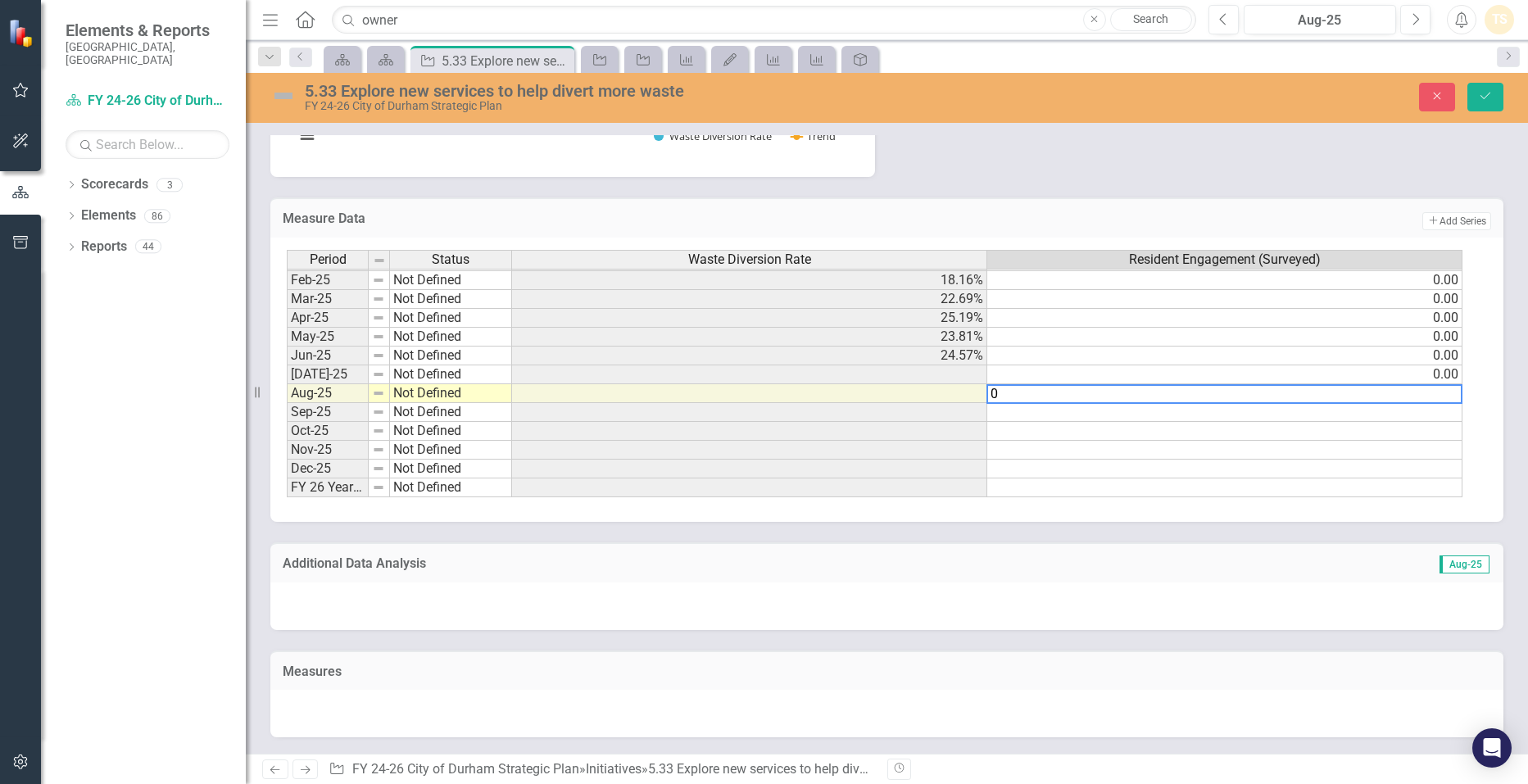
type textarea "0"
click at [1441, 449] on td at bounding box center [1225, 450] width 475 height 19
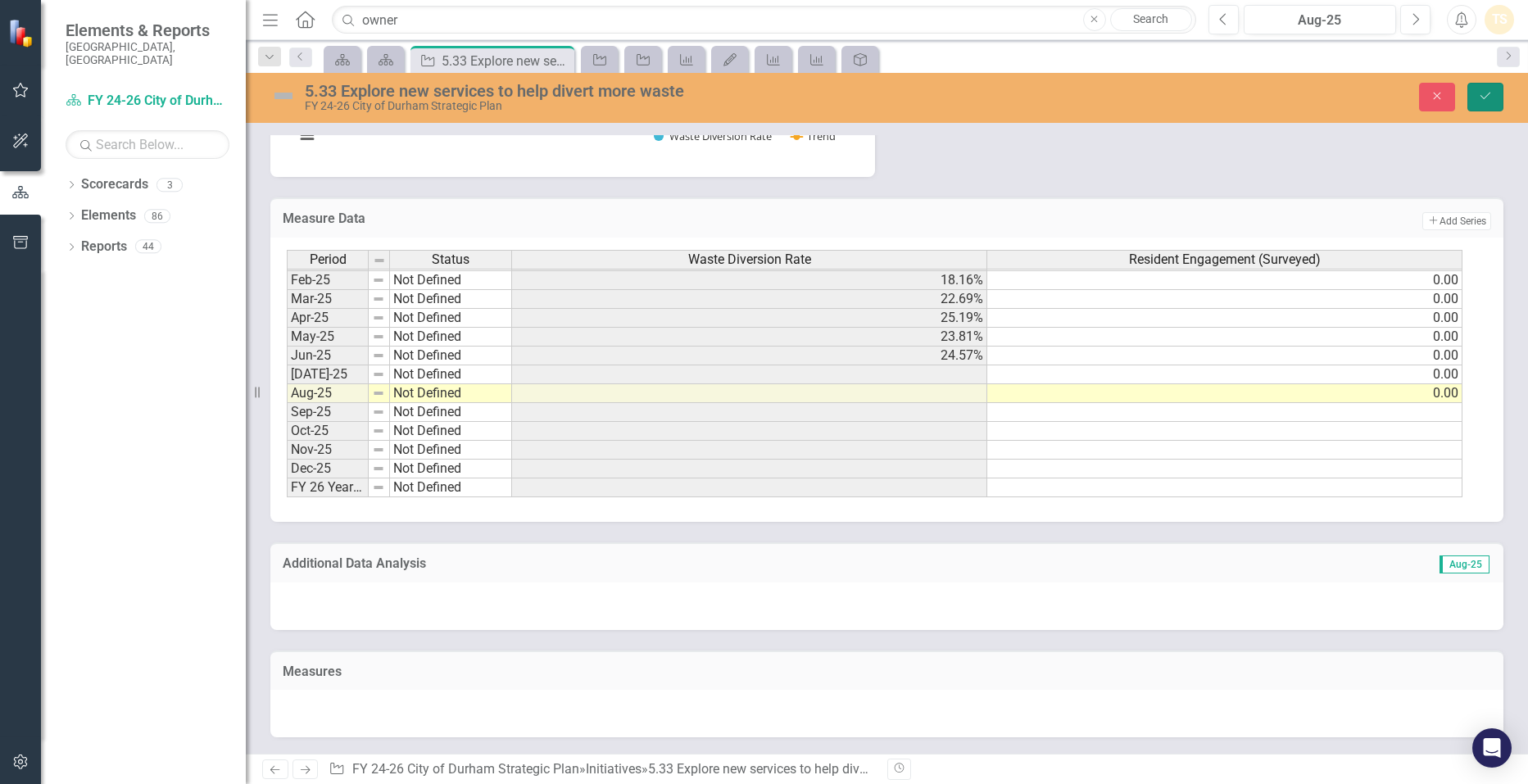
click at [1499, 101] on button "Save" at bounding box center [1485, 97] width 36 height 29
